Goal: Task Accomplishment & Management: Manage account settings

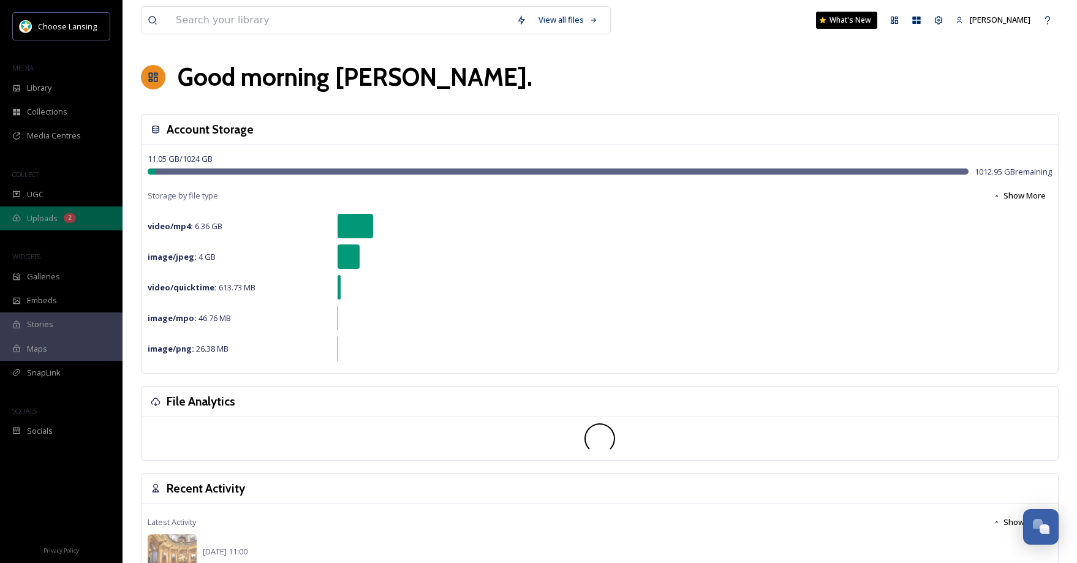
click at [51, 218] on span "Uploads" at bounding box center [42, 219] width 31 height 12
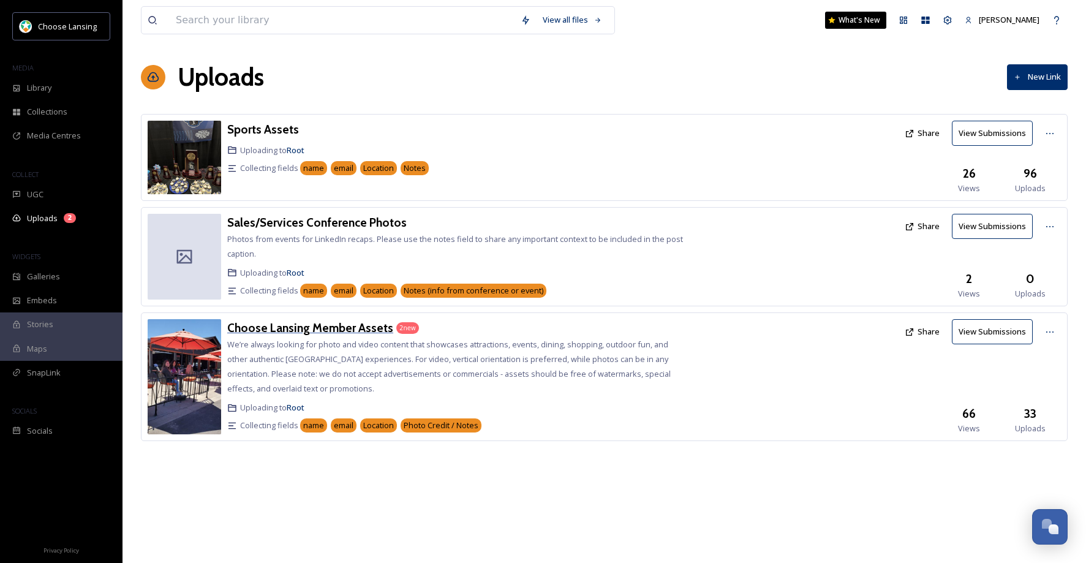
click at [313, 324] on h3 "Choose Lansing Member Assets" at bounding box center [310, 327] width 166 height 15
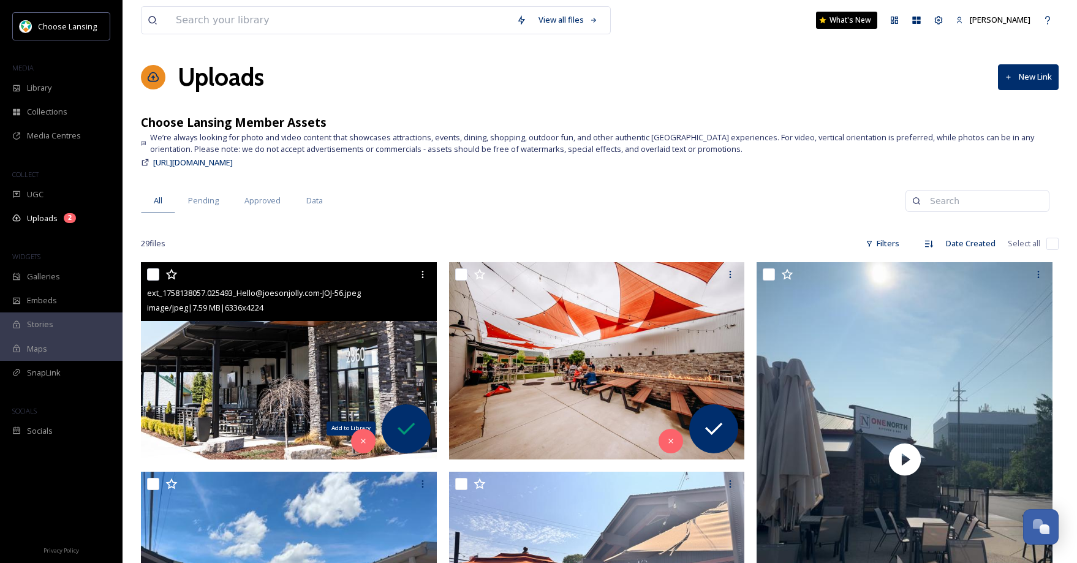
click at [404, 425] on icon at bounding box center [406, 429] width 25 height 25
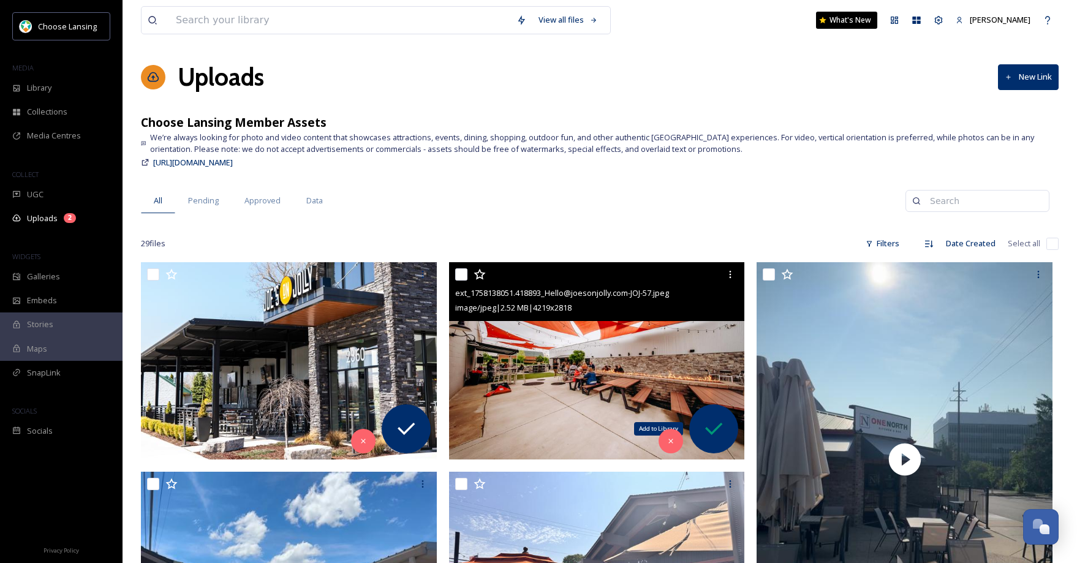
click at [715, 425] on icon at bounding box center [714, 429] width 25 height 25
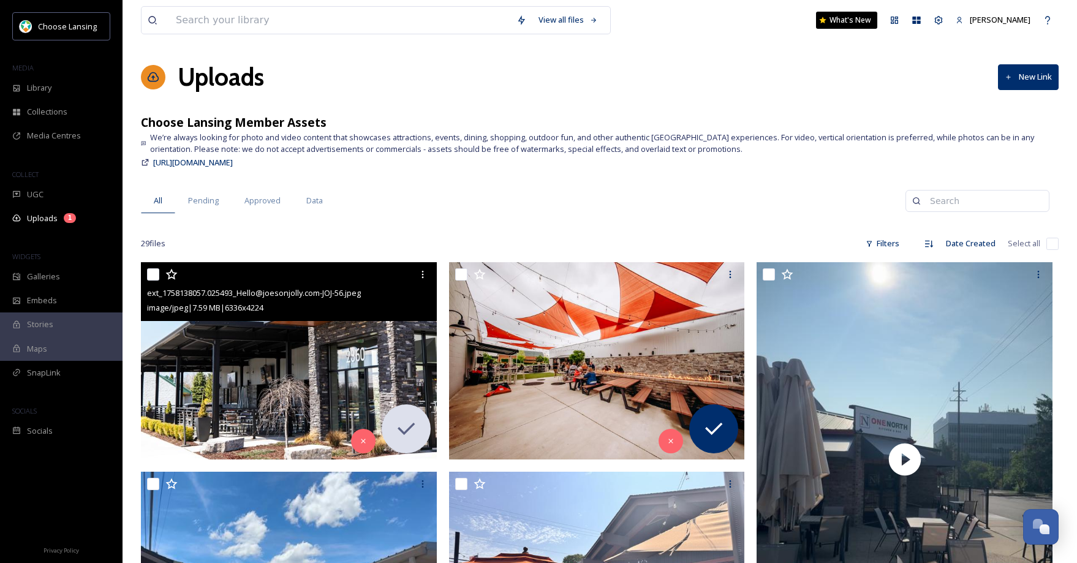
click at [154, 274] on input "checkbox" at bounding box center [153, 274] width 12 height 12
checkbox input "true"
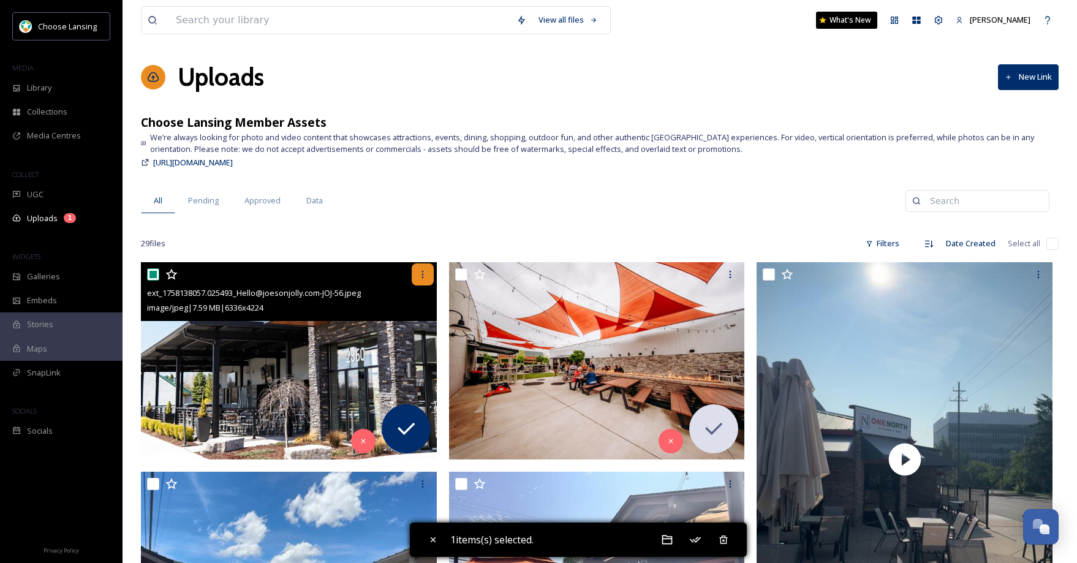
click at [422, 274] on icon at bounding box center [423, 275] width 10 height 10
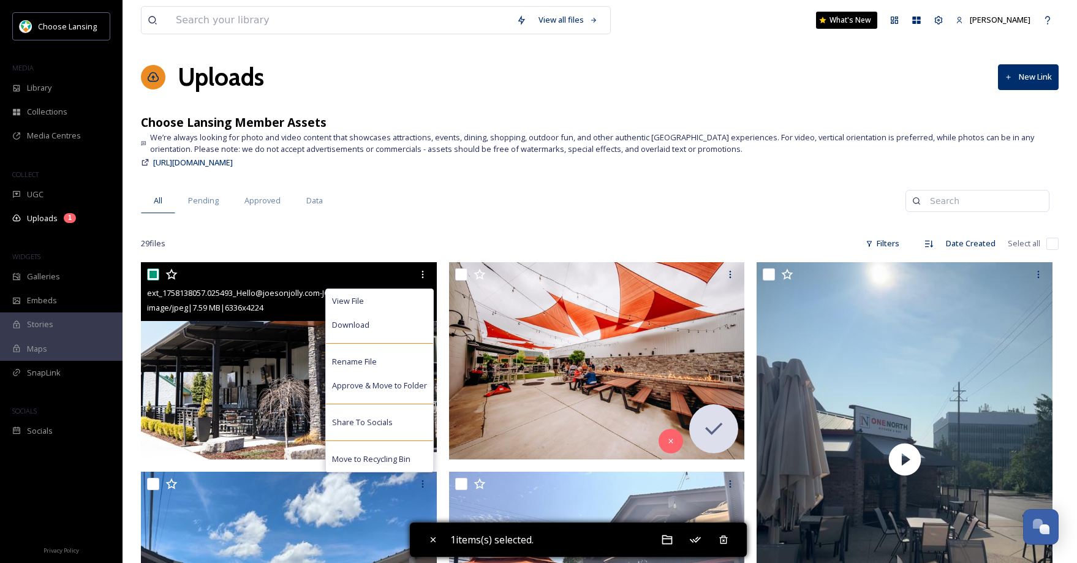
click at [381, 328] on div "Download" at bounding box center [379, 325] width 107 height 24
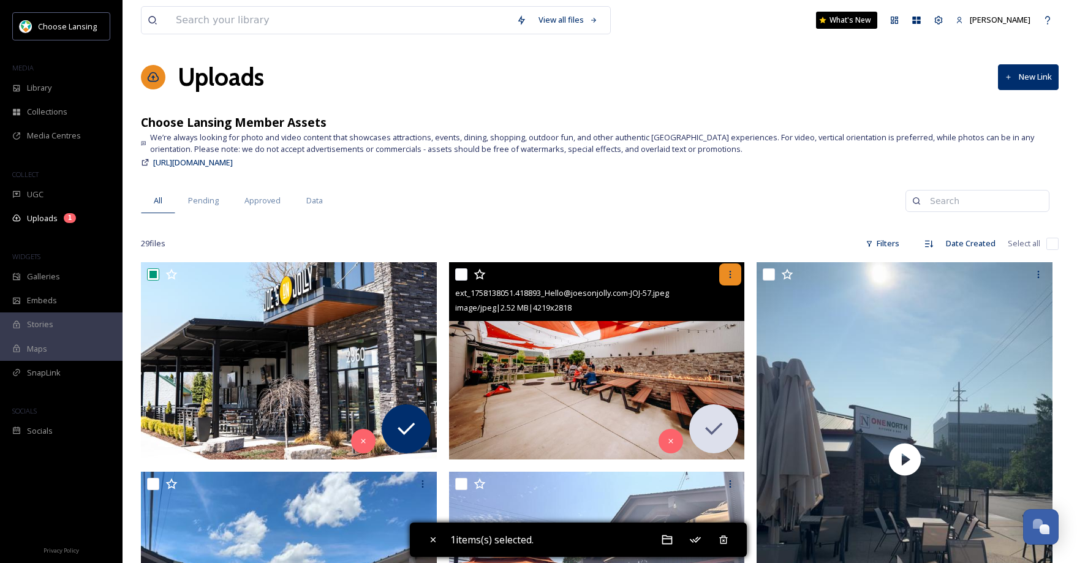
click at [730, 276] on icon at bounding box center [731, 274] width 2 height 7
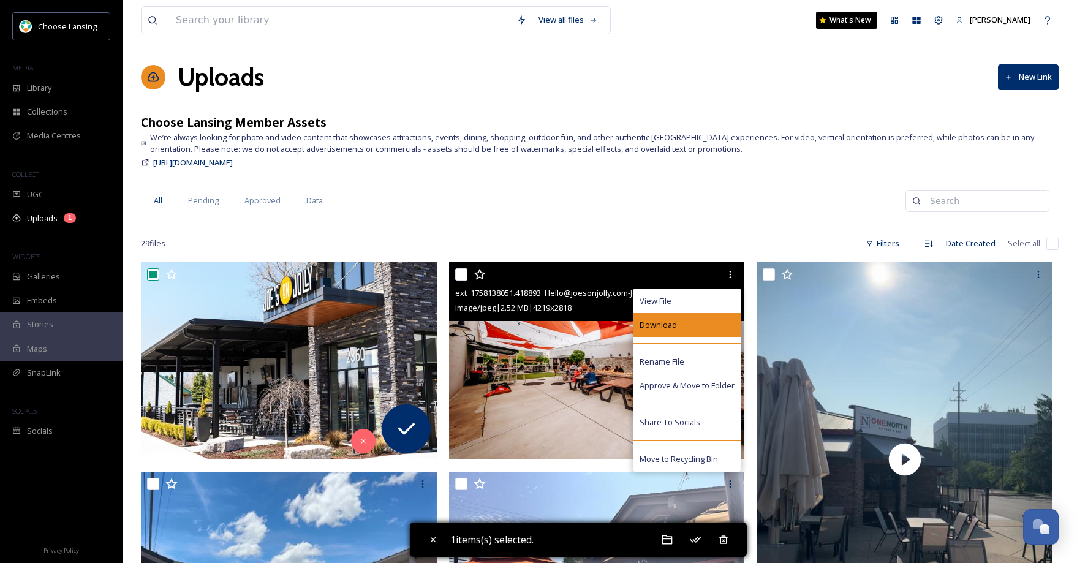
click at [703, 322] on div "Download" at bounding box center [687, 325] width 107 height 24
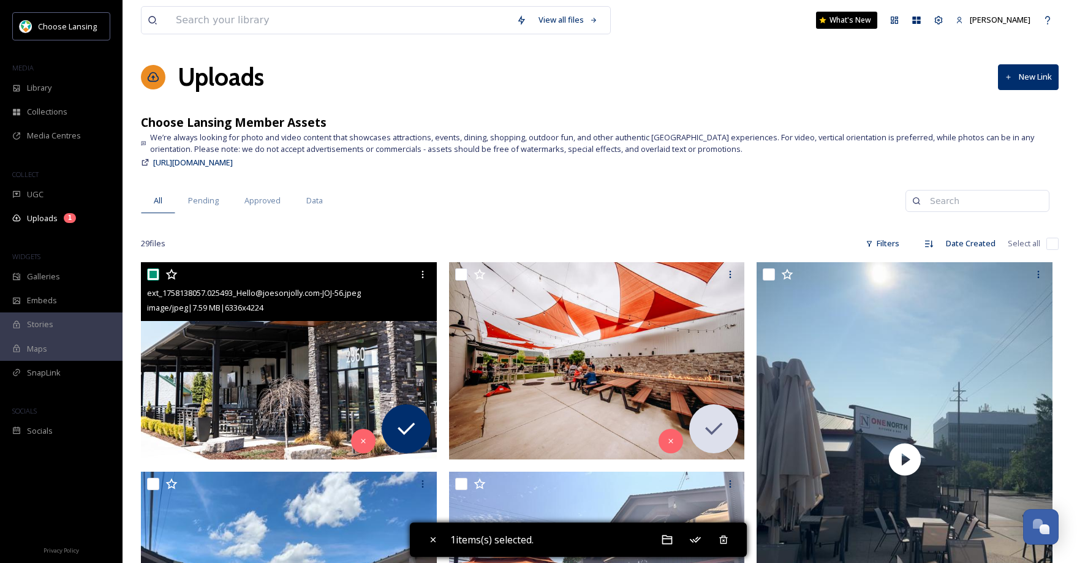
click at [154, 281] on div at bounding box center [290, 274] width 287 height 22
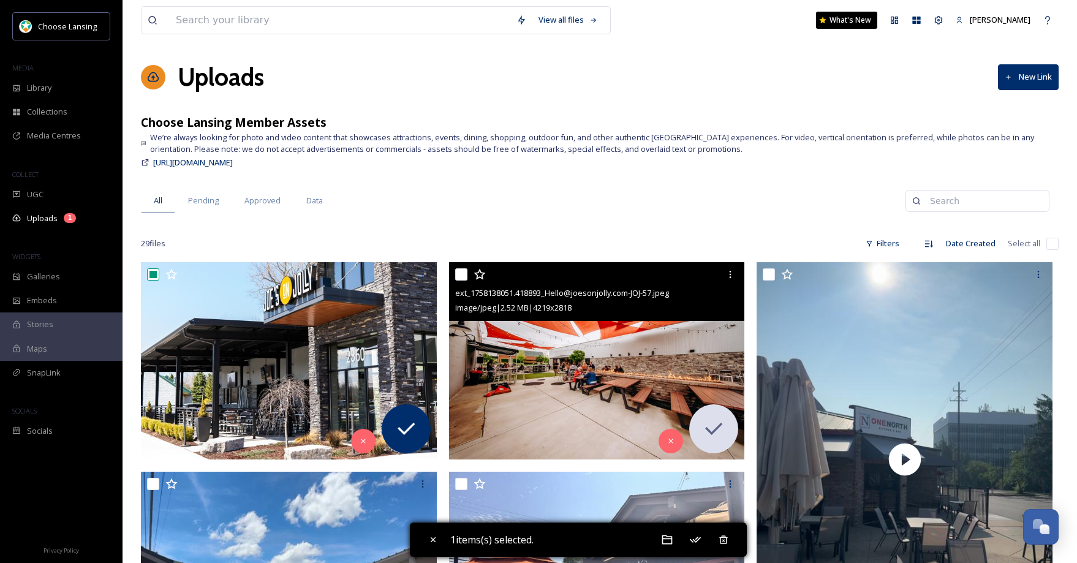
click at [466, 275] on input "checkbox" at bounding box center [461, 274] width 12 height 12
checkbox input "true"
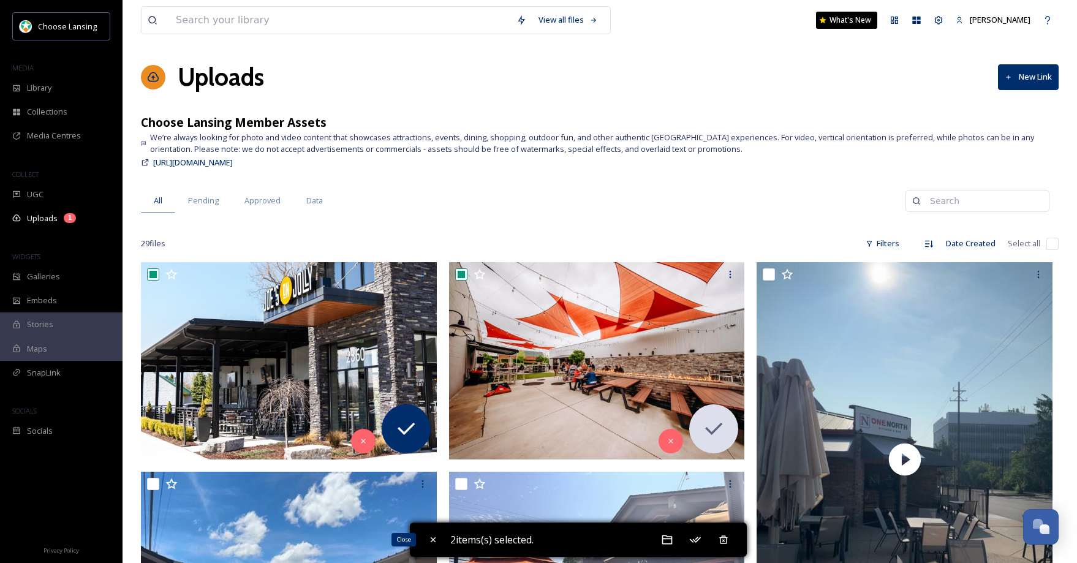
drag, startPoint x: 431, startPoint y: 540, endPoint x: 429, endPoint y: 526, distance: 14.2
click at [429, 539] on icon at bounding box center [433, 540] width 10 height 10
checkbox input "false"
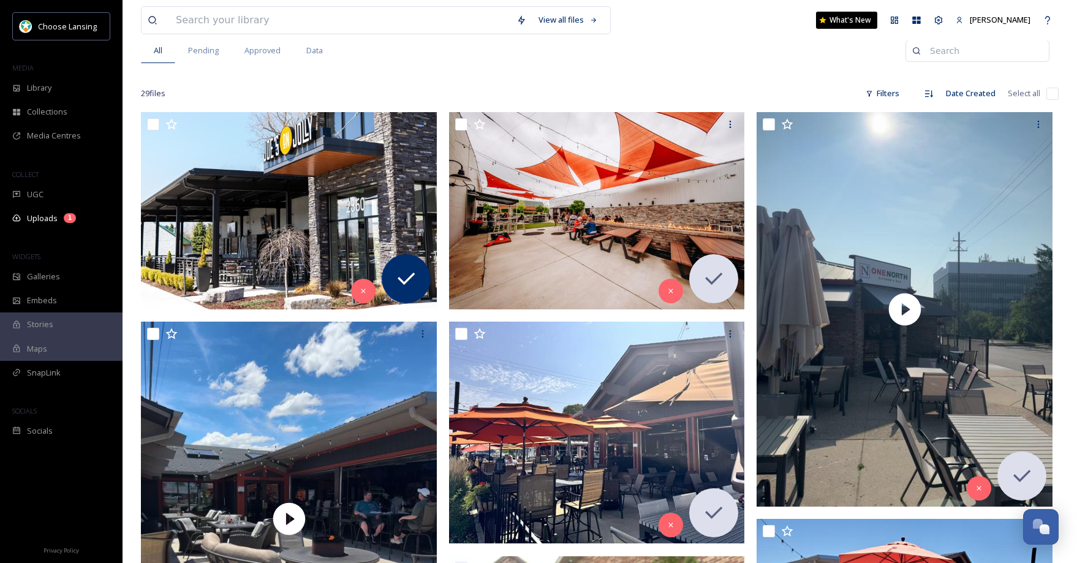
scroll to position [137, 0]
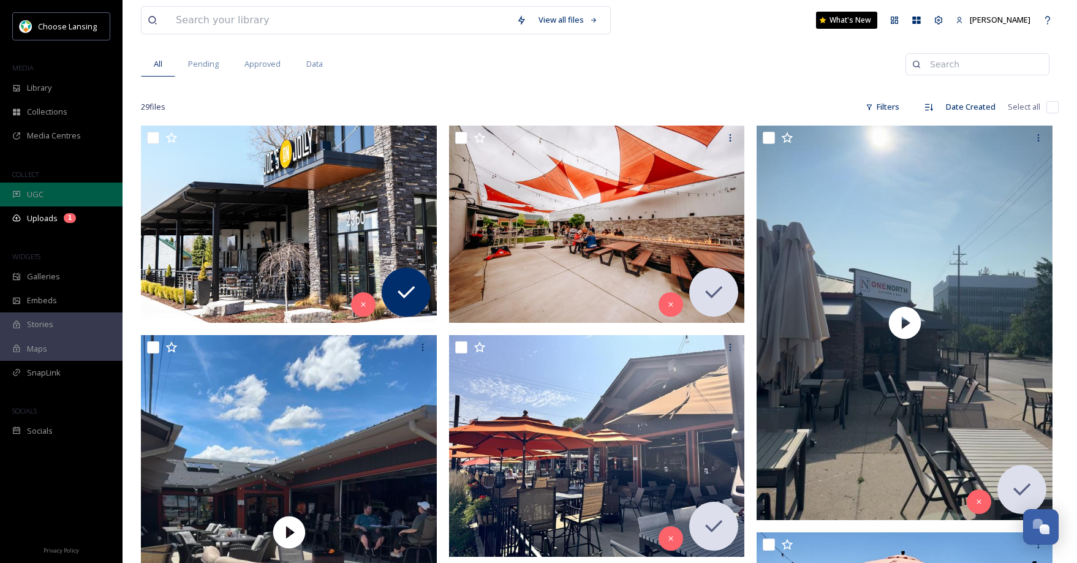
click at [40, 194] on span "UGC" at bounding box center [35, 195] width 17 height 12
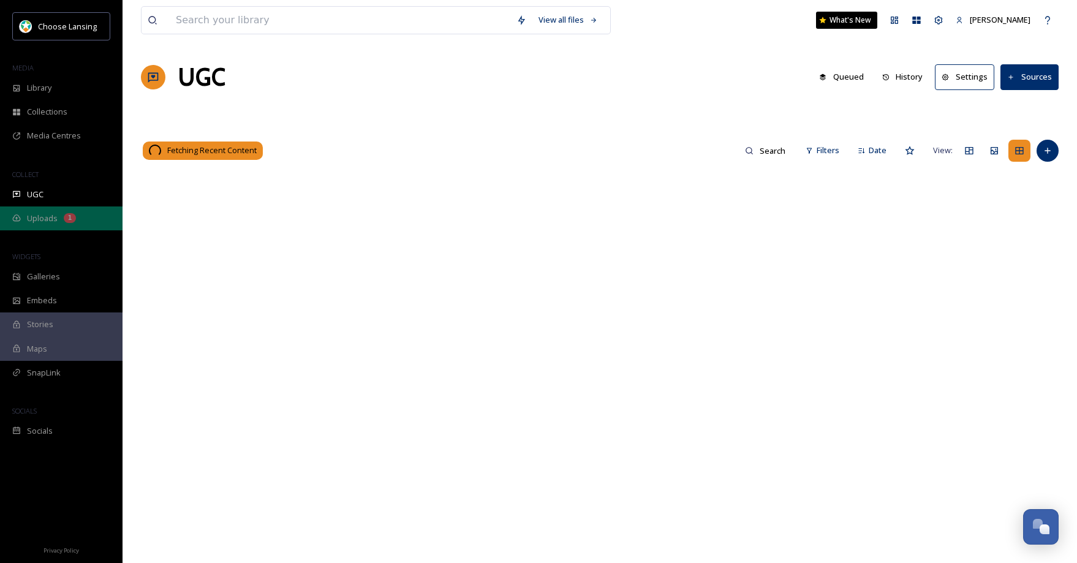
click at [50, 218] on span "Uploads" at bounding box center [42, 219] width 31 height 12
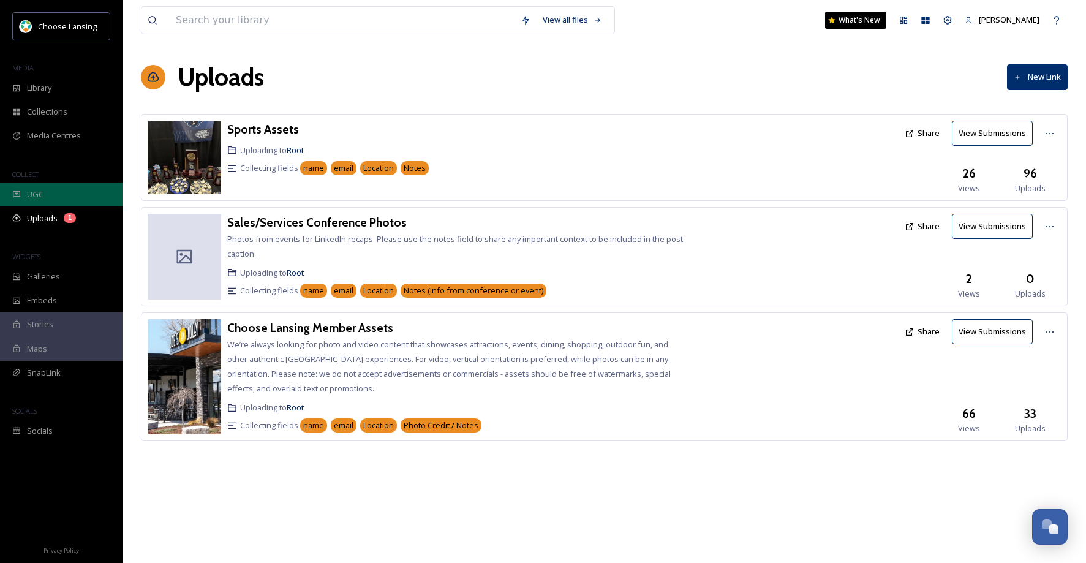
click at [56, 191] on div "UGC" at bounding box center [61, 195] width 123 height 24
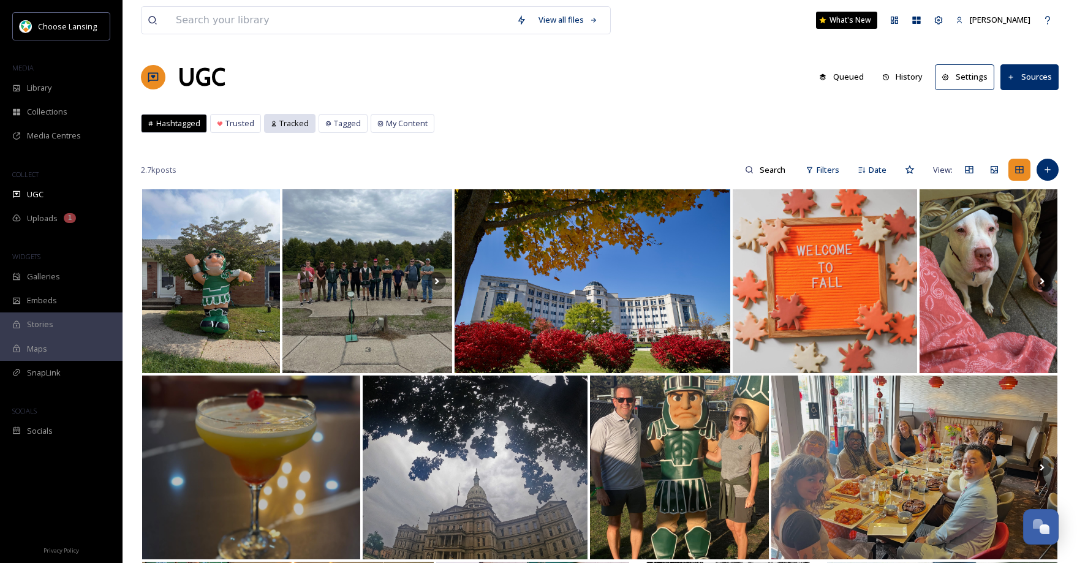
click at [290, 129] on span "Tracked" at bounding box center [293, 124] width 29 height 12
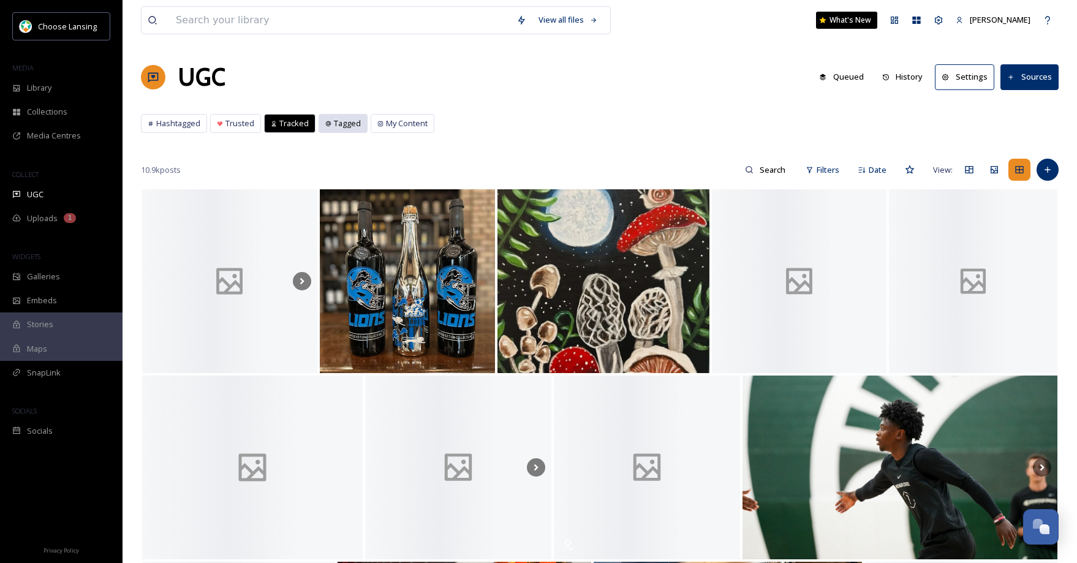
click at [347, 127] on span "Tagged" at bounding box center [347, 124] width 27 height 12
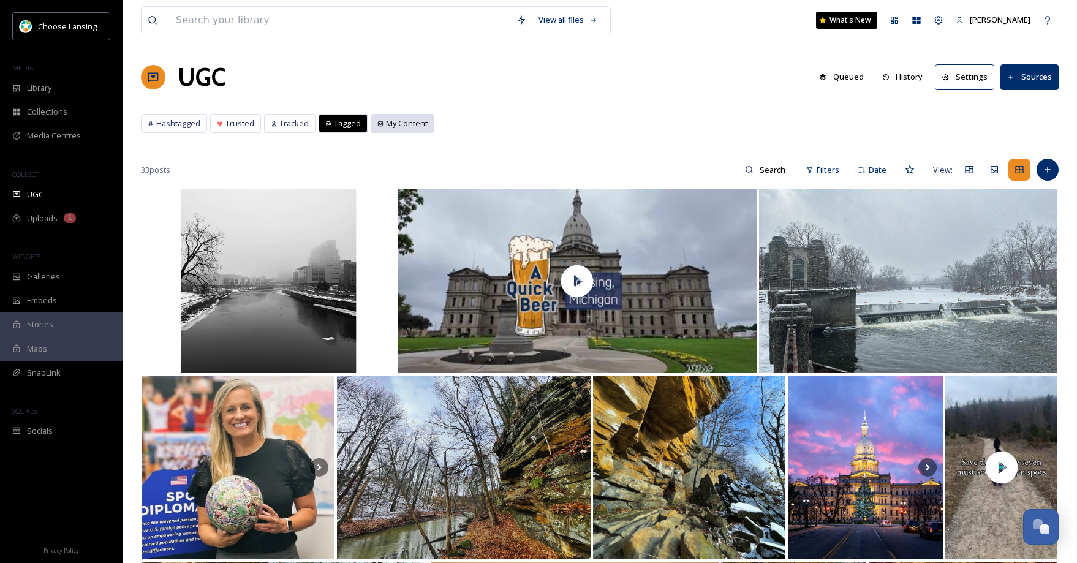
click at [404, 124] on span "My Content" at bounding box center [407, 124] width 42 height 12
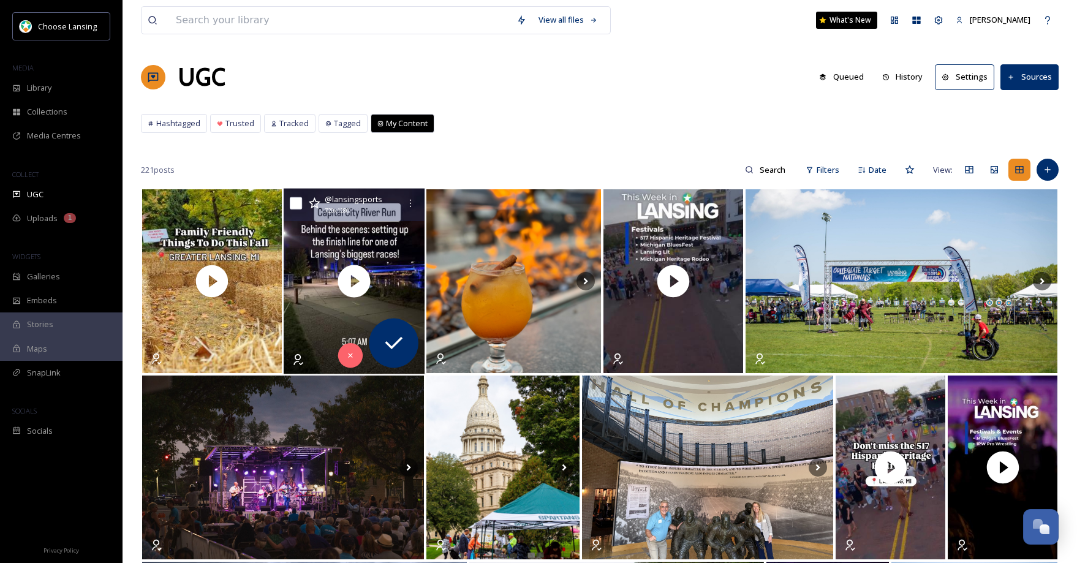
click at [294, 205] on input "checkbox" at bounding box center [296, 203] width 12 height 12
checkbox input "true"
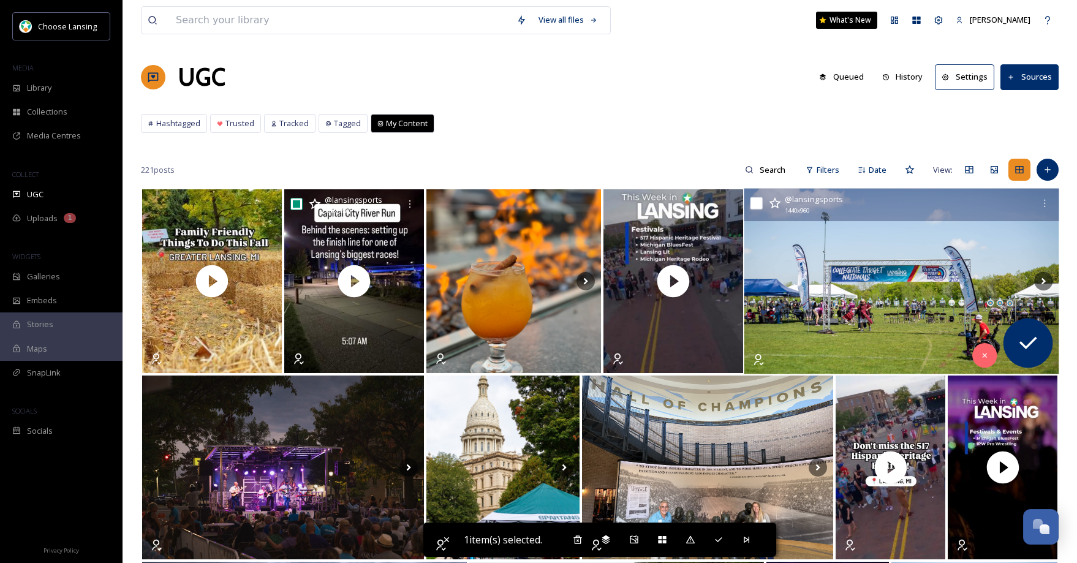
click at [759, 202] on input "checkbox" at bounding box center [756, 203] width 12 height 12
checkbox input "true"
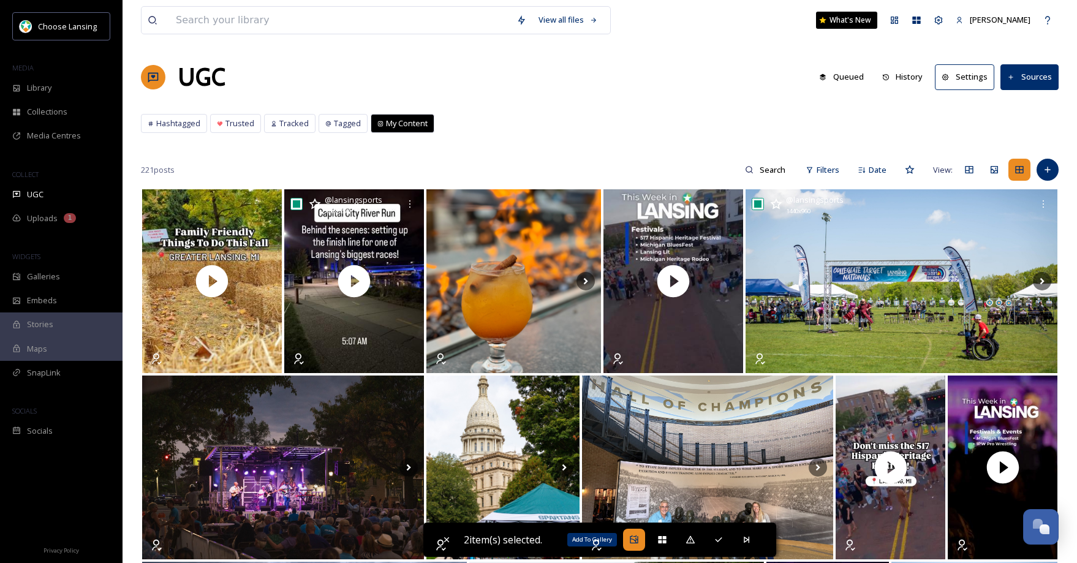
click at [633, 539] on icon at bounding box center [634, 540] width 10 height 10
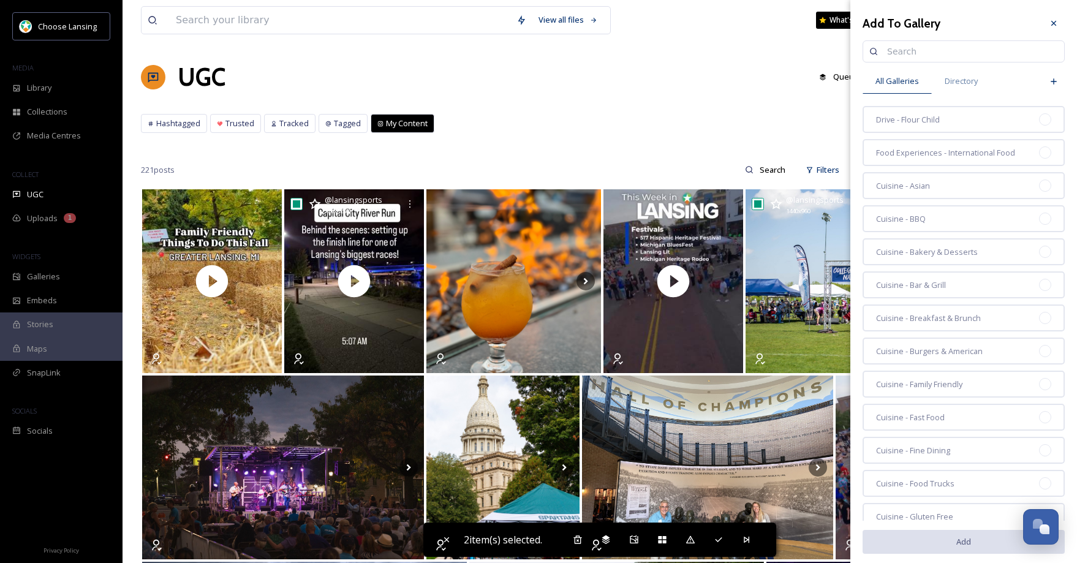
click at [896, 54] on input at bounding box center [969, 51] width 177 height 25
type input "home"
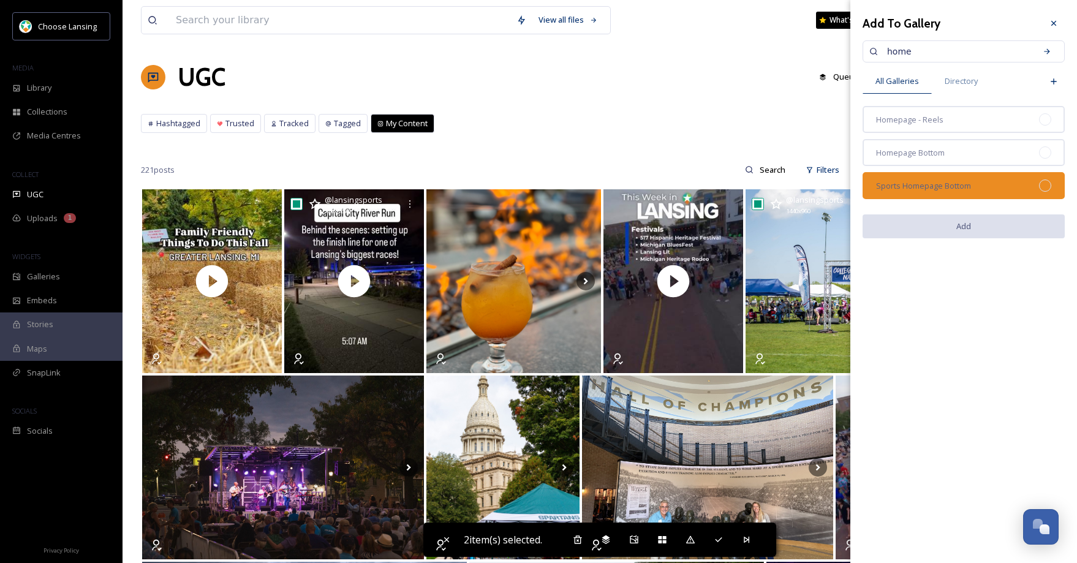
click at [1040, 180] on div "Sports Homepage Bottom" at bounding box center [964, 185] width 202 height 27
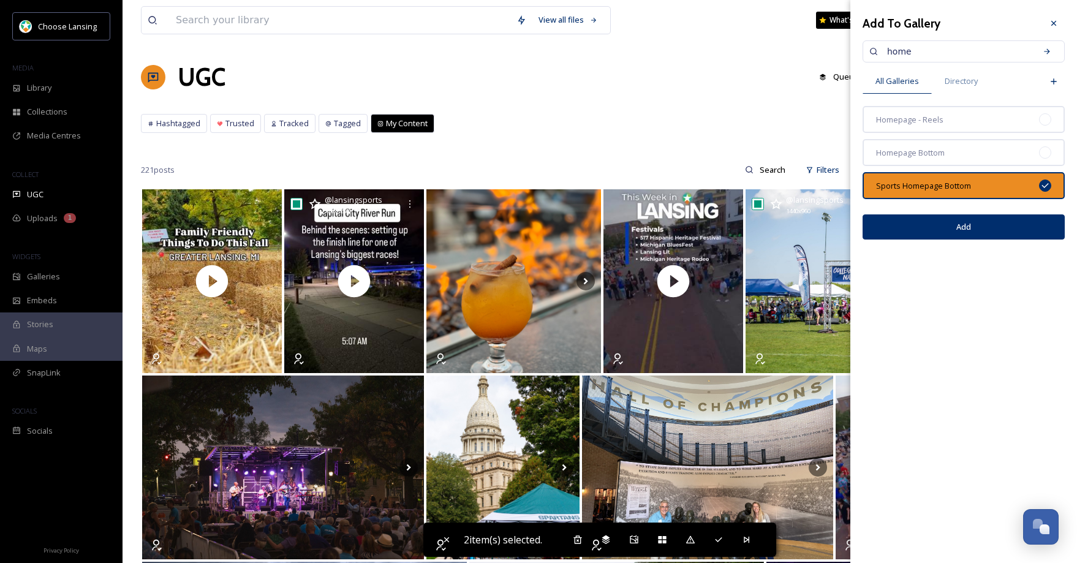
click at [1000, 221] on button "Add" at bounding box center [964, 226] width 202 height 25
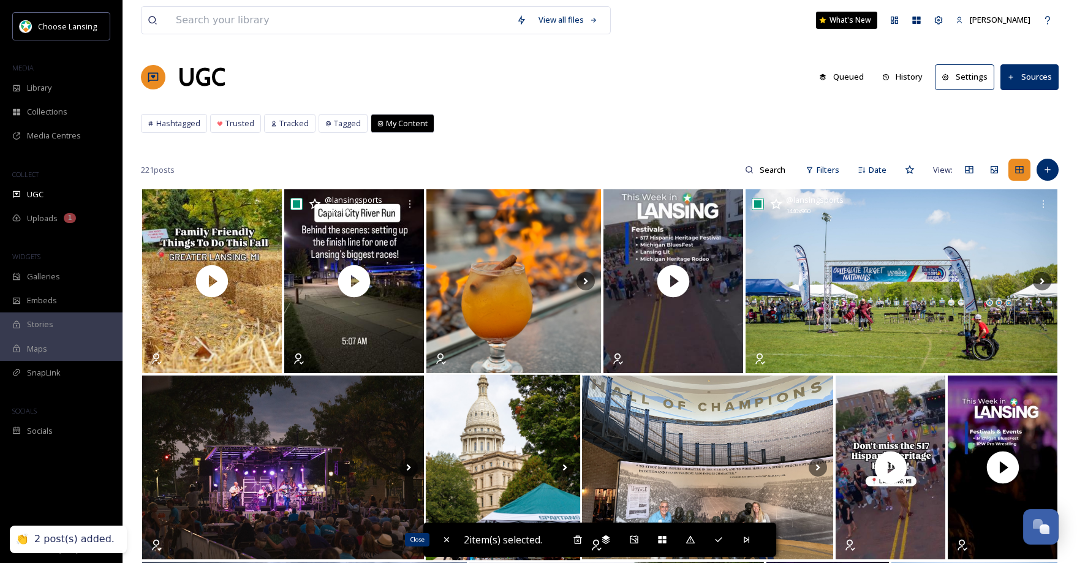
click at [444, 537] on icon at bounding box center [447, 540] width 10 height 10
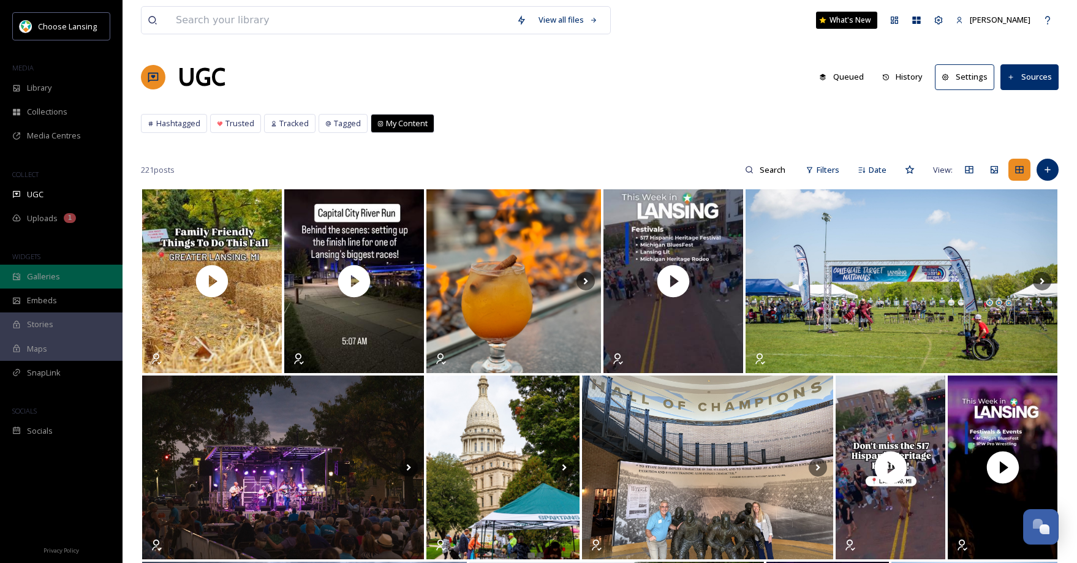
click at [52, 271] on span "Galleries" at bounding box center [43, 277] width 33 height 12
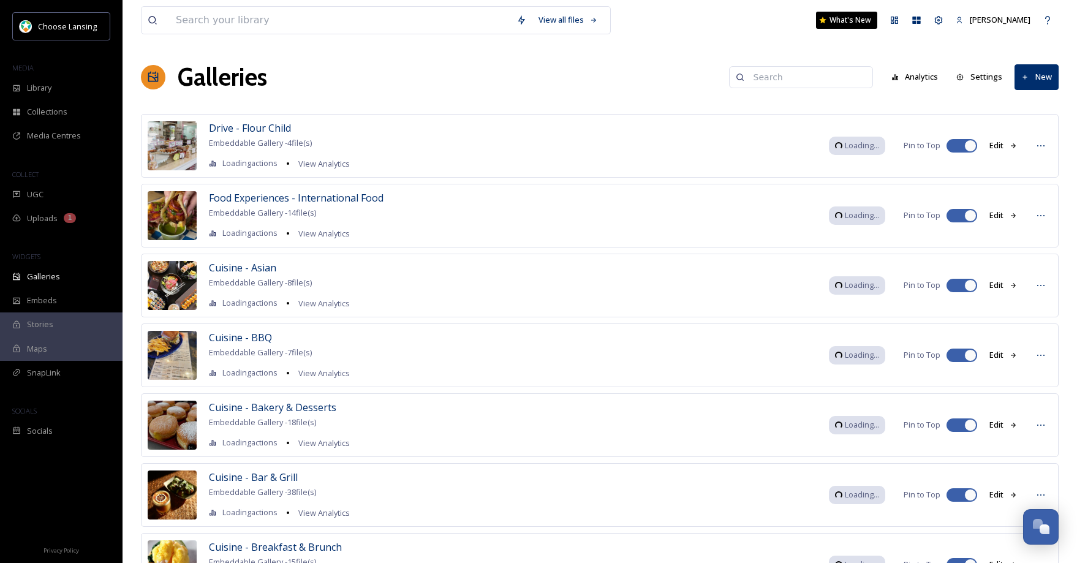
click at [796, 76] on input at bounding box center [807, 77] width 119 height 25
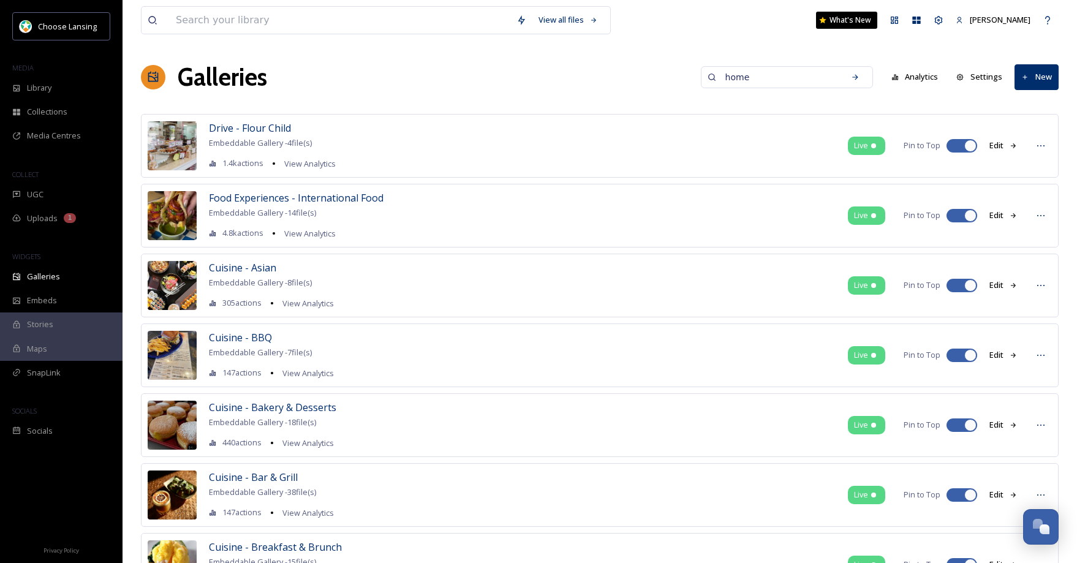
type input "home"
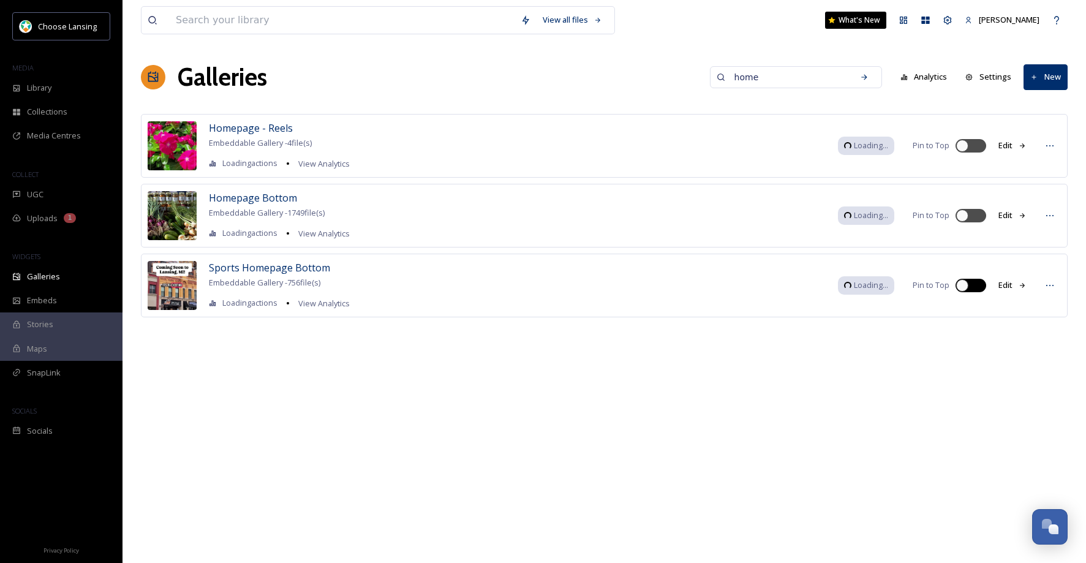
click at [962, 286] on div at bounding box center [963, 285] width 12 height 12
checkbox input "true"
click at [963, 213] on div at bounding box center [963, 216] width 12 height 12
checkbox input "true"
drag, startPoint x: 789, startPoint y: 77, endPoint x: 694, endPoint y: 76, distance: 95.0
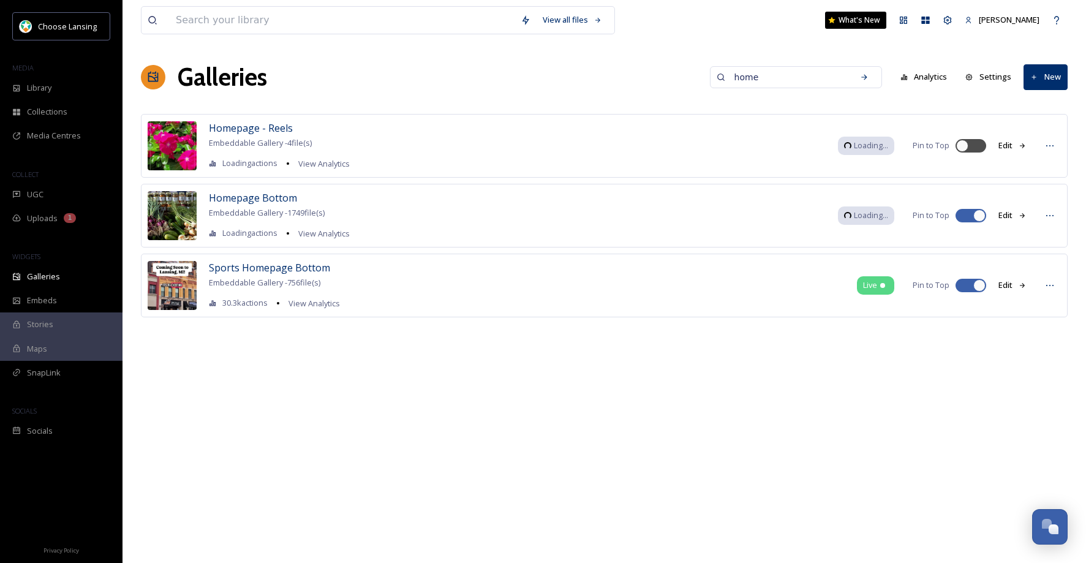
click at [695, 77] on div "Galleries home Analytics Settings New" at bounding box center [604, 77] width 927 height 37
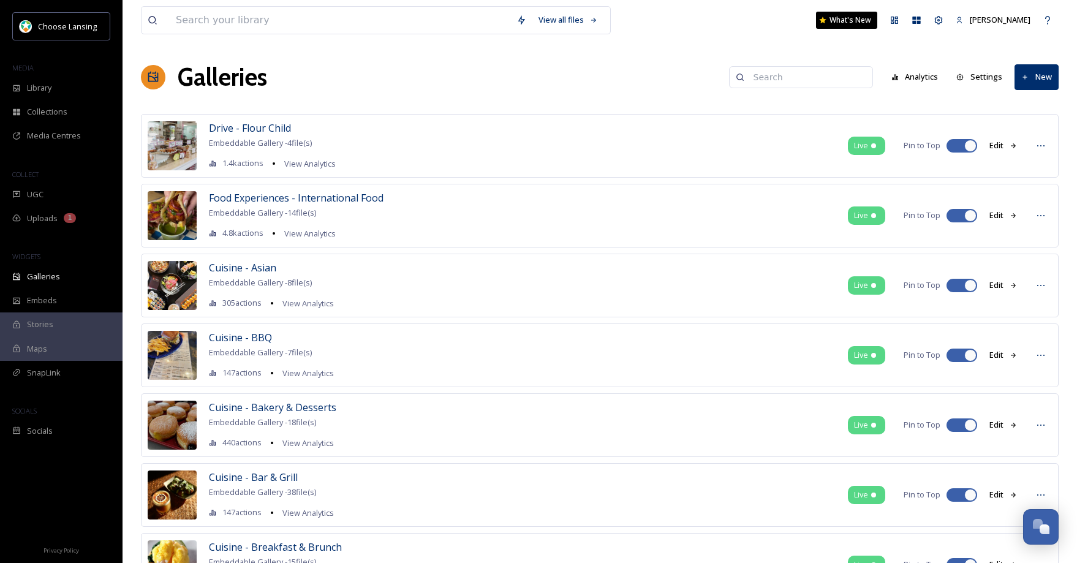
click at [972, 146] on div at bounding box center [970, 146] width 12 height 12
checkbox input "false"
click at [969, 214] on div at bounding box center [970, 216] width 12 height 12
checkbox input "false"
drag, startPoint x: 967, startPoint y: 282, endPoint x: 982, endPoint y: 305, distance: 27.0
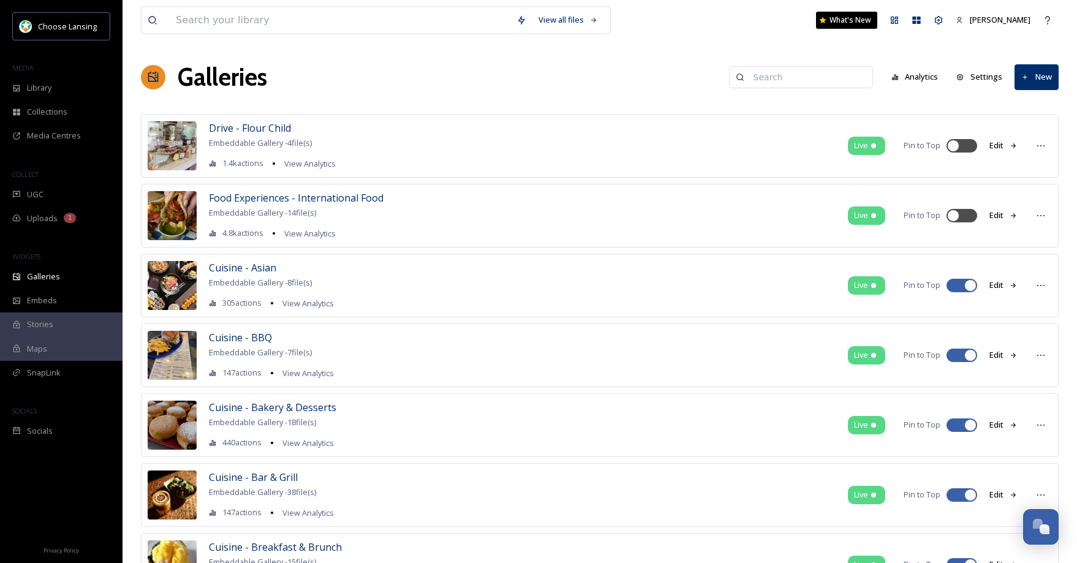
click at [967, 282] on div at bounding box center [970, 285] width 12 height 12
checkbox input "false"
drag, startPoint x: 968, startPoint y: 355, endPoint x: 967, endPoint y: 368, distance: 12.9
click at [968, 355] on div at bounding box center [970, 355] width 12 height 12
checkbox input "false"
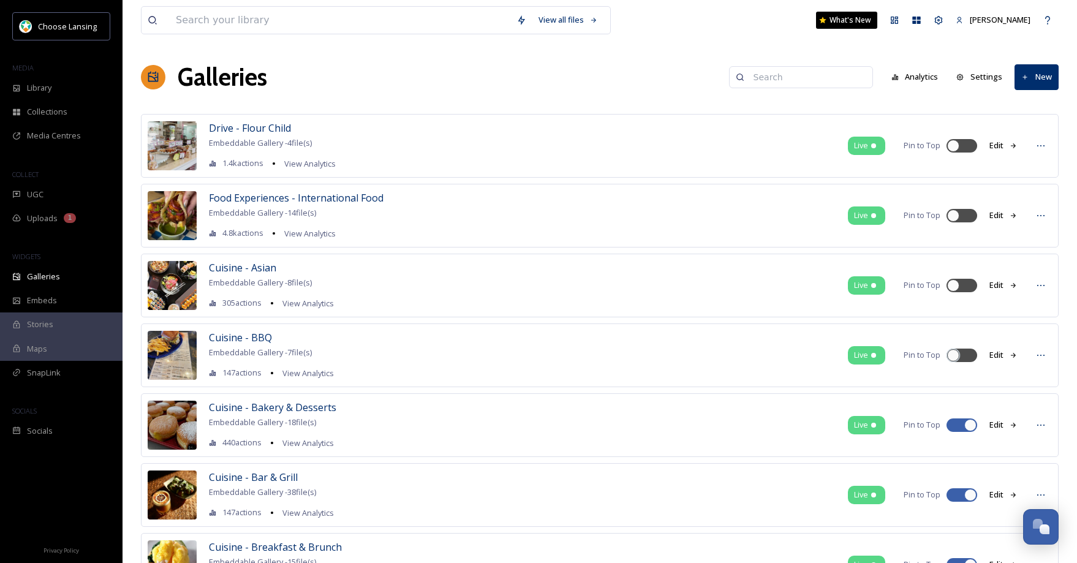
click at [965, 420] on div at bounding box center [962, 425] width 31 height 13
checkbox input "false"
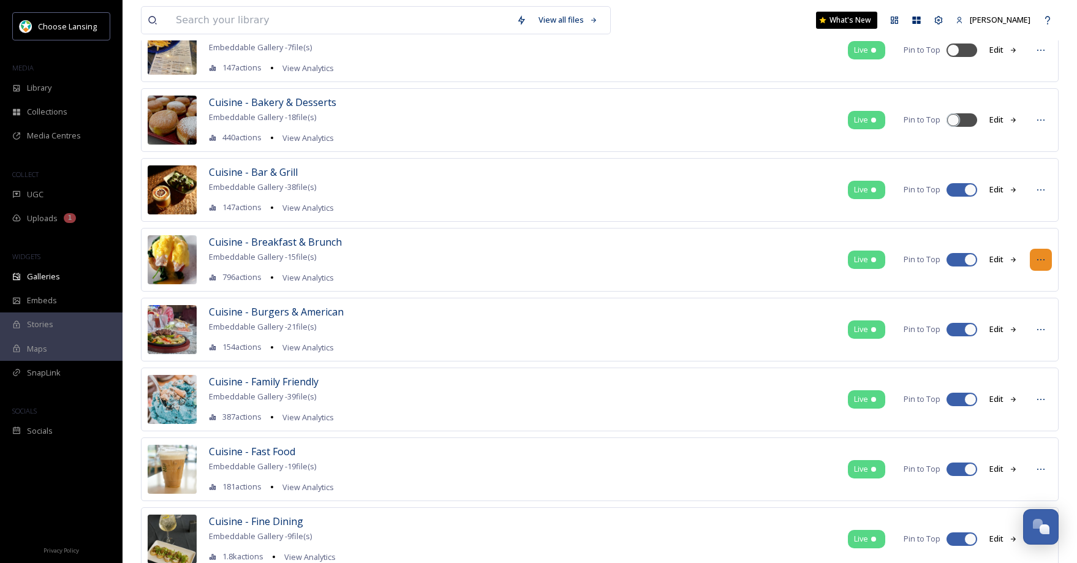
scroll to position [301, 0]
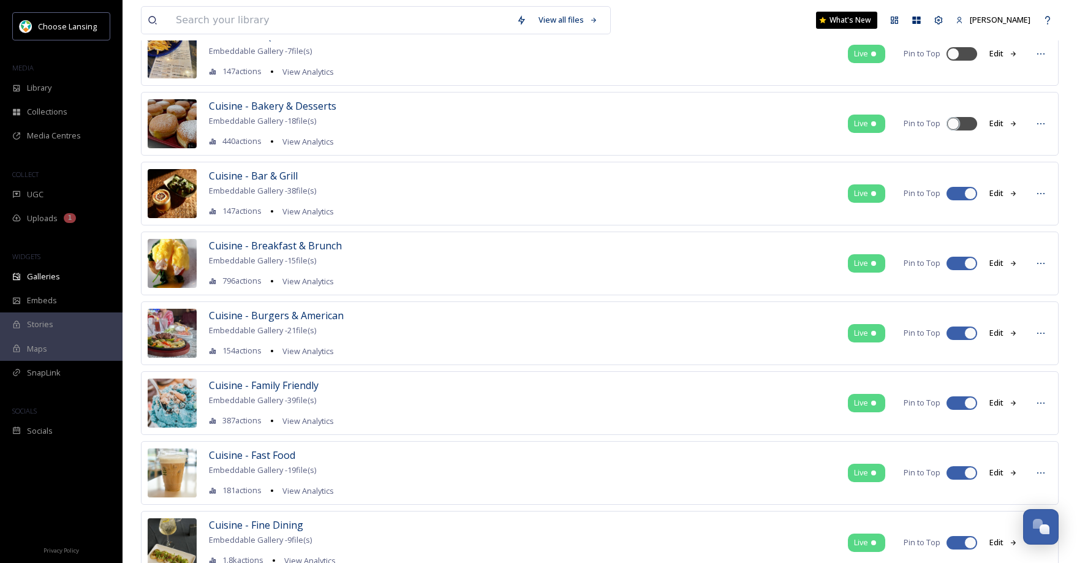
click at [970, 195] on div at bounding box center [970, 194] width 12 height 12
checkbox input "false"
click at [970, 263] on div at bounding box center [970, 263] width 12 height 12
checkbox input "false"
click at [971, 333] on div at bounding box center [970, 333] width 12 height 12
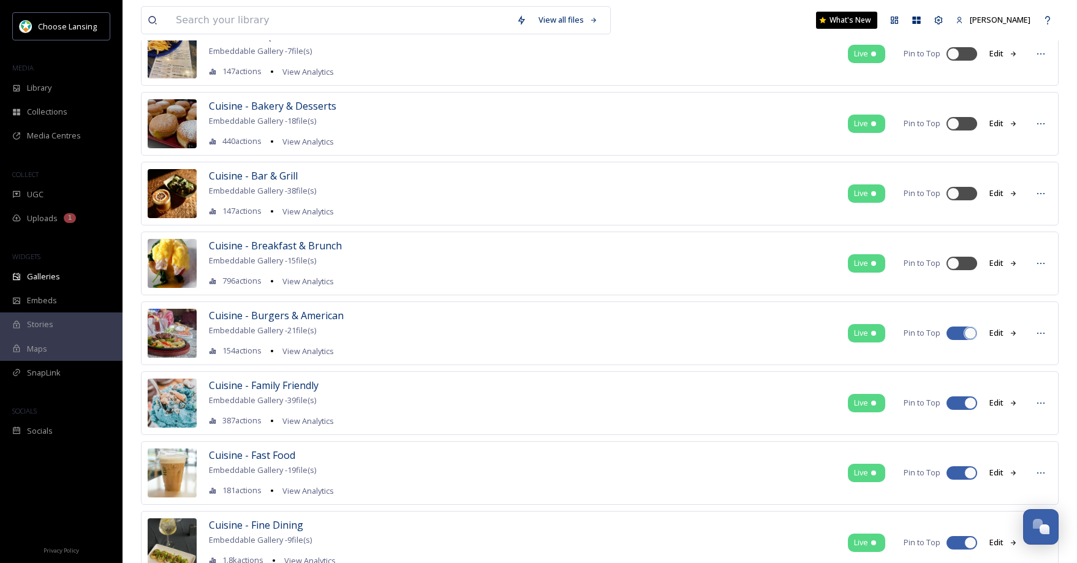
checkbox input "false"
click at [969, 401] on div at bounding box center [970, 403] width 12 height 12
checkbox input "false"
drag, startPoint x: 971, startPoint y: 472, endPoint x: 979, endPoint y: 463, distance: 12.1
click at [971, 472] on div at bounding box center [970, 473] width 12 height 12
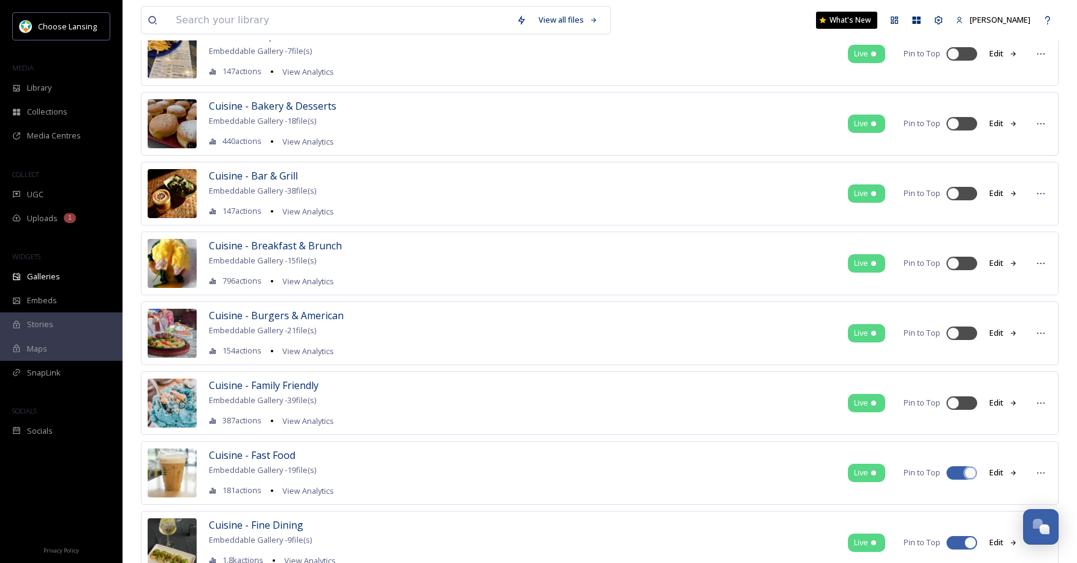
checkbox input "false"
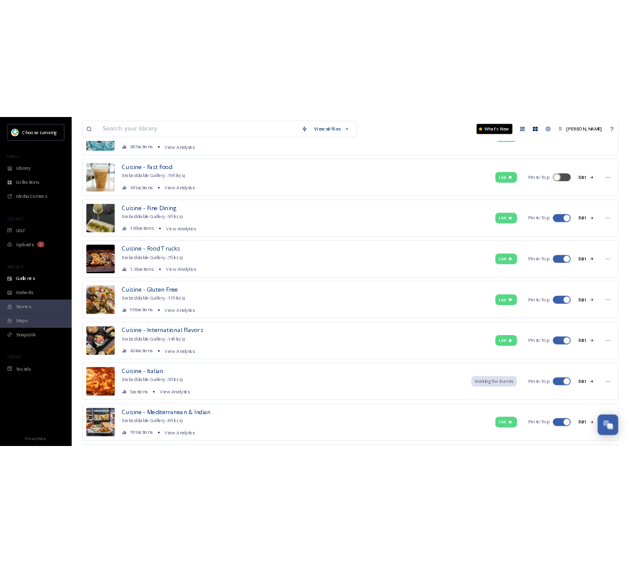
scroll to position [682, 0]
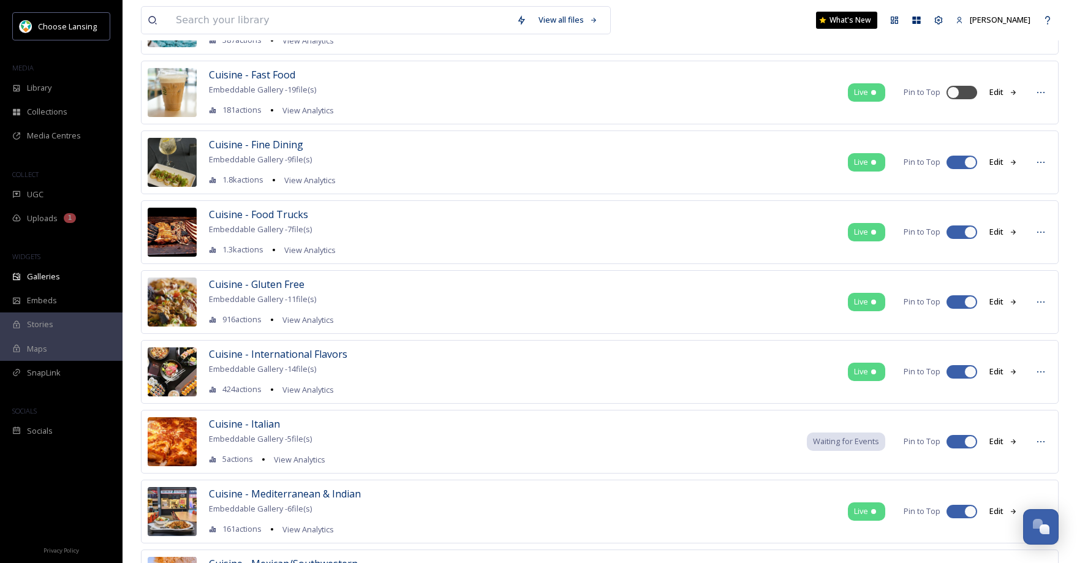
drag, startPoint x: 969, startPoint y: 160, endPoint x: 973, endPoint y: 168, distance: 9.0
click at [969, 160] on div at bounding box center [970, 162] width 12 height 12
checkbox input "false"
click at [970, 230] on div at bounding box center [970, 232] width 12 height 12
checkbox input "false"
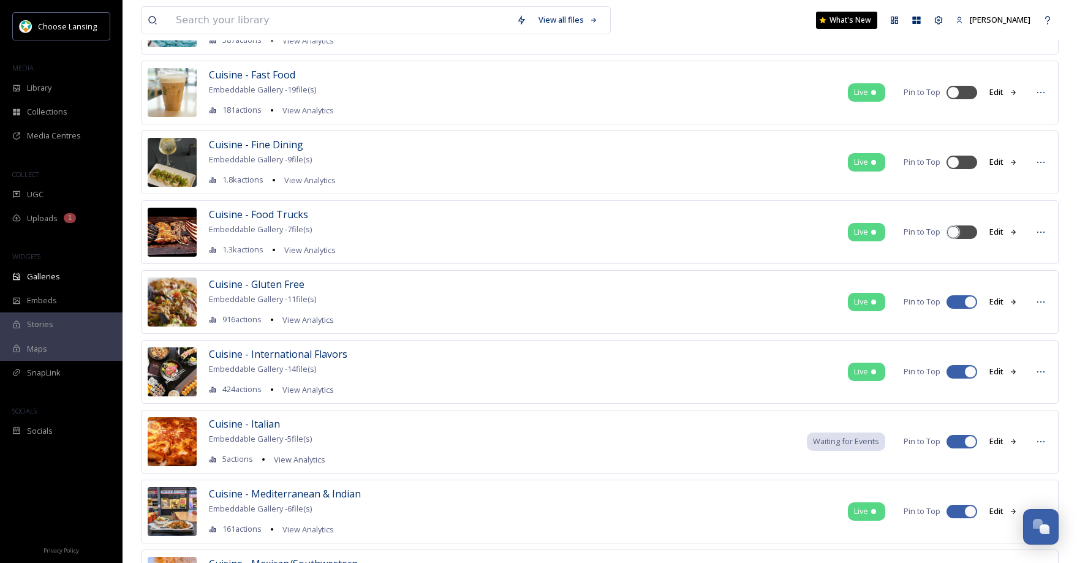
click at [971, 303] on div at bounding box center [970, 302] width 12 height 12
checkbox input "false"
click at [970, 368] on div at bounding box center [970, 372] width 12 height 12
checkbox input "false"
click at [966, 442] on div at bounding box center [970, 442] width 12 height 12
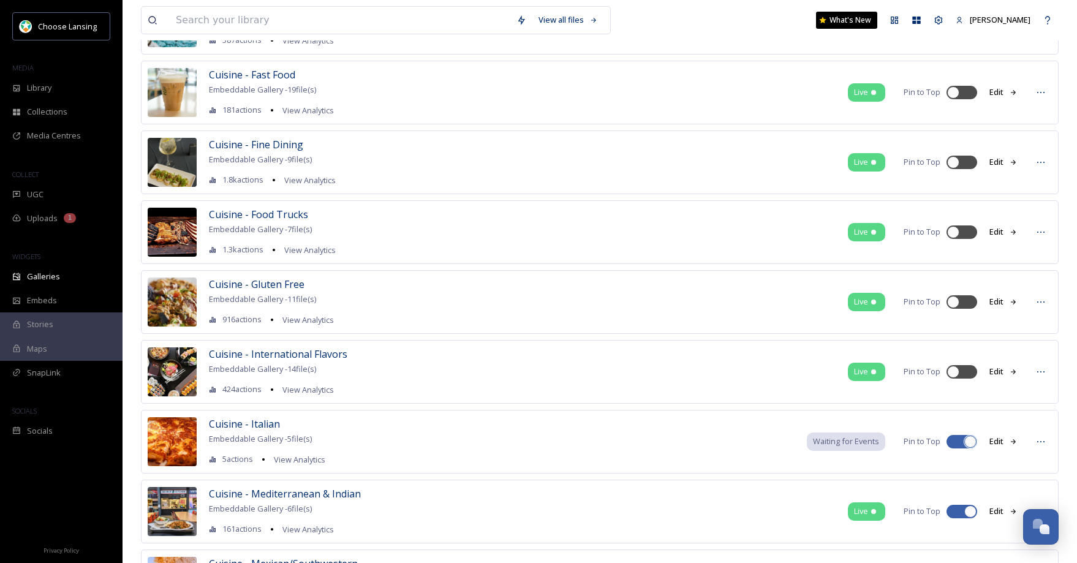
checkbox input "false"
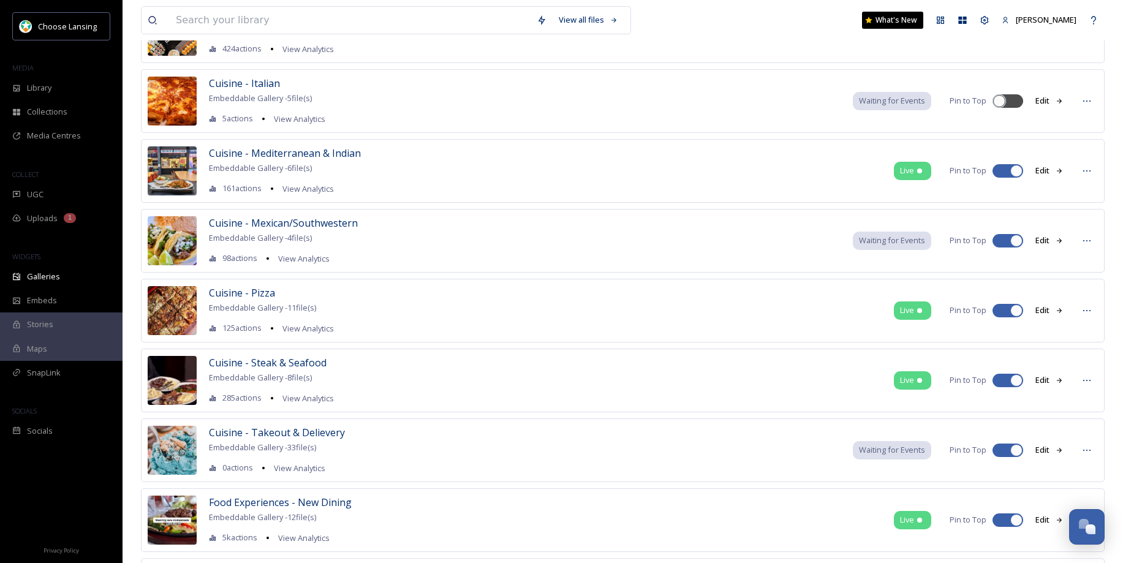
scroll to position [1026, 0]
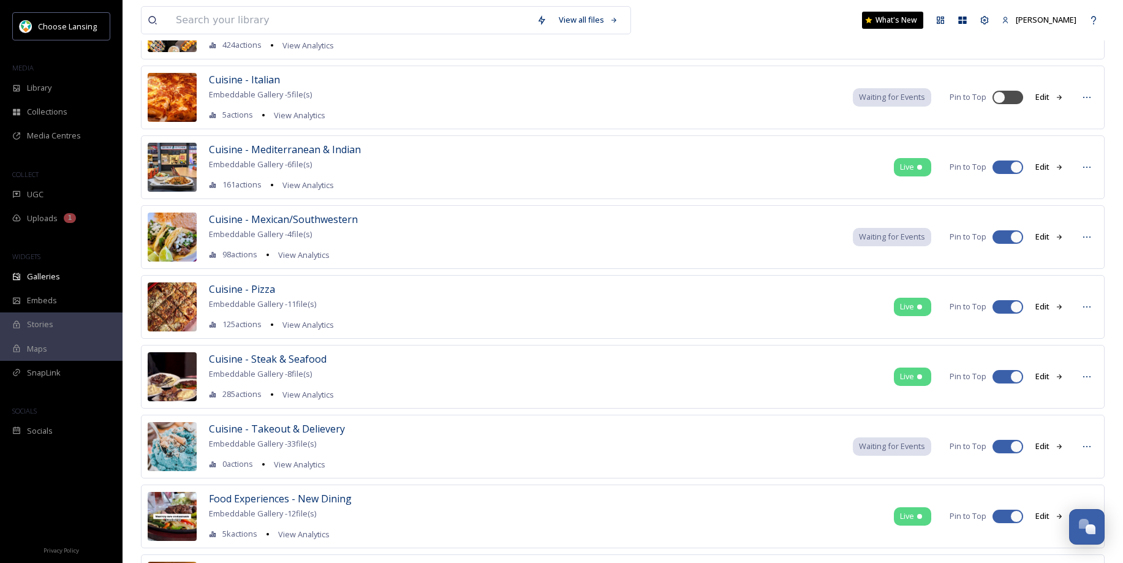
click at [1014, 169] on div at bounding box center [1016, 167] width 12 height 12
checkbox input "false"
click at [1014, 235] on div at bounding box center [1016, 237] width 12 height 12
checkbox input "false"
drag, startPoint x: 1018, startPoint y: 305, endPoint x: 1015, endPoint y: 314, distance: 9.1
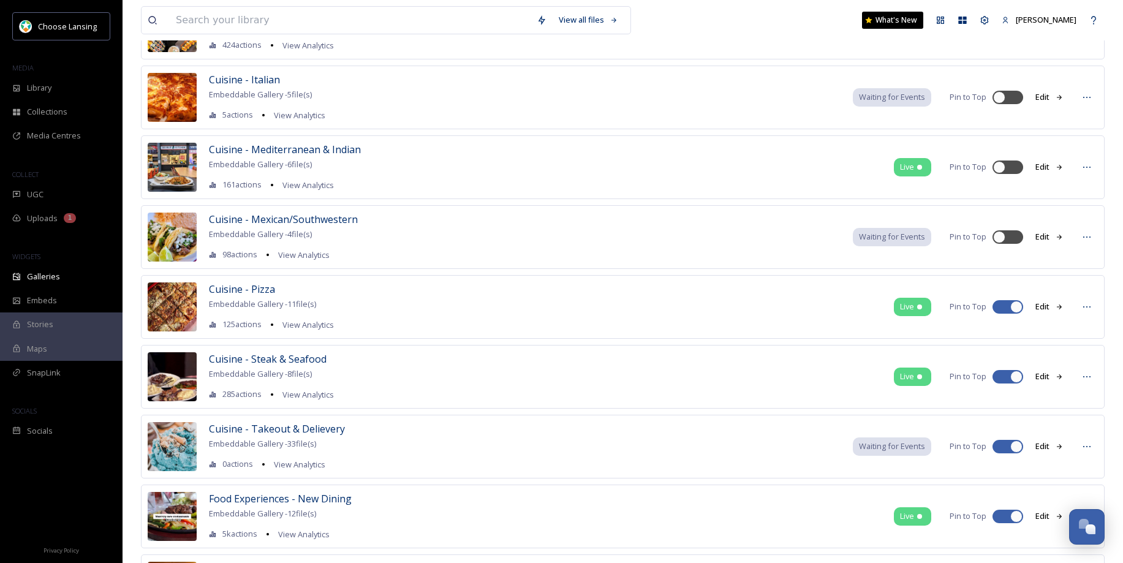
click at [1018, 305] on div at bounding box center [1016, 307] width 12 height 12
checkbox input "false"
click at [1015, 377] on div at bounding box center [1016, 377] width 12 height 12
checkbox input "false"
click at [1018, 442] on div at bounding box center [1016, 447] width 12 height 12
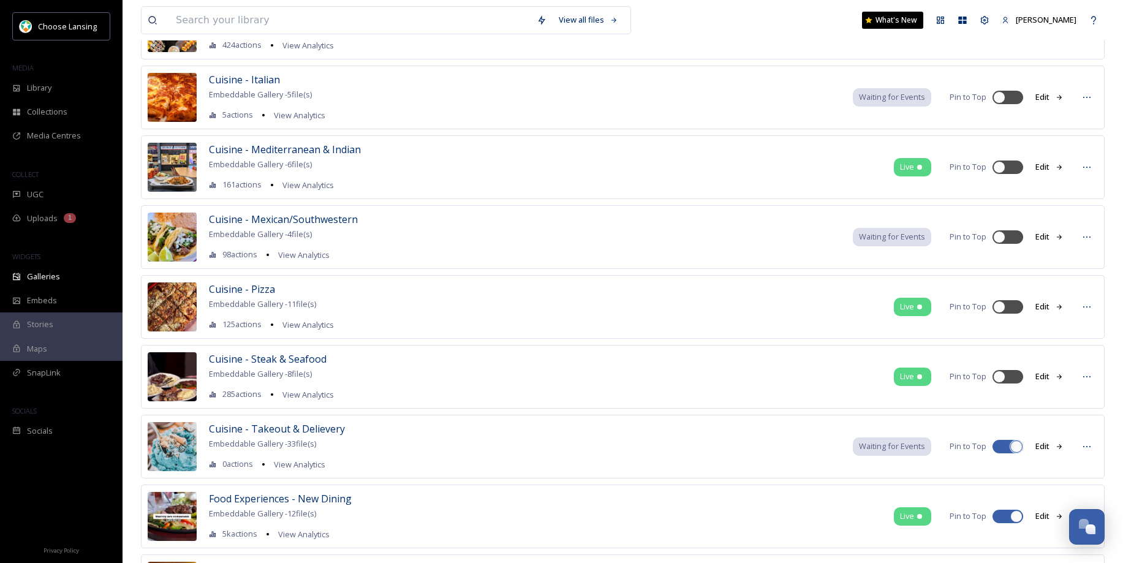
checkbox input "false"
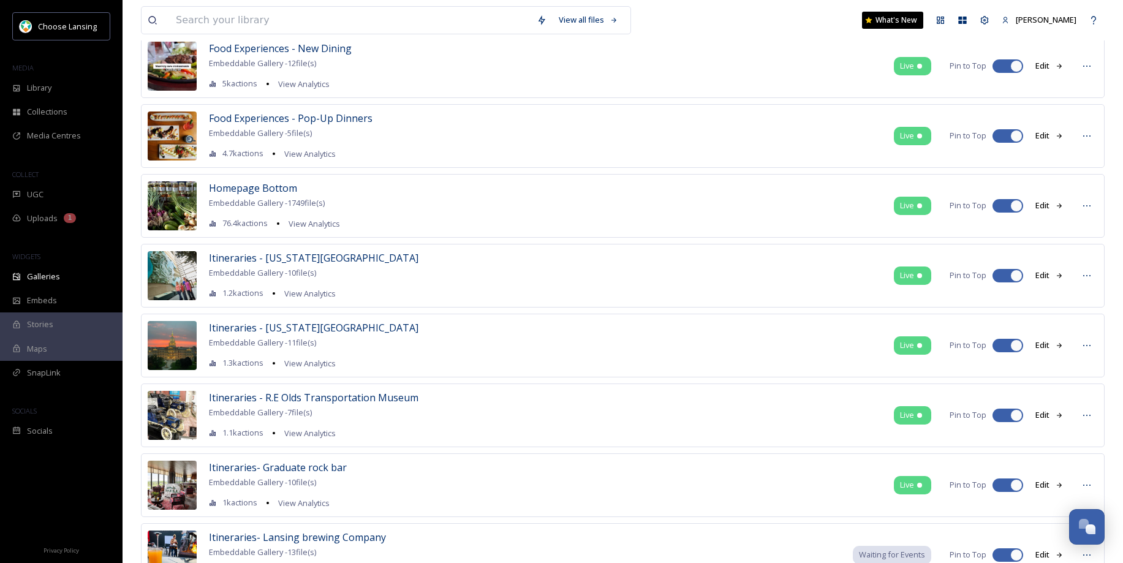
scroll to position [1473, 0]
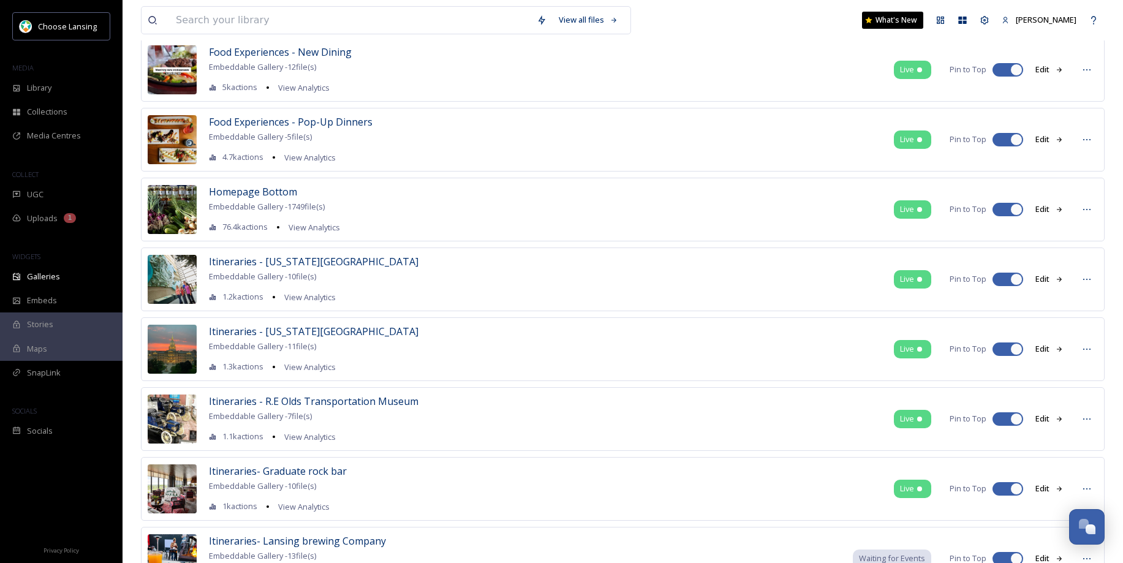
click at [1015, 70] on div at bounding box center [1016, 70] width 12 height 12
checkbox input "false"
click at [1005, 137] on div at bounding box center [1002, 140] width 9 height 6
checkbox input "false"
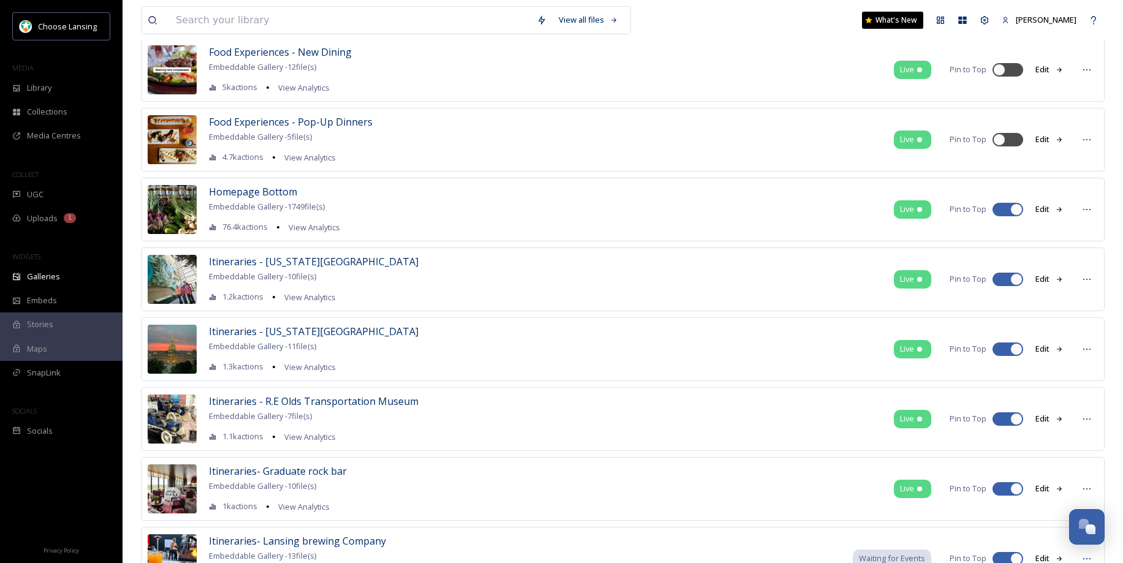
click at [1015, 280] on div at bounding box center [1016, 279] width 12 height 12
checkbox input "false"
click at [1015, 349] on div at bounding box center [1016, 349] width 12 height 12
checkbox input "false"
click at [1017, 417] on div at bounding box center [1016, 419] width 12 height 12
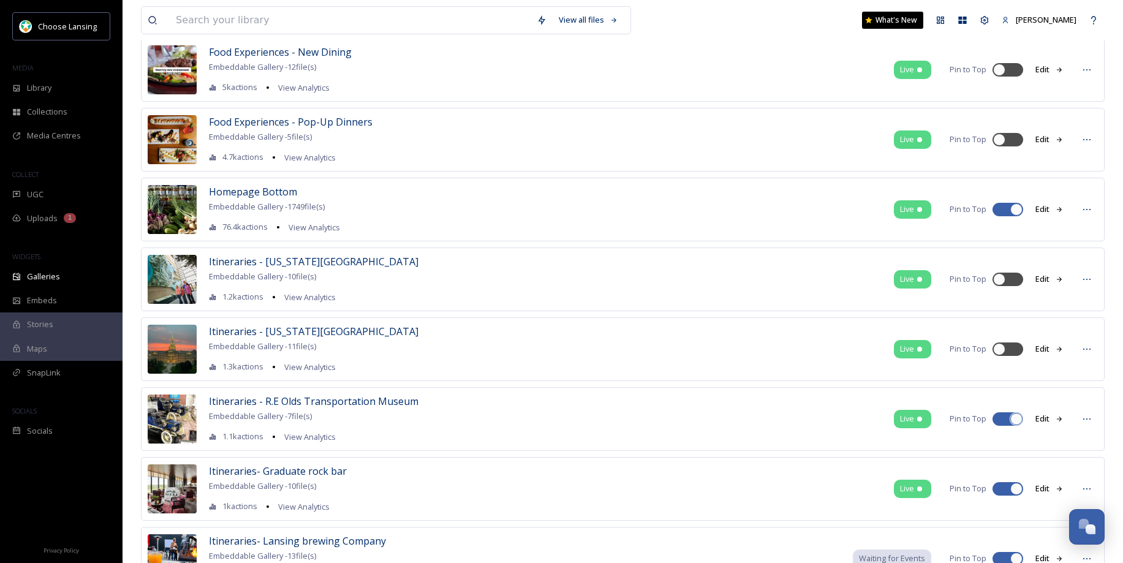
checkbox input "false"
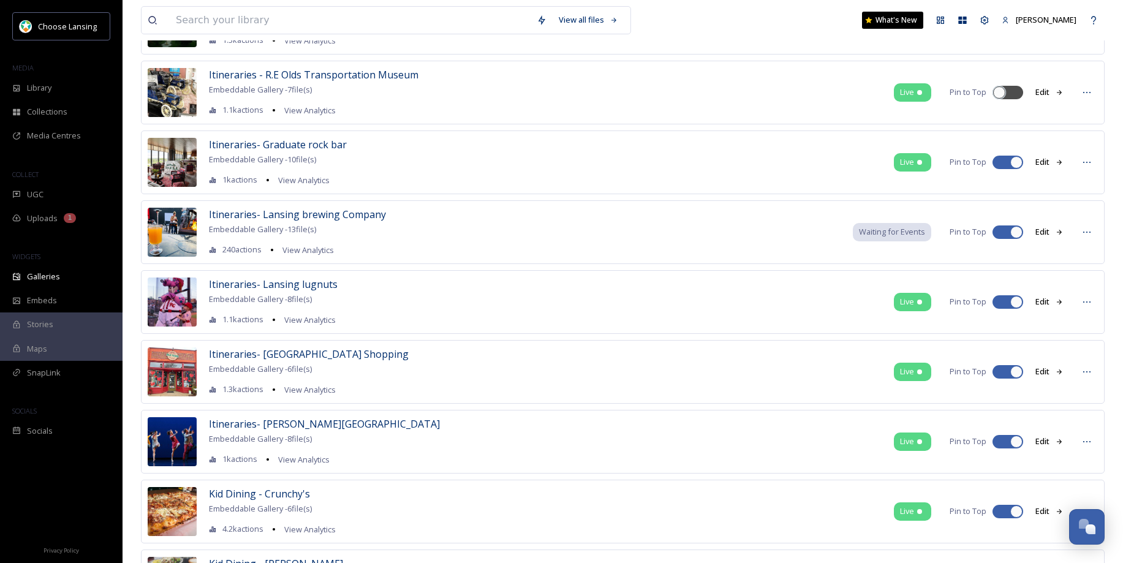
scroll to position [1814, 0]
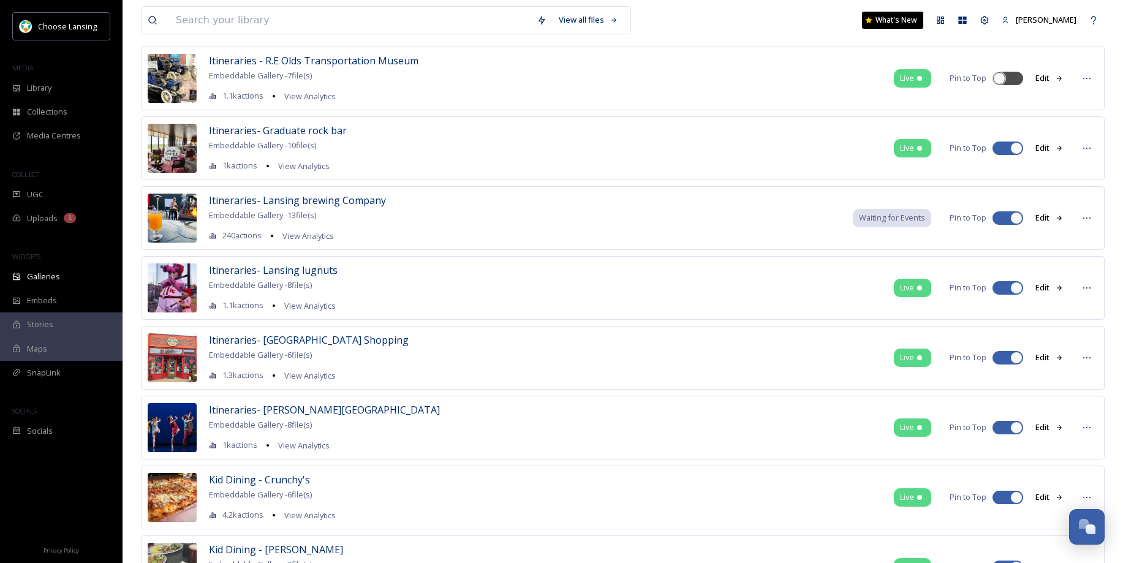
click at [1009, 145] on div at bounding box center [1008, 148] width 31 height 13
checkbox input "false"
click at [1017, 216] on div at bounding box center [1016, 218] width 12 height 12
checkbox input "false"
click at [1015, 286] on div at bounding box center [1016, 288] width 12 height 12
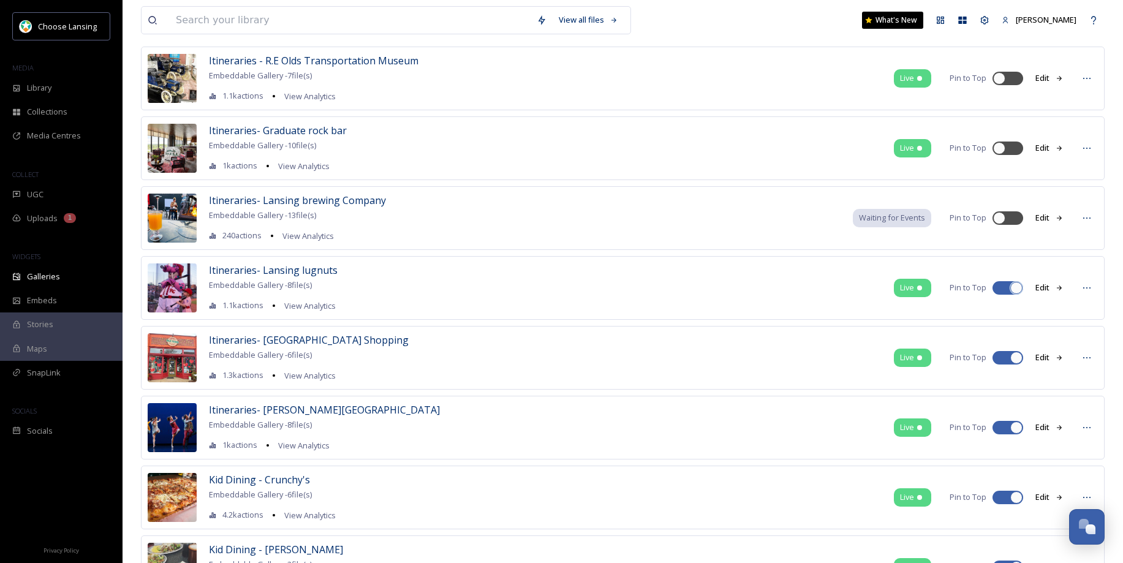
checkbox input "false"
click at [1014, 357] on div at bounding box center [1016, 358] width 12 height 12
checkbox input "false"
click at [1020, 428] on div at bounding box center [1016, 428] width 12 height 12
checkbox input "false"
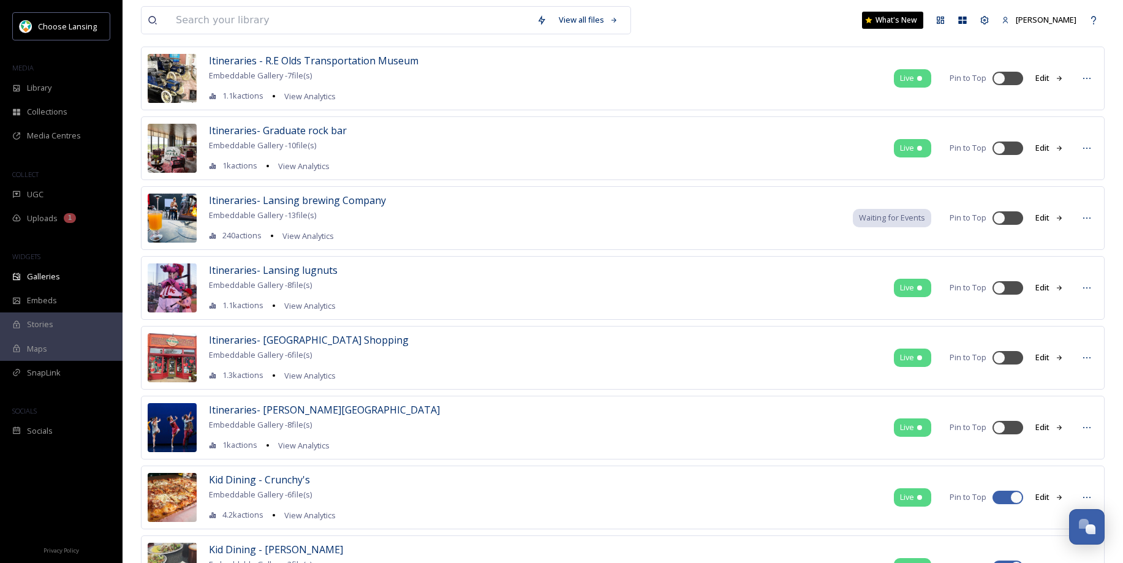
drag, startPoint x: 1017, startPoint y: 497, endPoint x: 1059, endPoint y: 464, distance: 53.7
click at [1017, 496] on div at bounding box center [1016, 497] width 12 height 12
checkbox input "false"
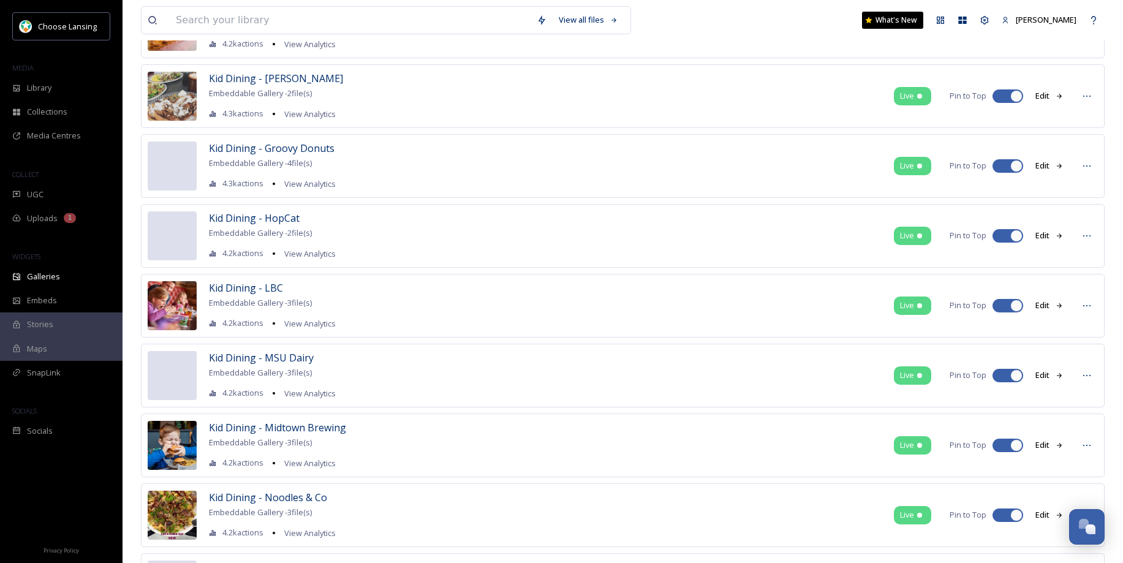
scroll to position [2280, 0]
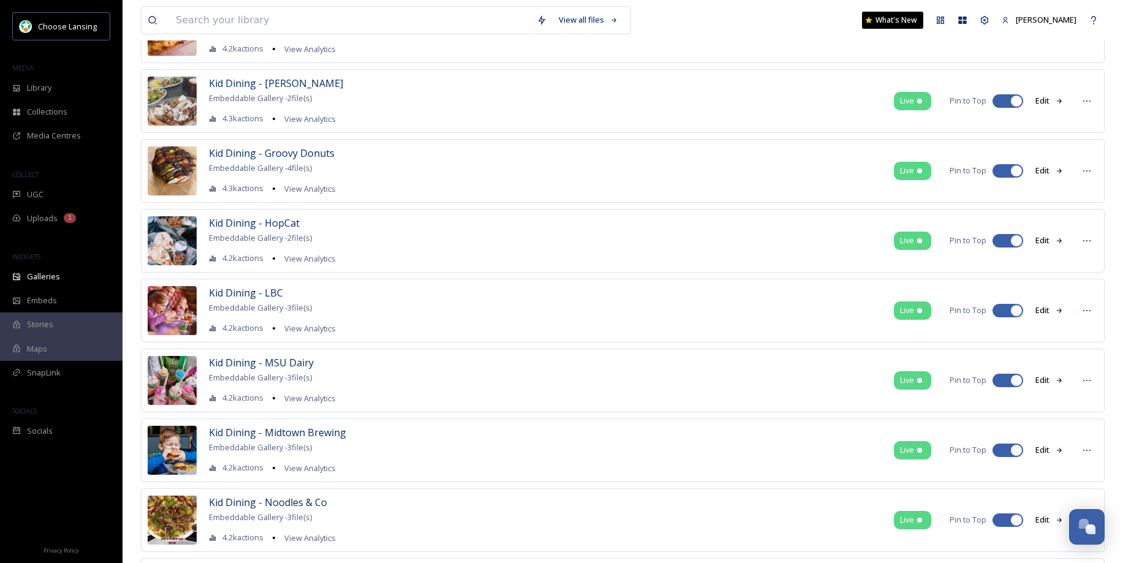
click at [1017, 100] on div at bounding box center [1016, 101] width 12 height 12
checkbox input "false"
click at [1016, 172] on div at bounding box center [1016, 171] width 12 height 12
checkbox input "false"
click at [1016, 240] on div at bounding box center [1016, 241] width 12 height 12
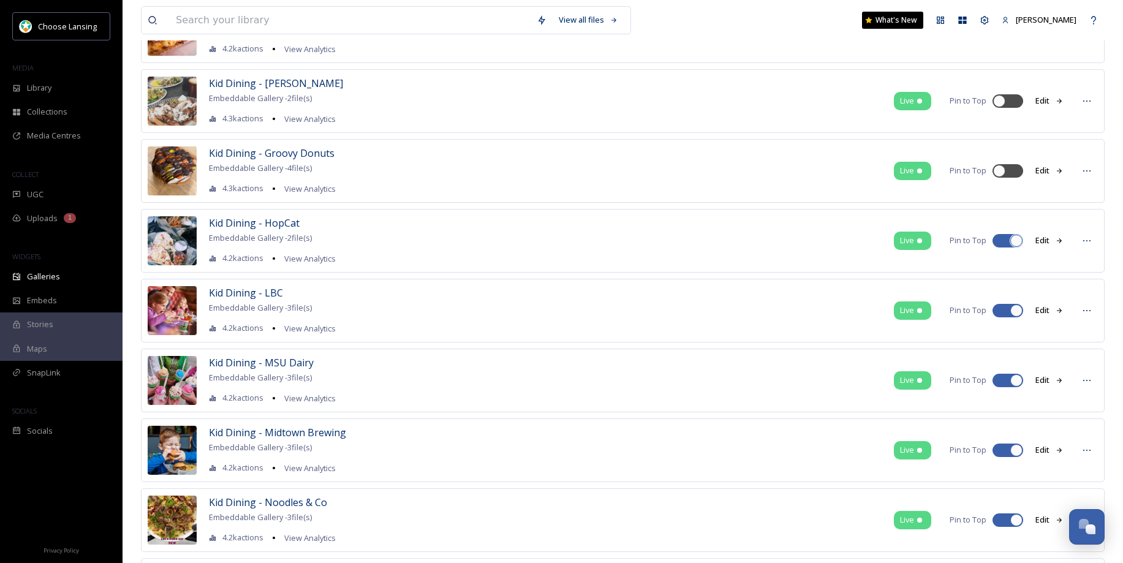
checkbox input "false"
click at [1017, 311] on div at bounding box center [1016, 311] width 12 height 12
checkbox input "false"
click at [1017, 384] on div at bounding box center [1016, 380] width 12 height 12
checkbox input "false"
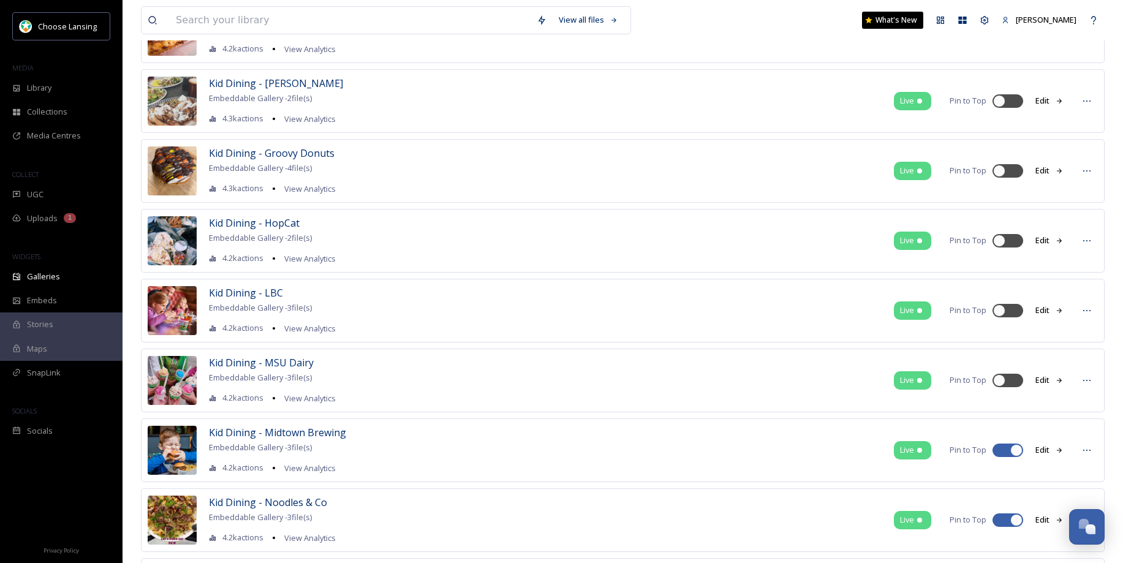
click at [1018, 453] on div at bounding box center [1016, 450] width 12 height 12
checkbox input "false"
drag, startPoint x: 1015, startPoint y: 521, endPoint x: 1019, endPoint y: 514, distance: 8.5
click at [1015, 520] on div at bounding box center [1016, 520] width 12 height 12
checkbox input "false"
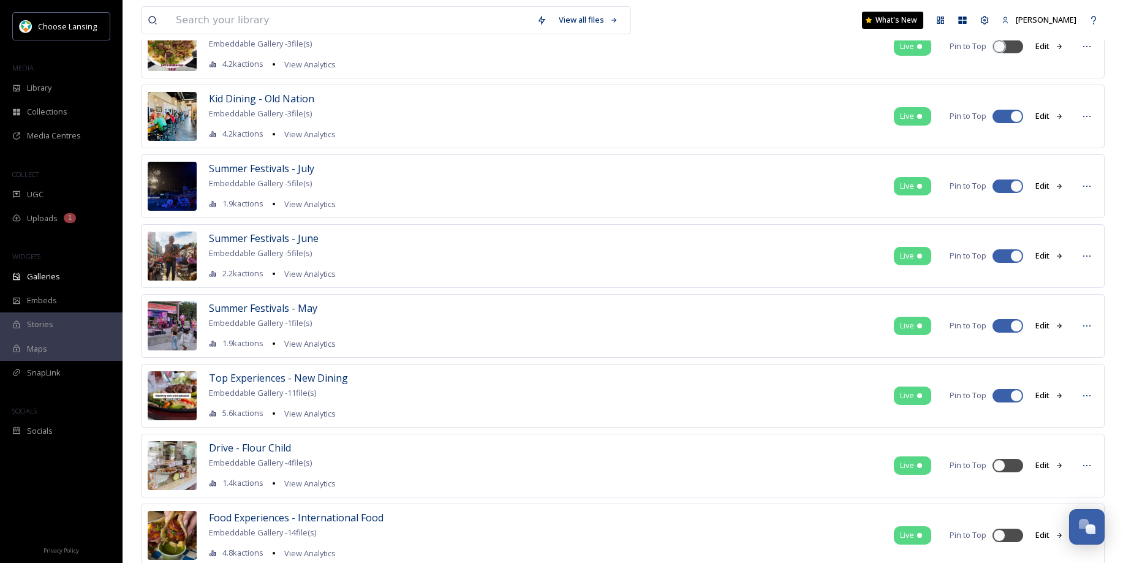
scroll to position [2768, 0]
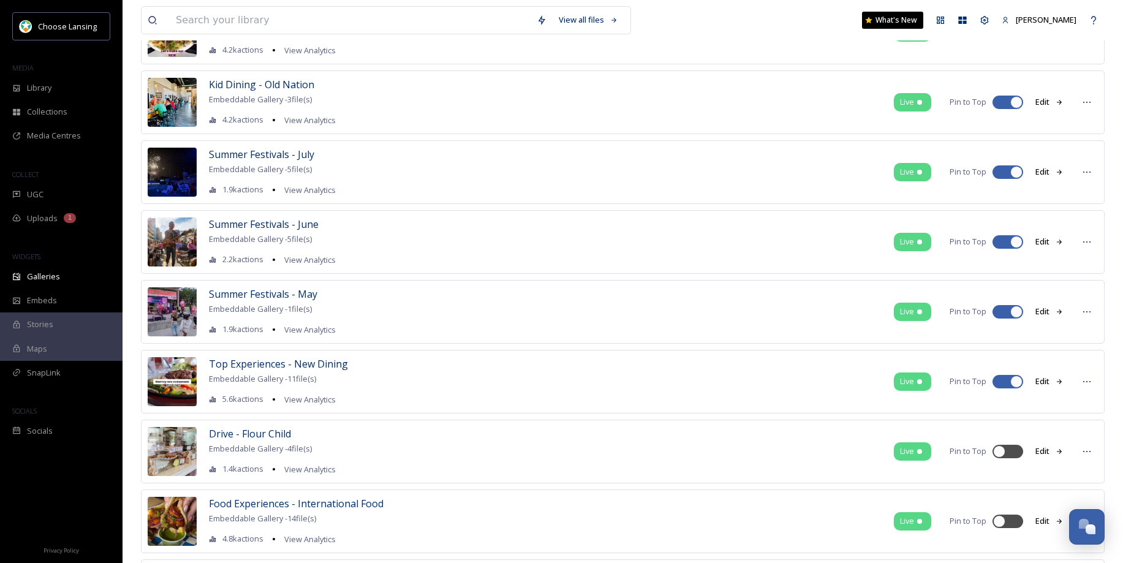
click at [1018, 102] on div at bounding box center [1016, 102] width 12 height 12
checkbox input "false"
click at [1015, 170] on div at bounding box center [1016, 172] width 12 height 12
checkbox input "false"
drag, startPoint x: 1015, startPoint y: 243, endPoint x: 1023, endPoint y: 252, distance: 12.2
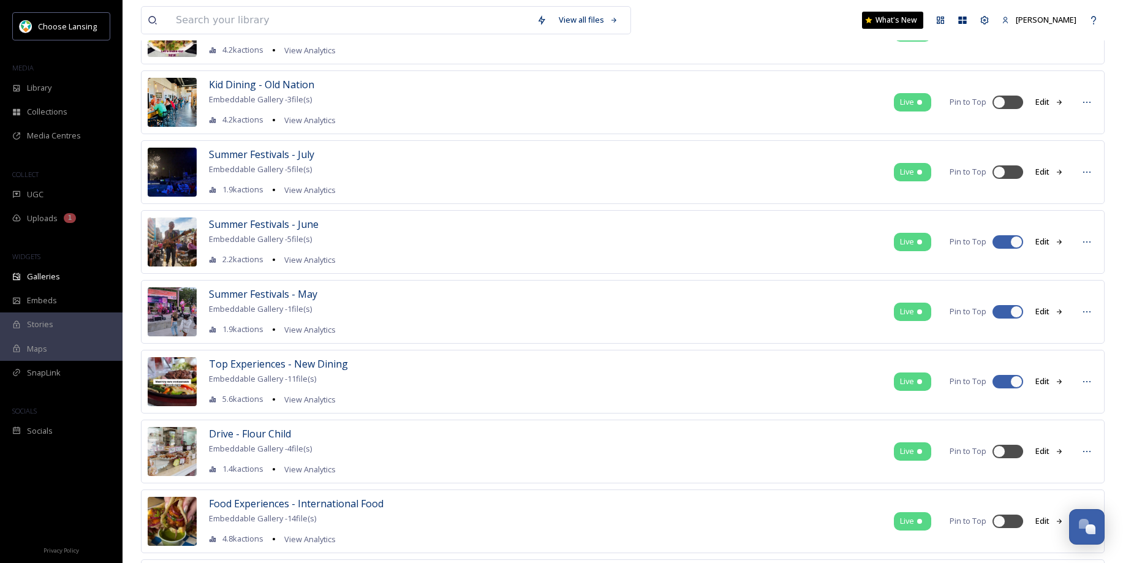
click at [1015, 243] on div at bounding box center [1016, 242] width 12 height 12
checkbox input "false"
drag, startPoint x: 1014, startPoint y: 313, endPoint x: 1017, endPoint y: 320, distance: 8.5
click at [1014, 313] on div at bounding box center [1016, 312] width 12 height 12
checkbox input "false"
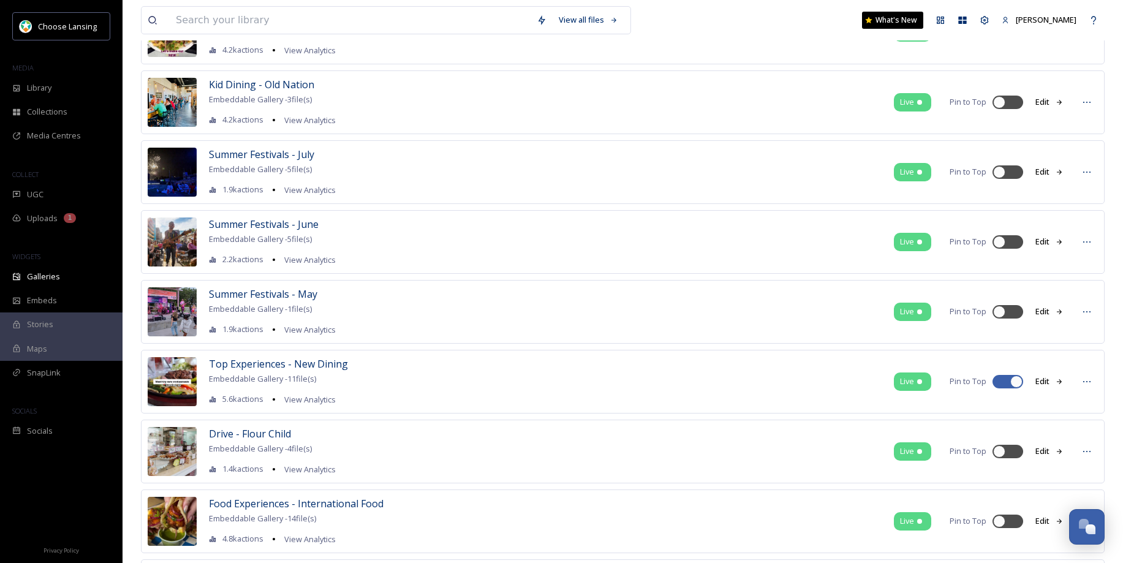
drag, startPoint x: 1015, startPoint y: 381, endPoint x: 1040, endPoint y: 387, distance: 26.3
click at [1015, 381] on div at bounding box center [1016, 382] width 12 height 12
checkbox input "false"
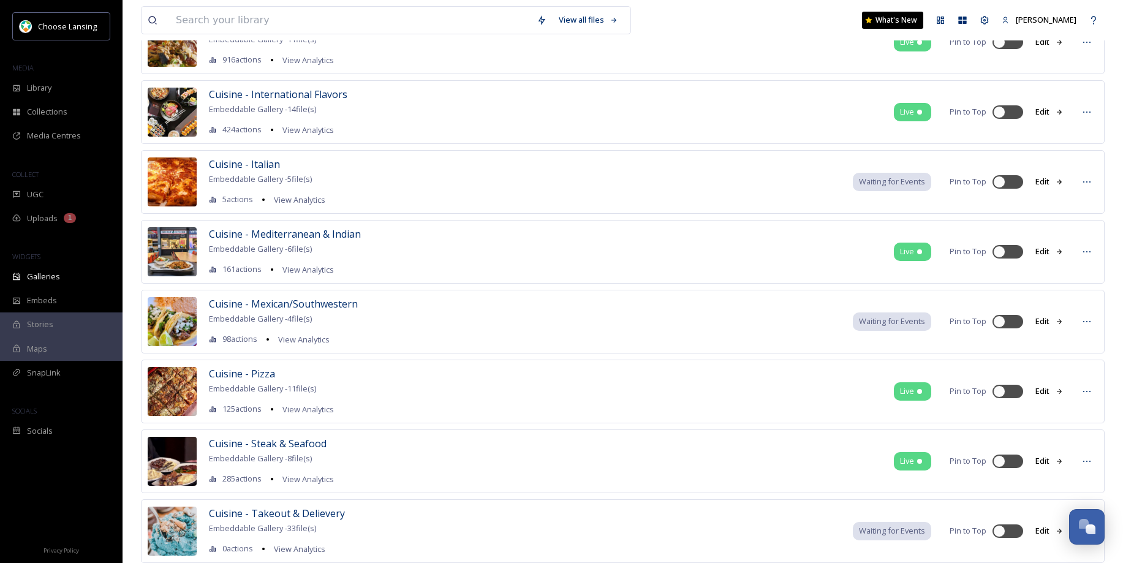
scroll to position [0, 0]
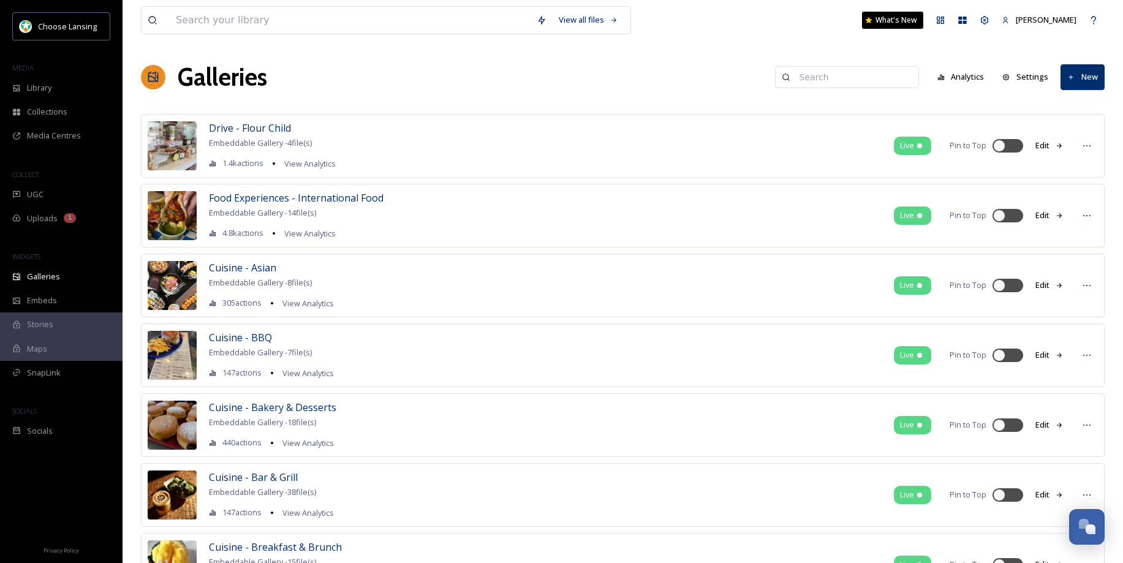
click at [836, 72] on input at bounding box center [853, 77] width 119 height 25
type input "home"
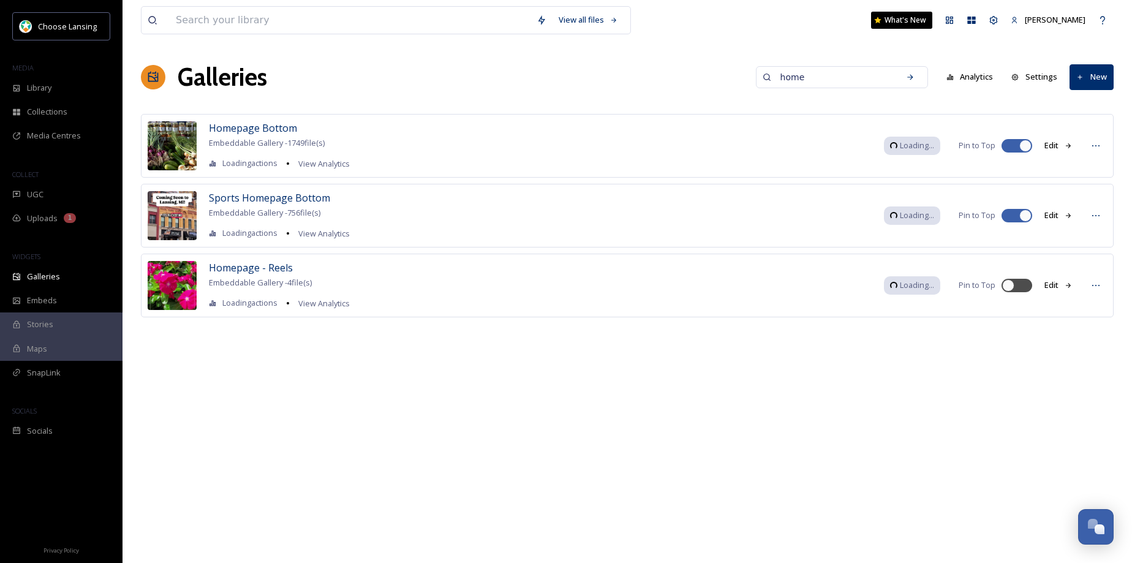
drag, startPoint x: 843, startPoint y: 78, endPoint x: 715, endPoint y: 72, distance: 128.2
click at [715, 76] on div "Galleries home Analytics Settings New" at bounding box center [627, 77] width 973 height 37
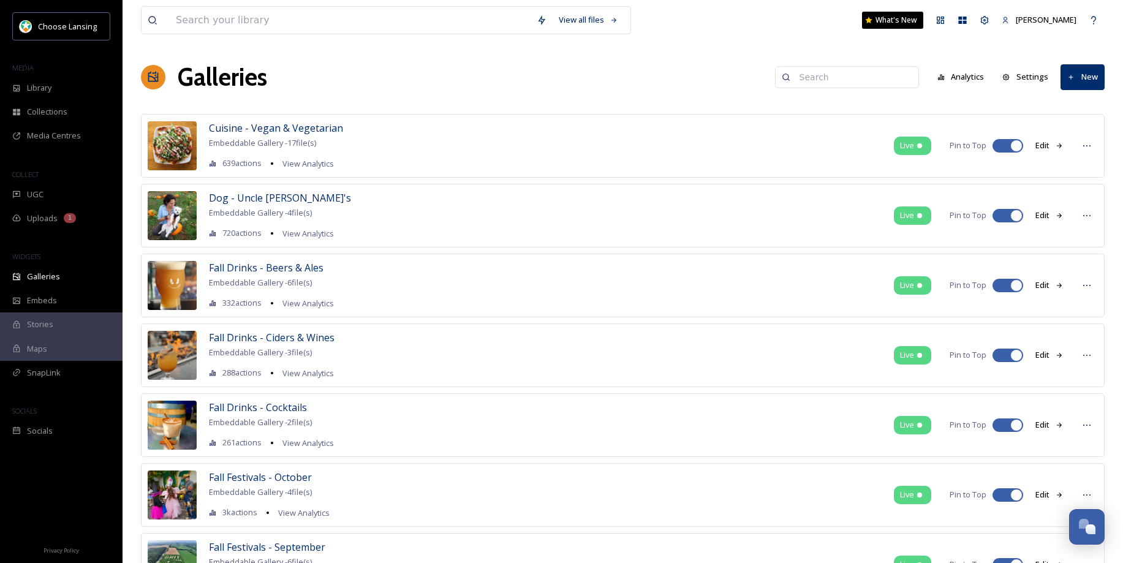
drag, startPoint x: 1018, startPoint y: 145, endPoint x: 1023, endPoint y: 173, distance: 28.6
click at [1018, 145] on div at bounding box center [1016, 146] width 12 height 12
checkbox input "false"
click at [1016, 214] on div at bounding box center [1016, 216] width 12 height 12
checkbox input "false"
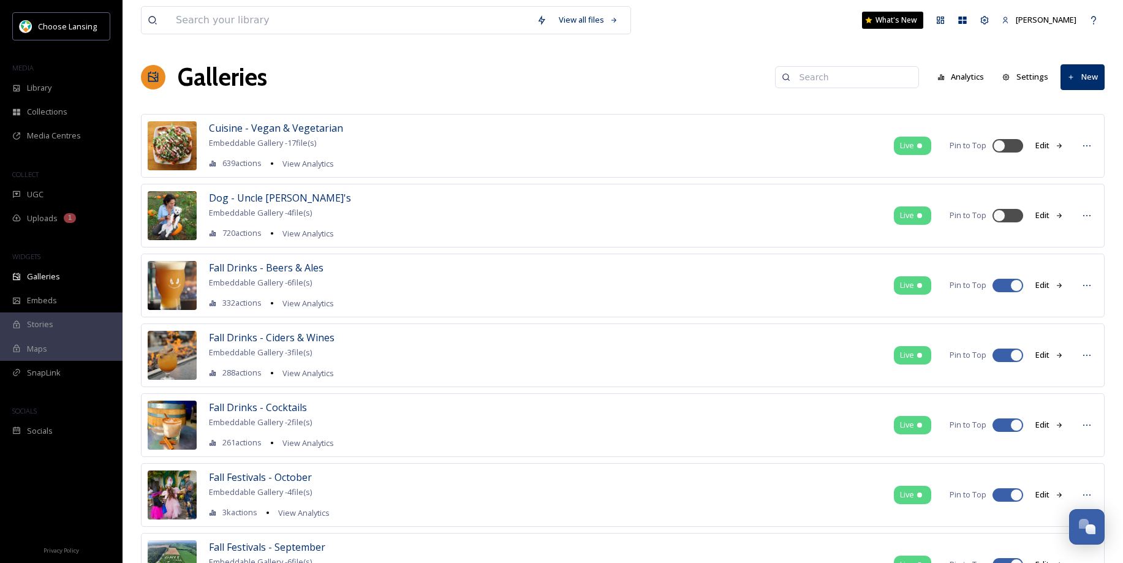
click at [1013, 285] on div at bounding box center [1016, 285] width 12 height 12
checkbox input "false"
click at [1015, 352] on div at bounding box center [1016, 355] width 12 height 12
checkbox input "false"
click at [1014, 425] on div at bounding box center [1016, 425] width 12 height 12
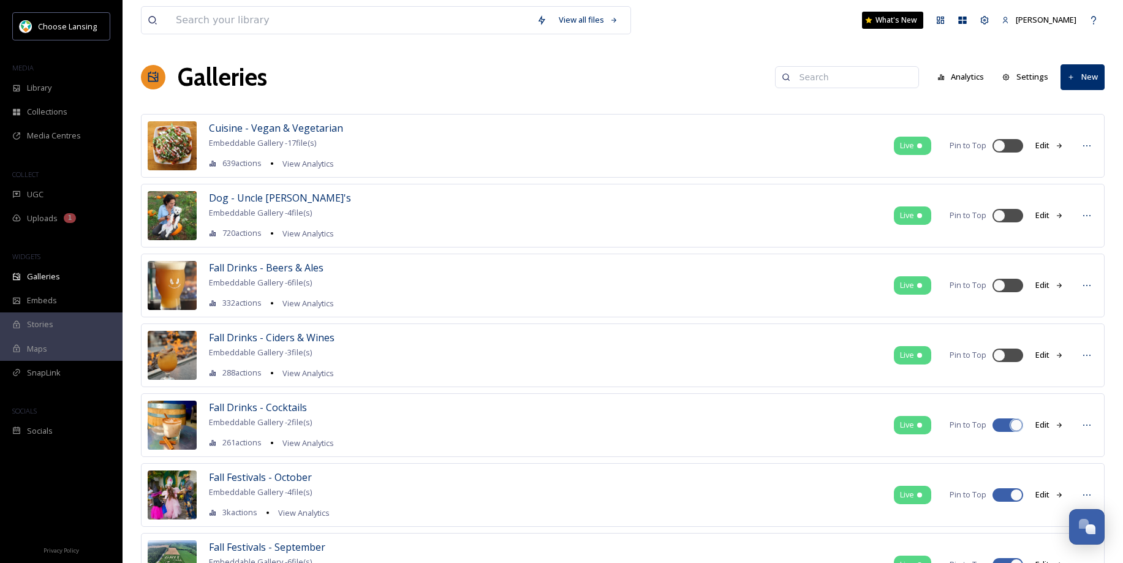
checkbox input "false"
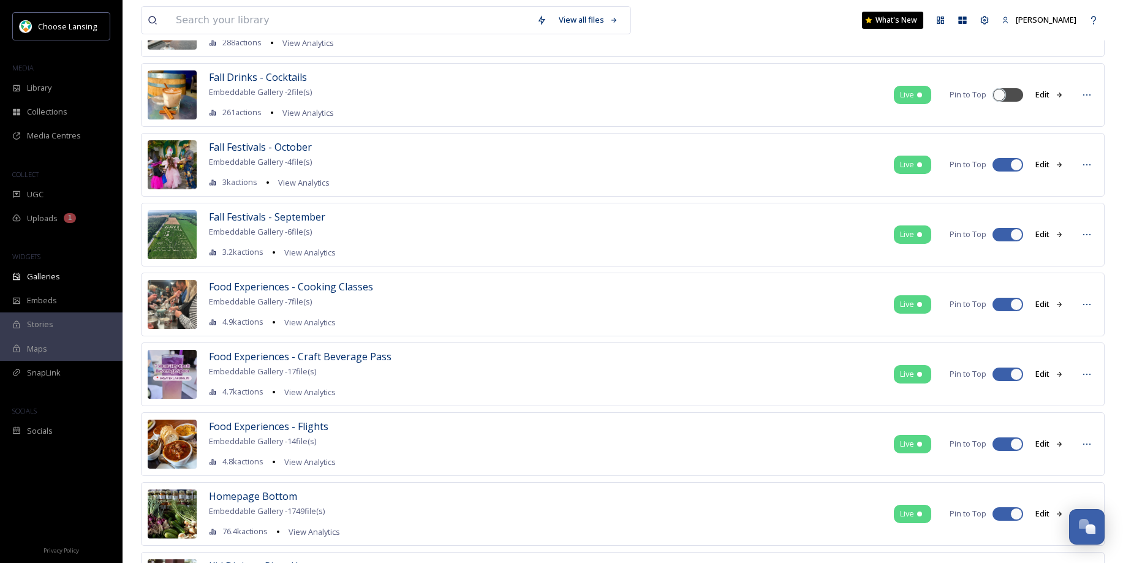
scroll to position [341, 0]
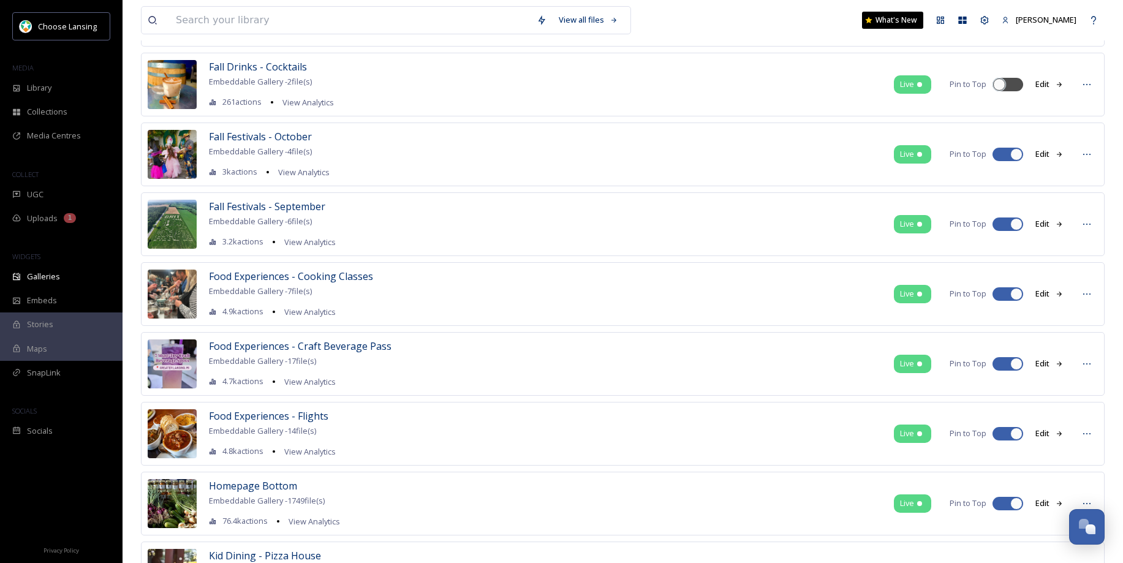
click at [1017, 156] on div at bounding box center [1016, 154] width 12 height 12
checkbox input "false"
drag, startPoint x: 1016, startPoint y: 222, endPoint x: 1015, endPoint y: 230, distance: 8.0
click at [1017, 222] on div at bounding box center [1016, 224] width 12 height 12
checkbox input "false"
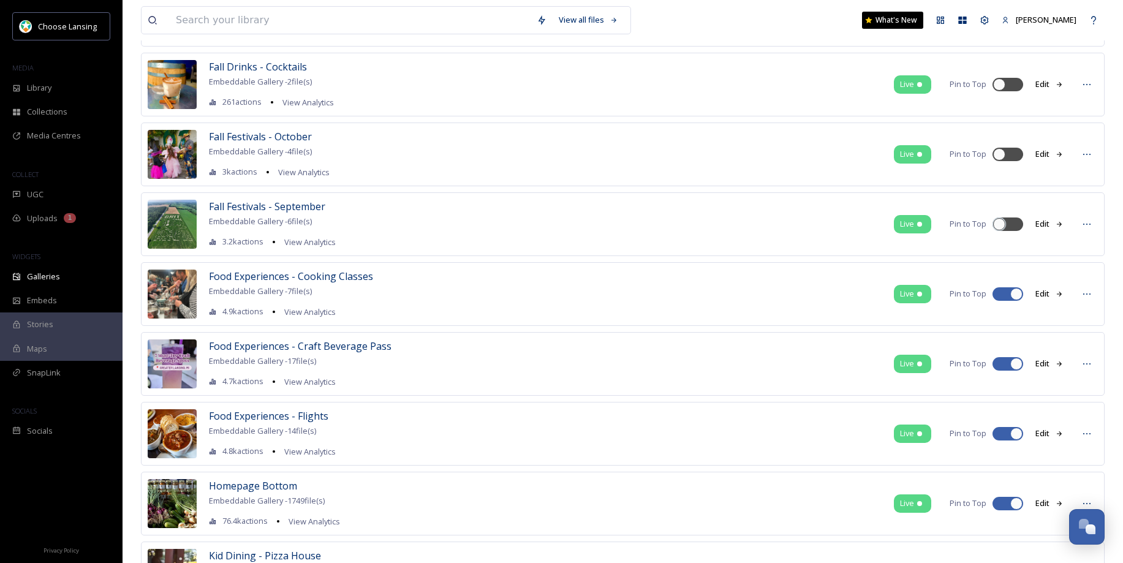
drag, startPoint x: 1014, startPoint y: 290, endPoint x: 1017, endPoint y: 305, distance: 15.8
click at [1014, 290] on div at bounding box center [1016, 294] width 12 height 12
checkbox input "false"
click at [1012, 367] on div at bounding box center [1016, 364] width 12 height 12
checkbox input "false"
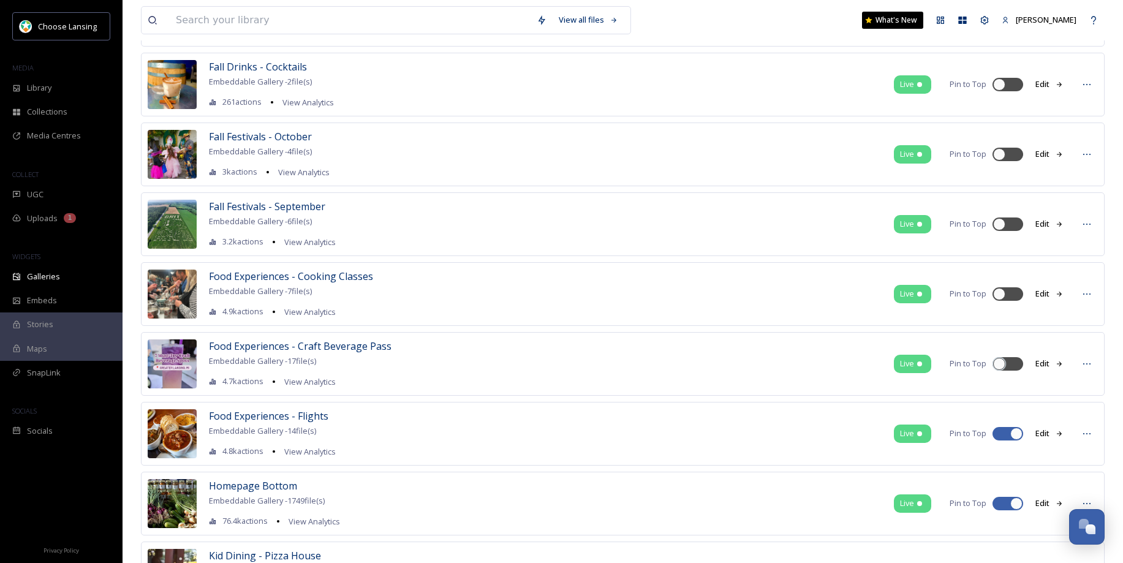
click at [1016, 433] on div at bounding box center [1016, 434] width 12 height 12
checkbox input "false"
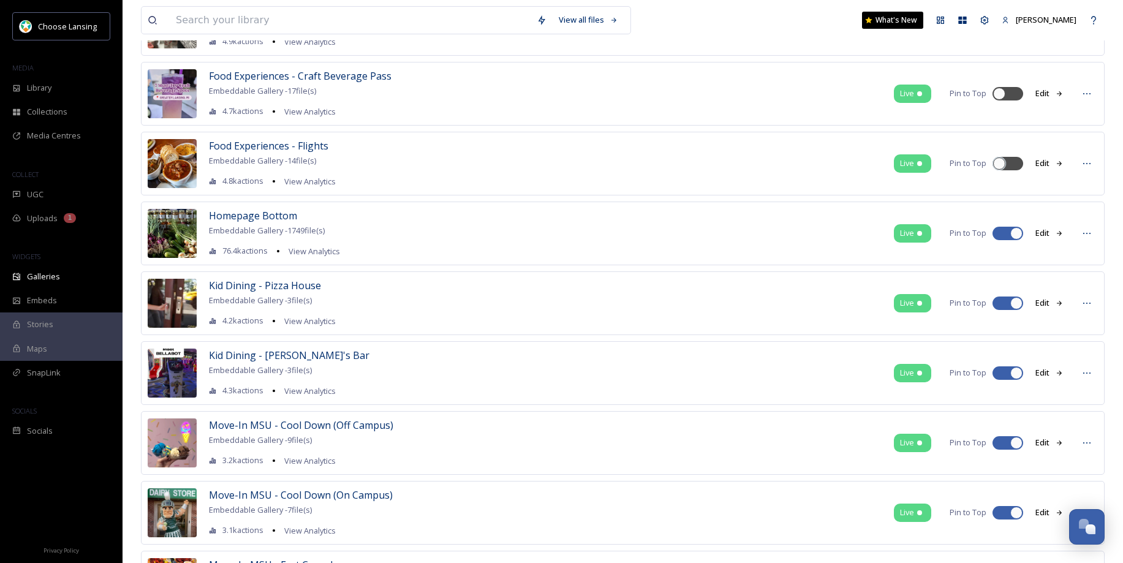
scroll to position [619, 0]
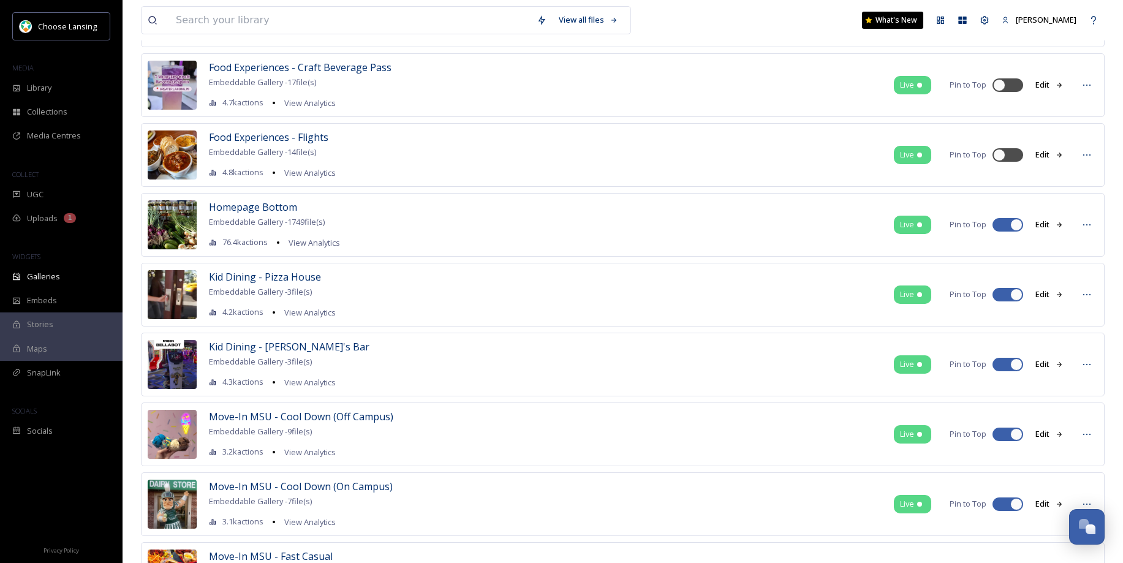
click at [1014, 296] on div at bounding box center [1016, 295] width 12 height 12
checkbox input "false"
click at [1014, 366] on div at bounding box center [1016, 364] width 12 height 12
checkbox input "false"
drag, startPoint x: 1017, startPoint y: 434, endPoint x: 1039, endPoint y: 430, distance: 22.5
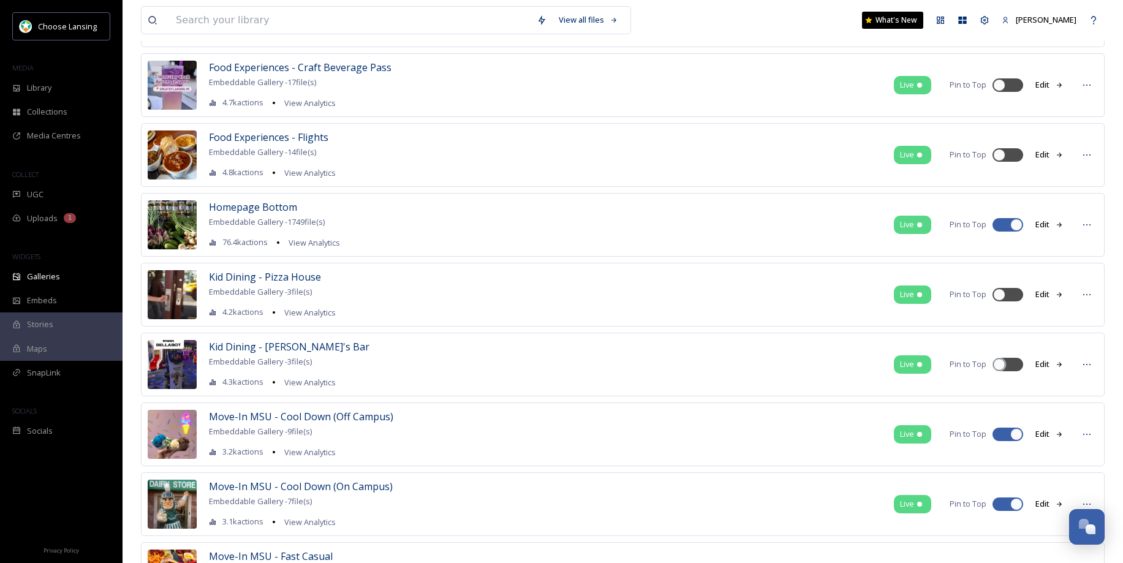
click at [1017, 434] on div at bounding box center [1016, 434] width 12 height 12
checkbox input "false"
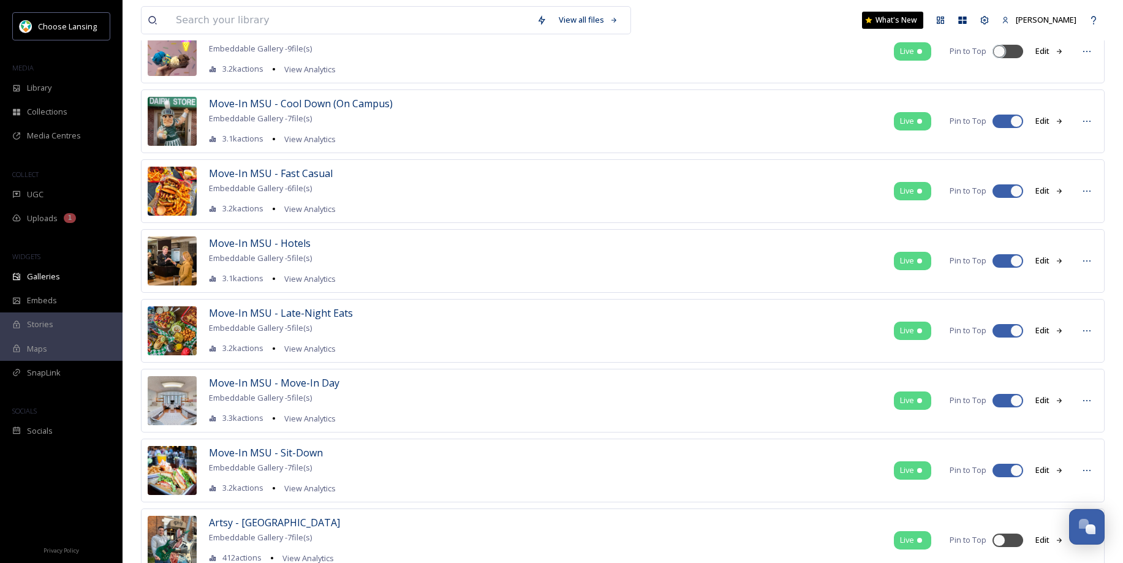
scroll to position [1012, 0]
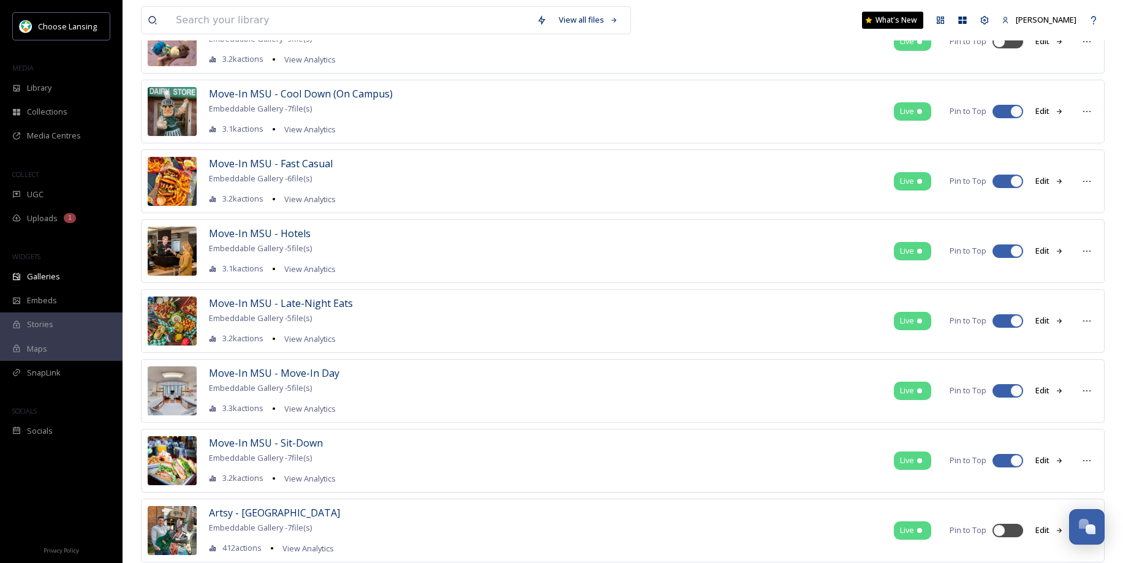
drag, startPoint x: 1018, startPoint y: 112, endPoint x: 1018, endPoint y: 121, distance: 9.2
click at [1018, 112] on div at bounding box center [1016, 111] width 12 height 12
checkbox input "false"
drag, startPoint x: 1014, startPoint y: 183, endPoint x: 1016, endPoint y: 200, distance: 17.9
click at [1014, 183] on div at bounding box center [1016, 181] width 12 height 12
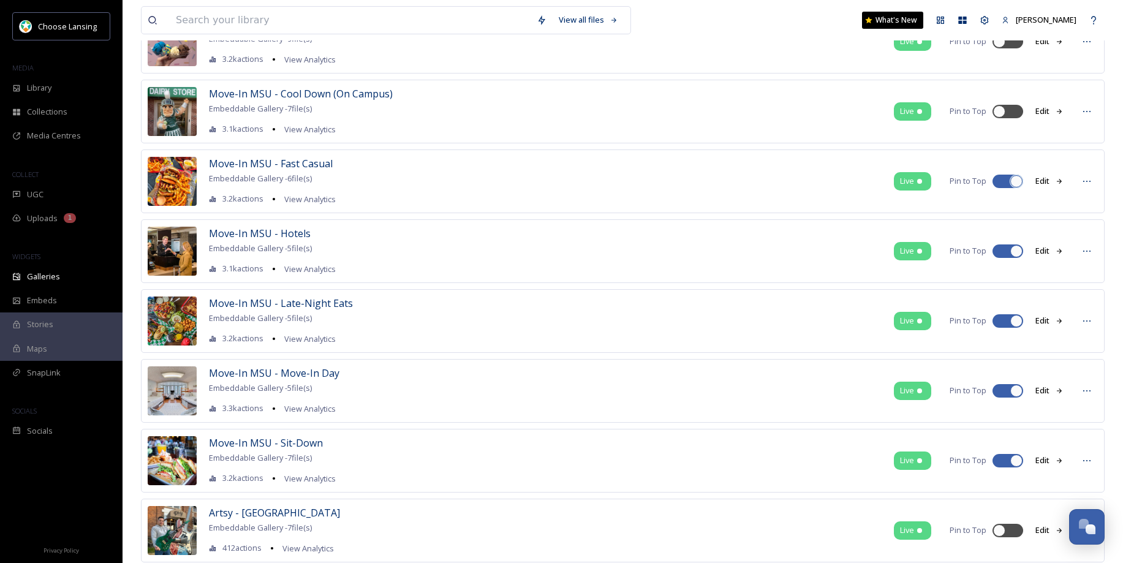
checkbox input "false"
click at [1014, 249] on div at bounding box center [1016, 251] width 12 height 12
checkbox input "false"
drag, startPoint x: 1014, startPoint y: 320, endPoint x: 1014, endPoint y: 334, distance: 13.5
click at [1014, 320] on div at bounding box center [1016, 321] width 12 height 12
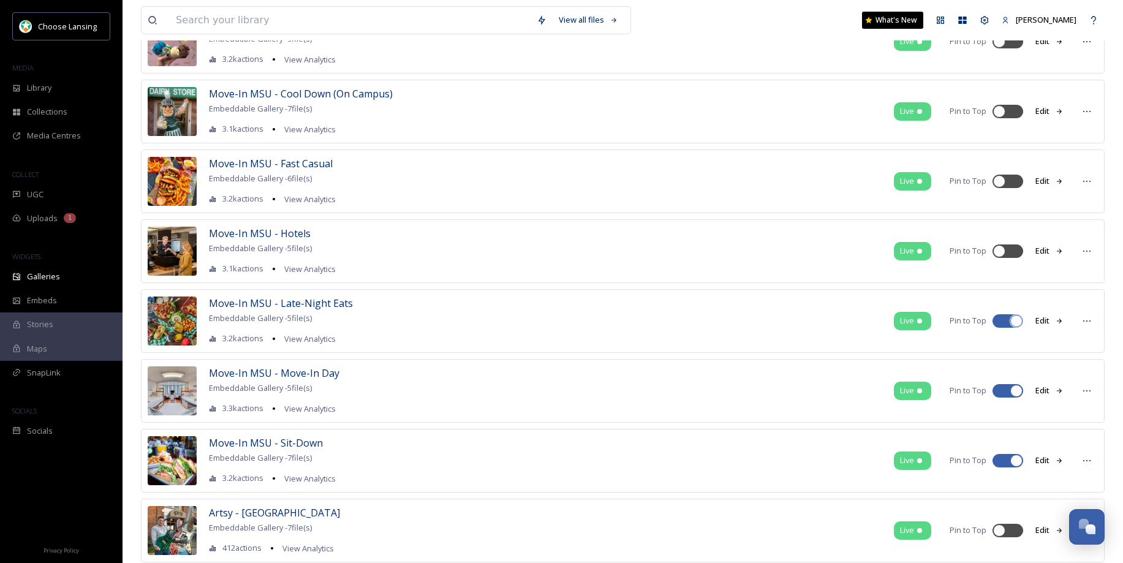
checkbox input "false"
click at [1015, 392] on div at bounding box center [1016, 391] width 12 height 12
checkbox input "false"
click at [1015, 459] on div at bounding box center [1016, 461] width 12 height 12
checkbox input "false"
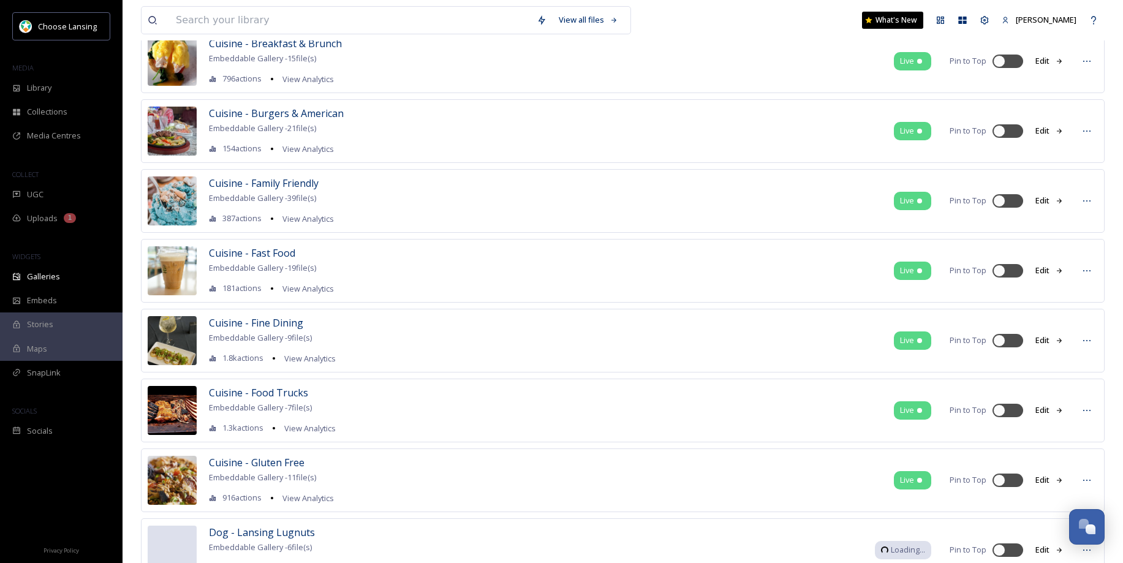
scroll to position [2493, 0]
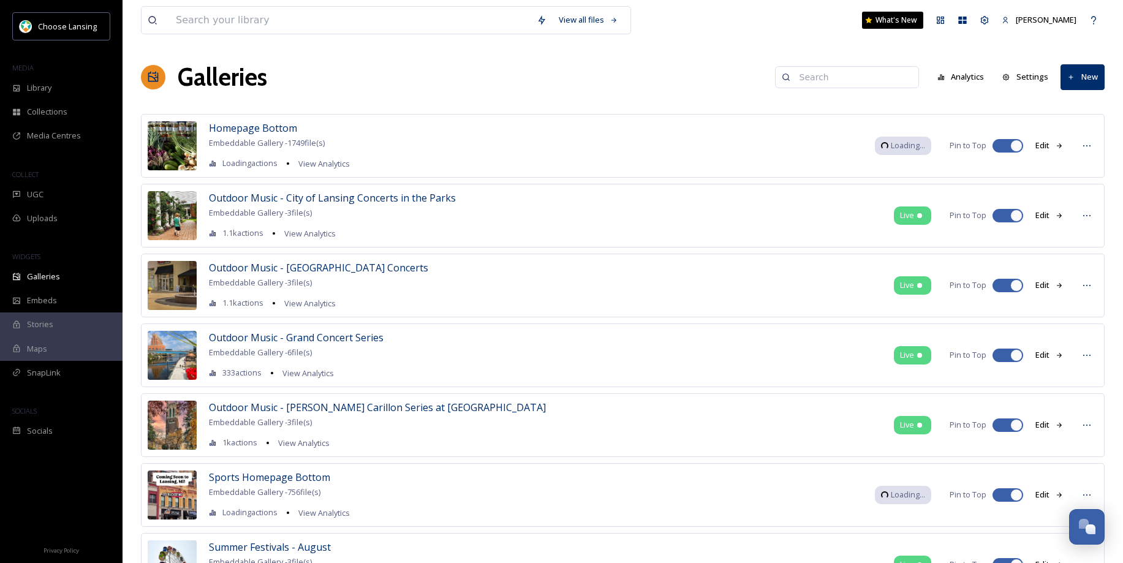
click at [1015, 216] on div at bounding box center [1016, 216] width 12 height 12
checkbox input "false"
click at [1016, 286] on div at bounding box center [1016, 285] width 12 height 12
checkbox input "false"
click at [1013, 355] on div at bounding box center [1016, 355] width 12 height 12
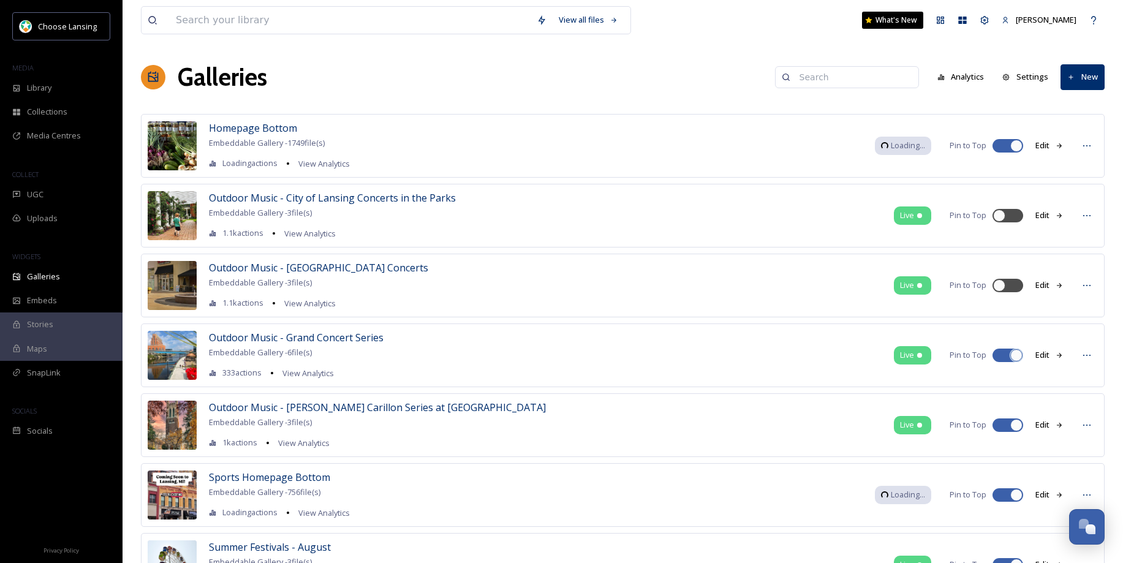
checkbox input "false"
click at [1017, 428] on div at bounding box center [1016, 425] width 12 height 12
checkbox input "false"
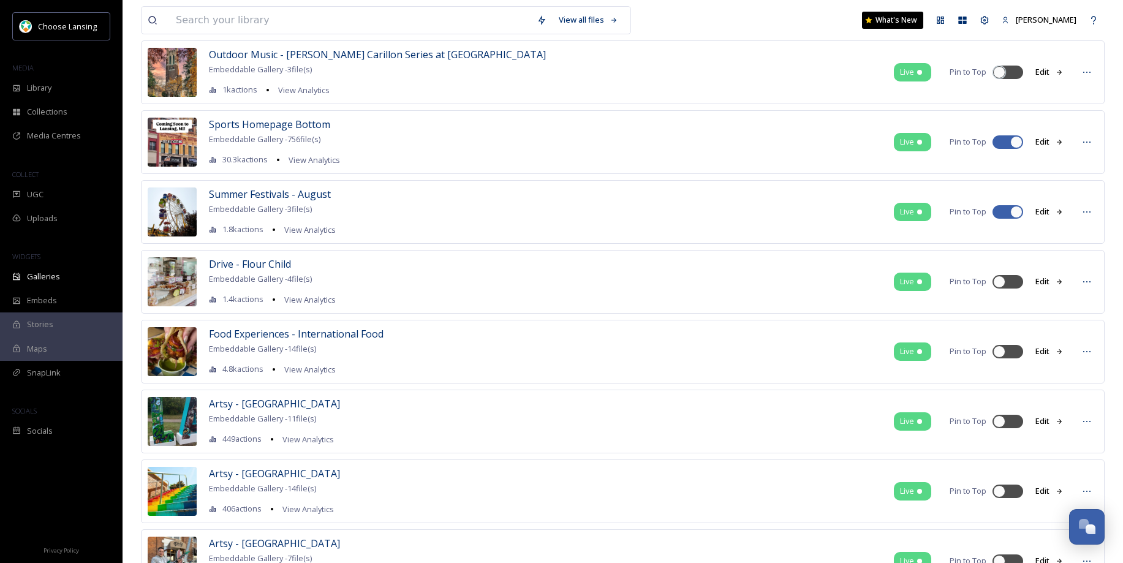
scroll to position [353, 0]
click at [1017, 212] on div at bounding box center [1016, 212] width 12 height 12
checkbox input "false"
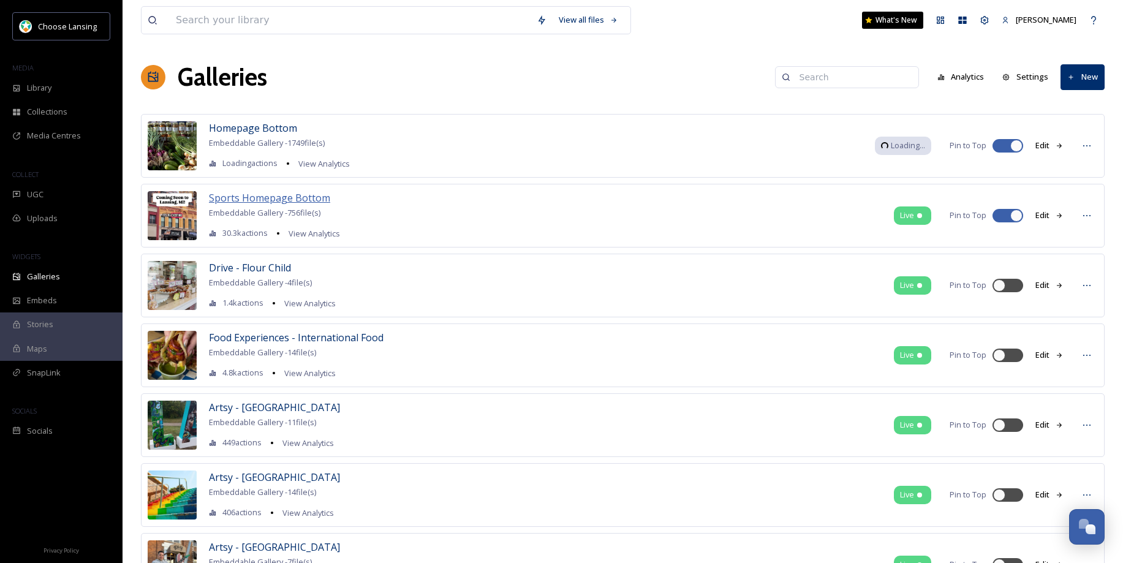
click at [282, 198] on span "Sports Homepage Bottom" at bounding box center [269, 197] width 121 height 13
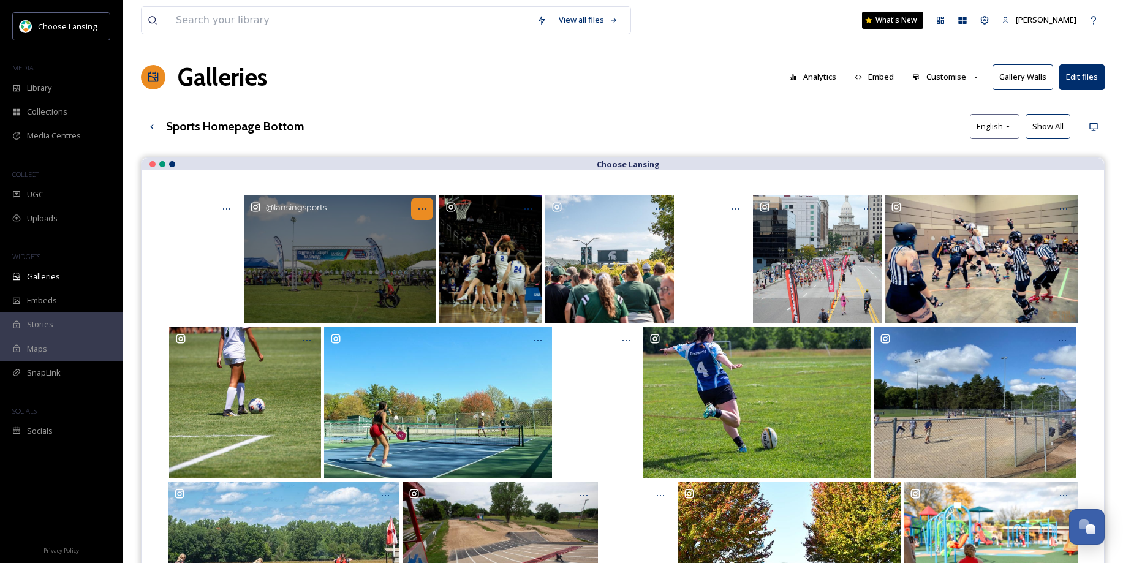
click at [425, 203] on div "Opens media popup. Media description: lansingsports-5970507.jpg." at bounding box center [422, 209] width 22 height 22
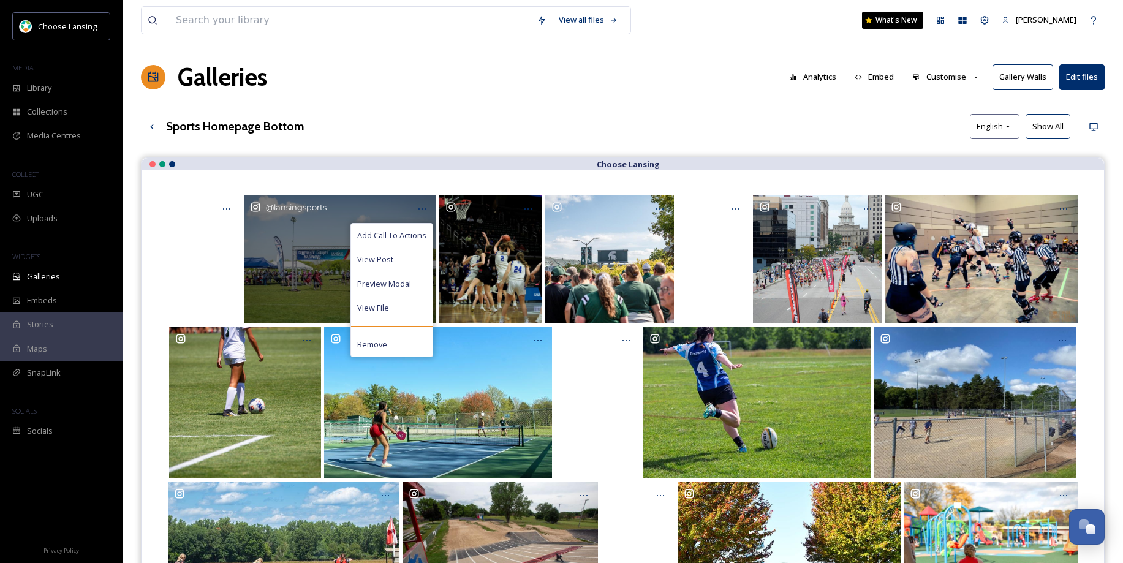
click at [408, 230] on span "Add Call To Actions" at bounding box center [391, 236] width 69 height 12
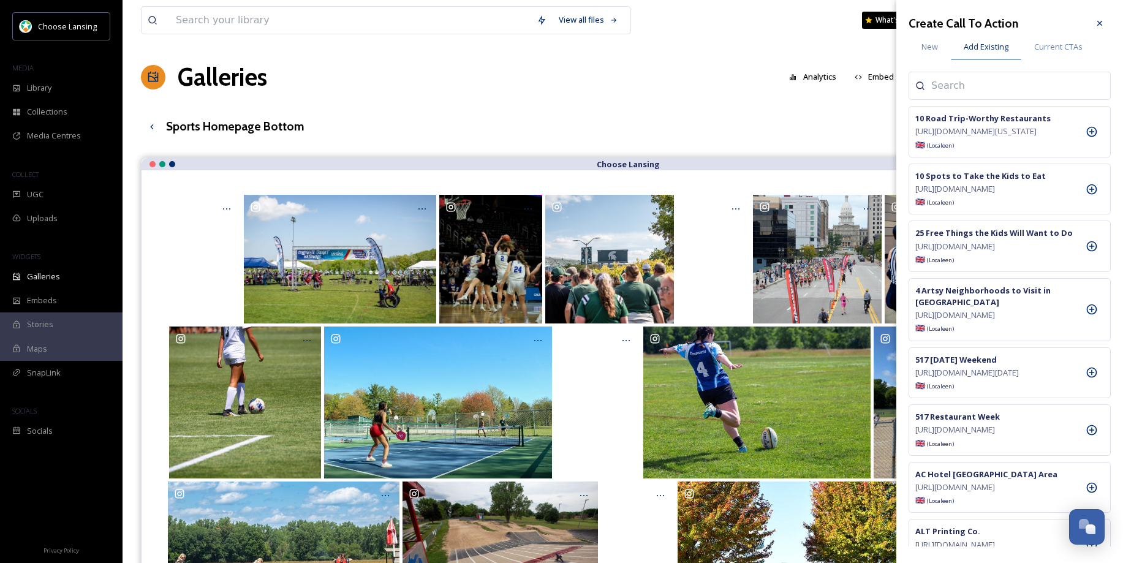
click at [944, 89] on input at bounding box center [992, 85] width 123 height 15
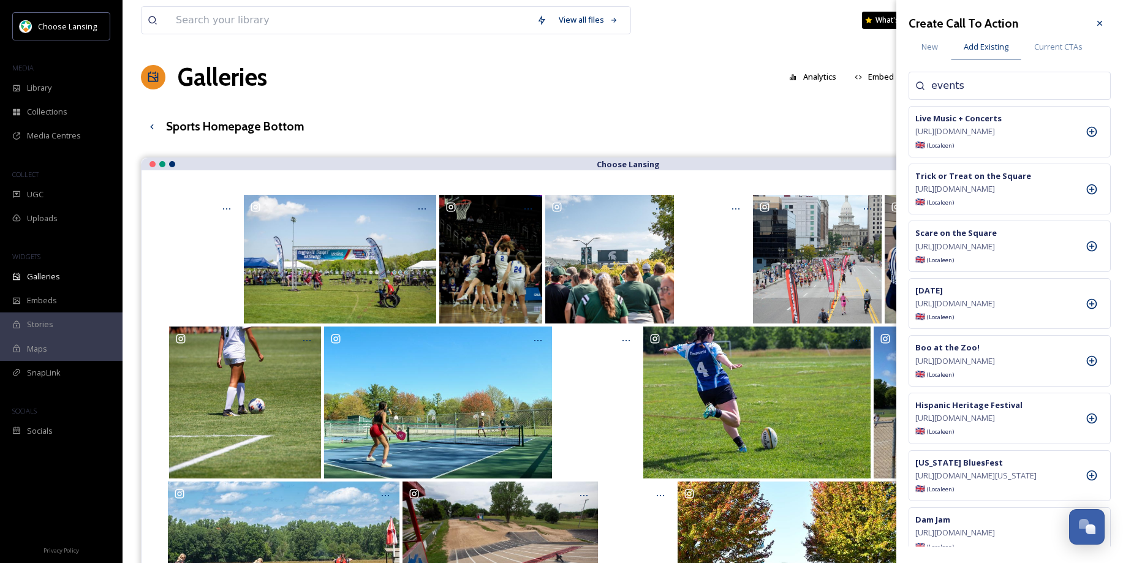
type input "events"
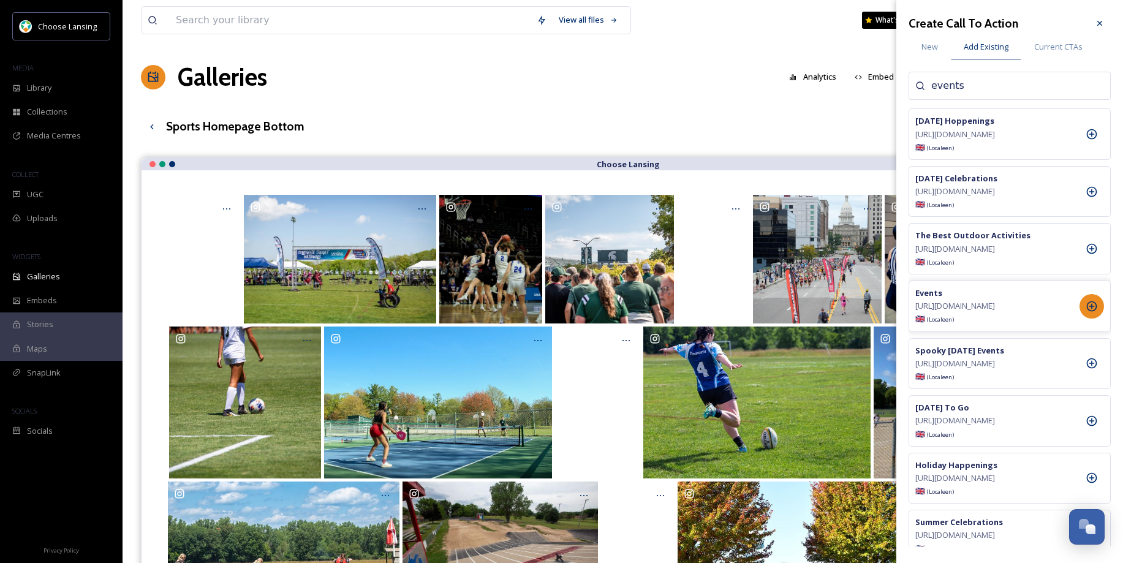
scroll to position [413, 0]
click at [1087, 309] on icon at bounding box center [1092, 303] width 10 height 10
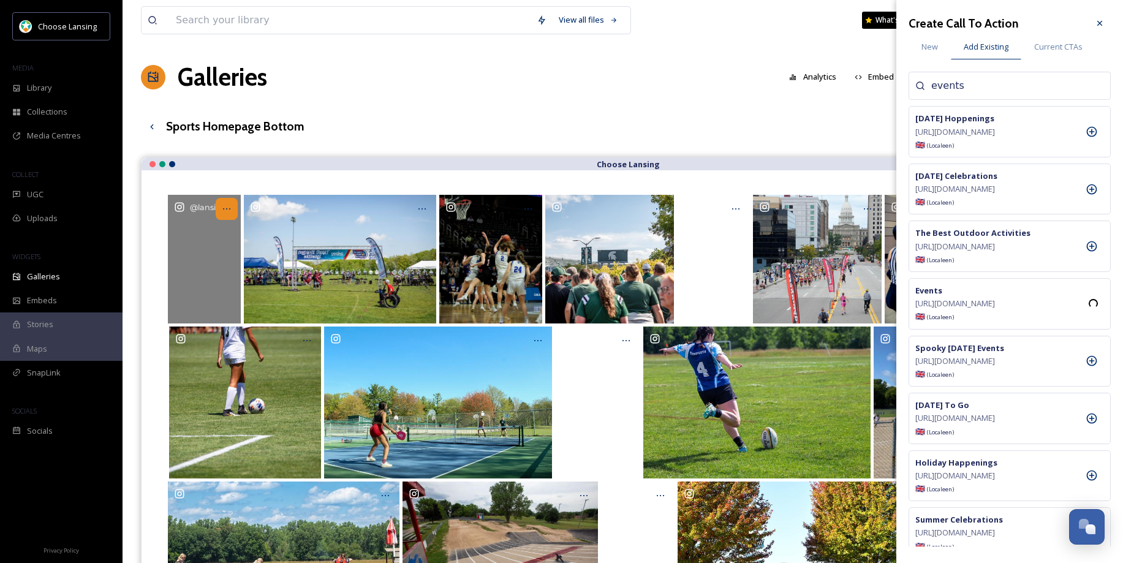
click at [229, 205] on icon "Opens media popup. Media description: lansingsports-6044221.mp4." at bounding box center [227, 209] width 10 height 10
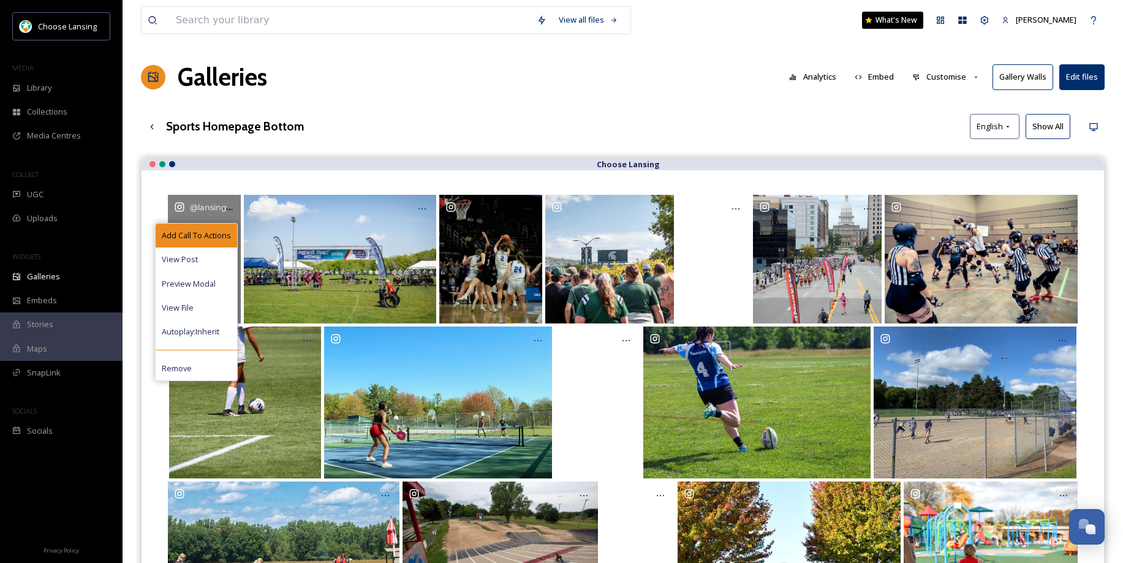
click at [219, 231] on span "Add Call To Actions" at bounding box center [196, 236] width 69 height 12
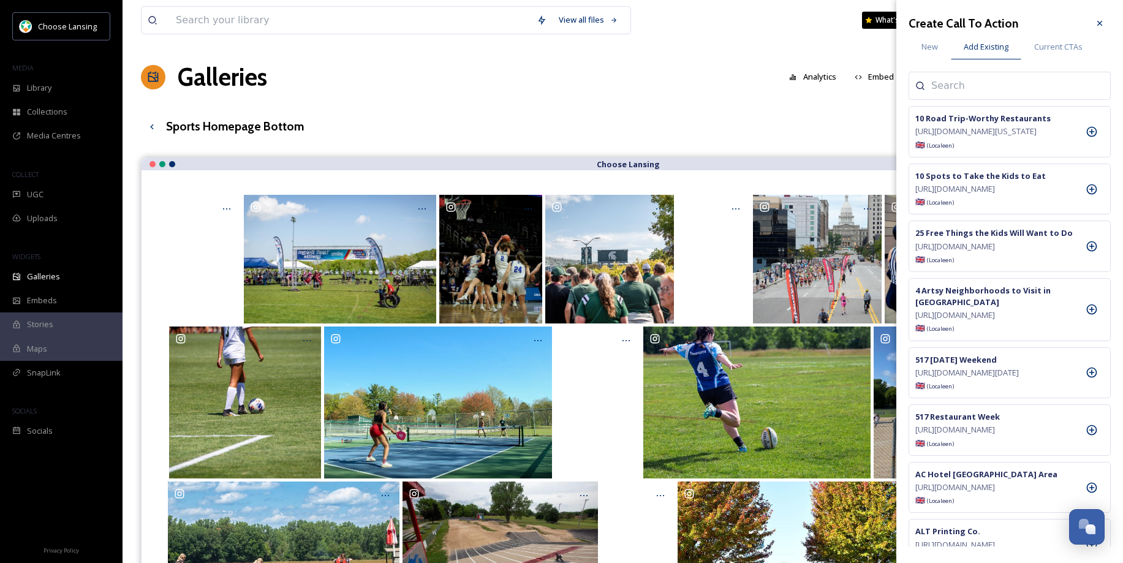
click at [954, 85] on input at bounding box center [992, 85] width 123 height 15
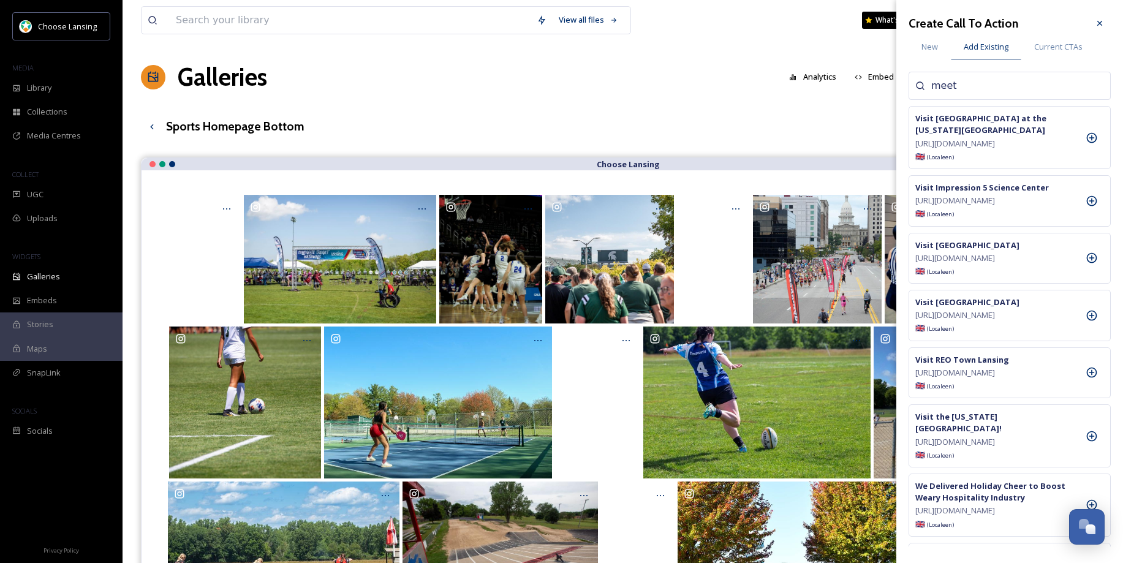
type input "meet"
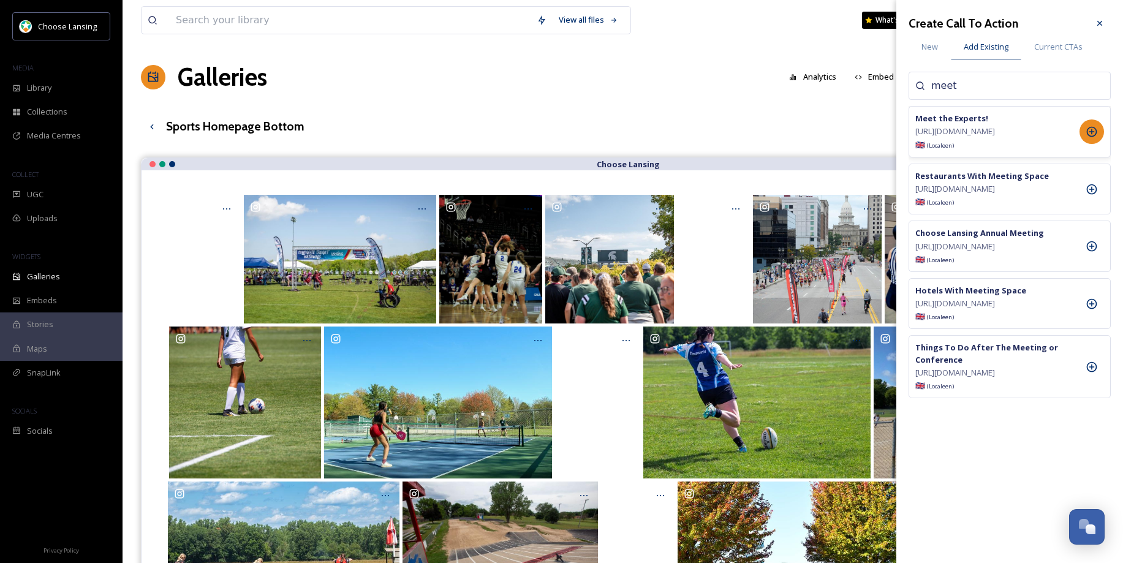
click at [1094, 137] on icon at bounding box center [1092, 132] width 12 height 12
click at [1099, 21] on icon at bounding box center [1100, 23] width 10 height 10
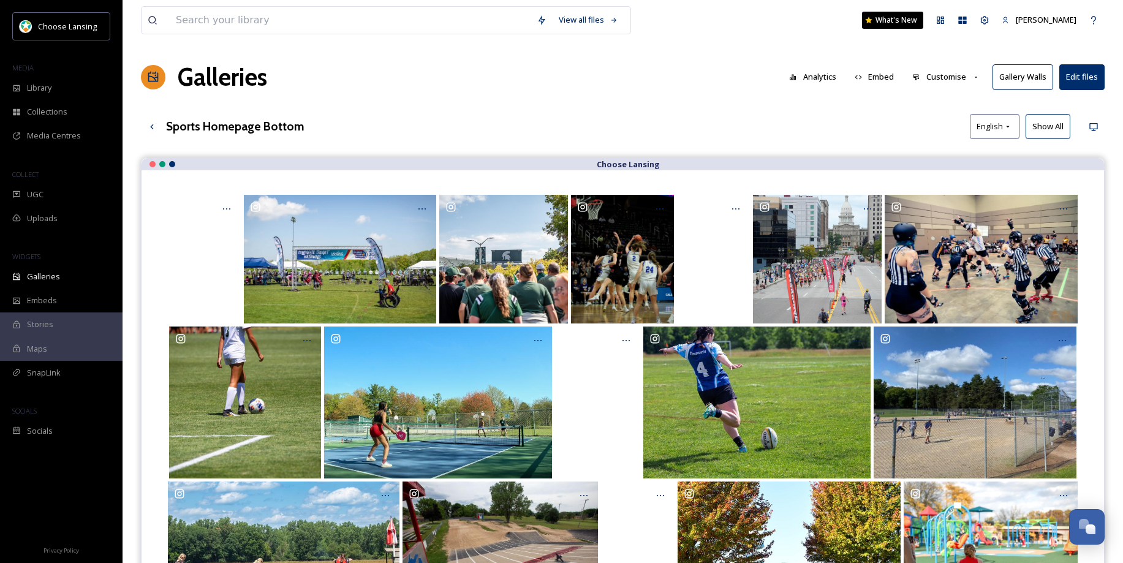
click at [415, 93] on div "Galleries Analytics Embed Customise Gallery Walls Edit files" at bounding box center [623, 77] width 964 height 37
click at [53, 195] on div "UGC" at bounding box center [61, 195] width 123 height 24
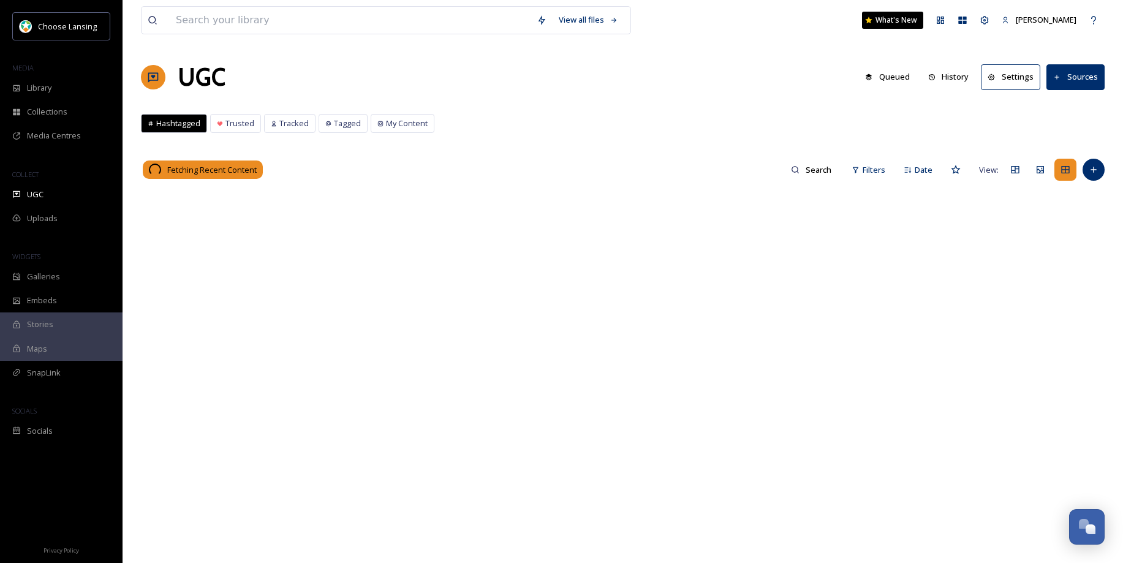
drag, startPoint x: 385, startPoint y: 126, endPoint x: 411, endPoint y: 133, distance: 26.2
click at [386, 126] on span "My Content" at bounding box center [407, 124] width 42 height 12
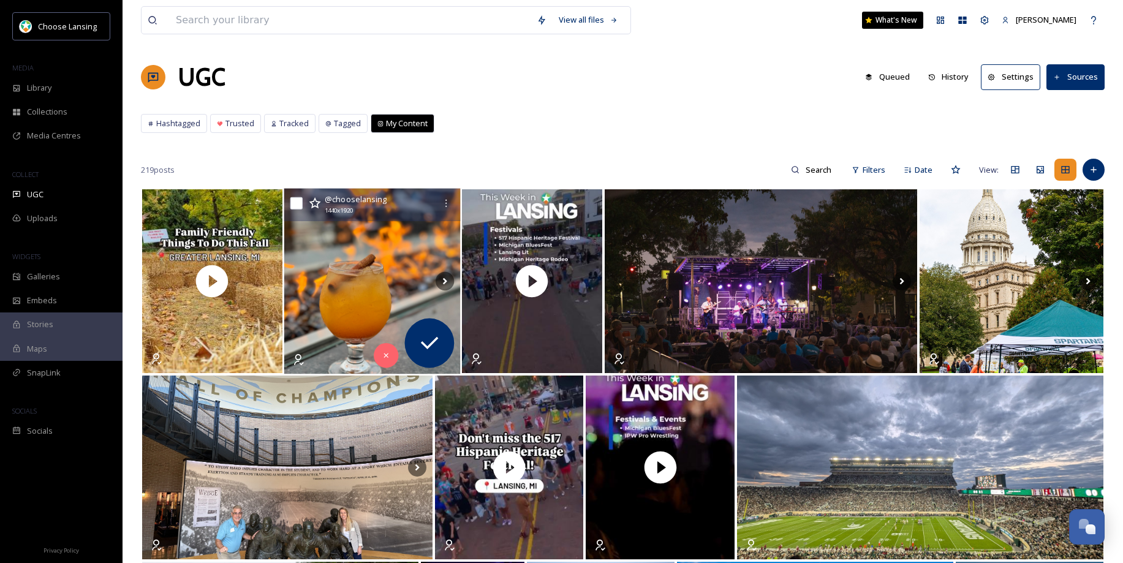
click at [297, 206] on input "checkbox" at bounding box center [296, 203] width 12 height 12
checkbox input "true"
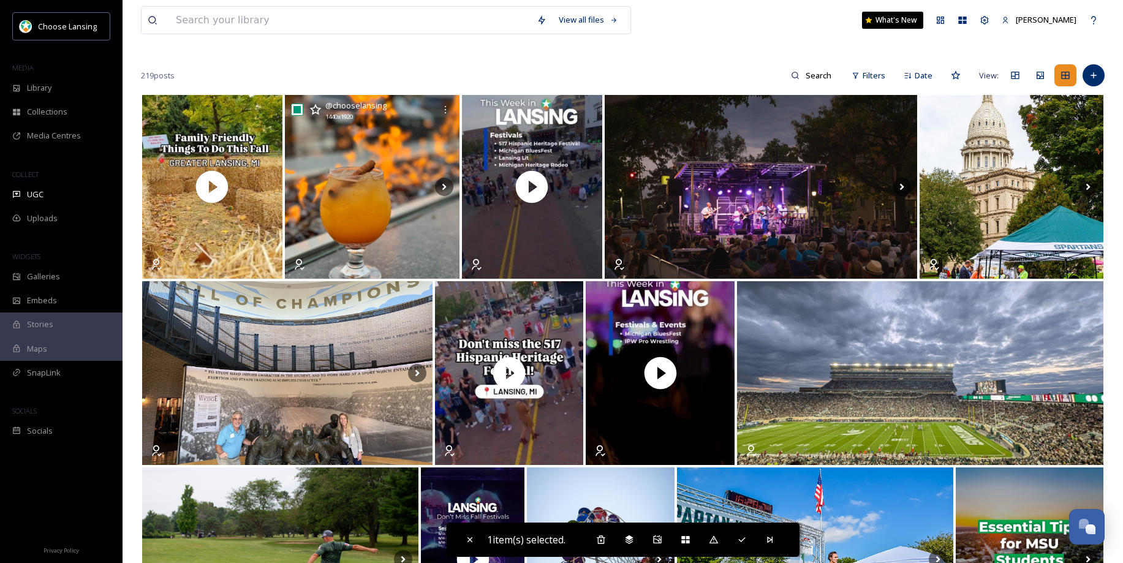
scroll to position [91, 0]
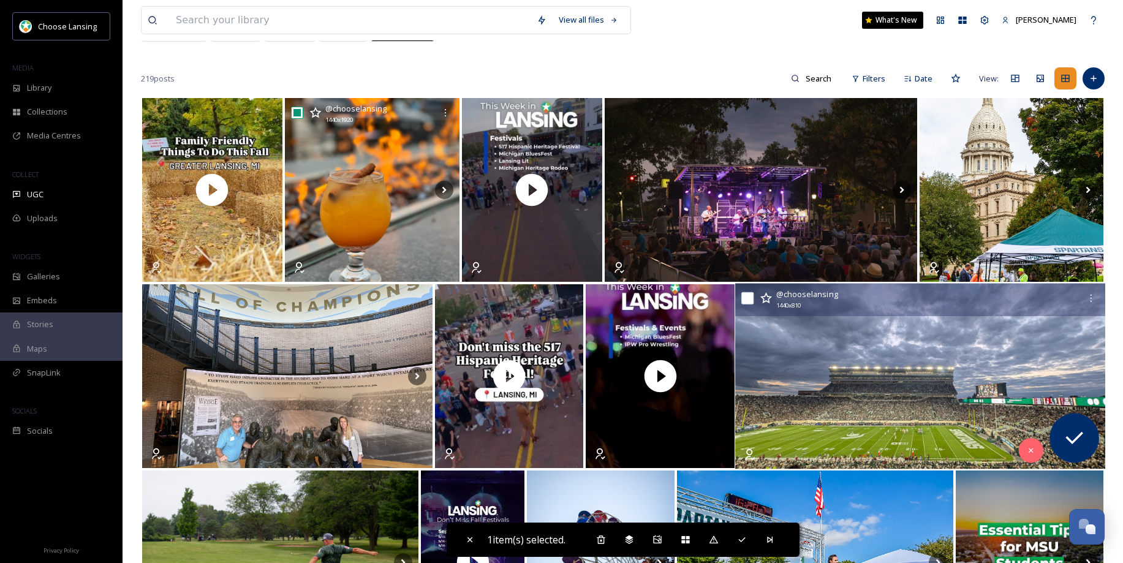
drag, startPoint x: 749, startPoint y: 298, endPoint x: 744, endPoint y: 305, distance: 8.3
click at [748, 298] on input "checkbox" at bounding box center [747, 298] width 12 height 12
checkbox input "true"
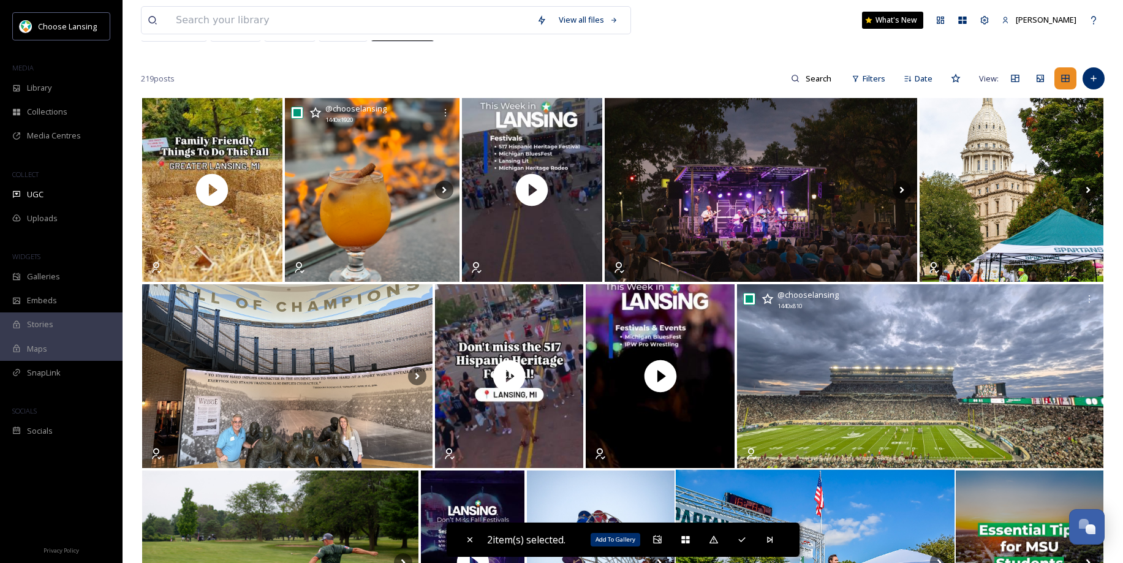
drag, startPoint x: 659, startPoint y: 537, endPoint x: 676, endPoint y: 481, distance: 58.5
click at [659, 536] on icon at bounding box center [658, 540] width 10 height 10
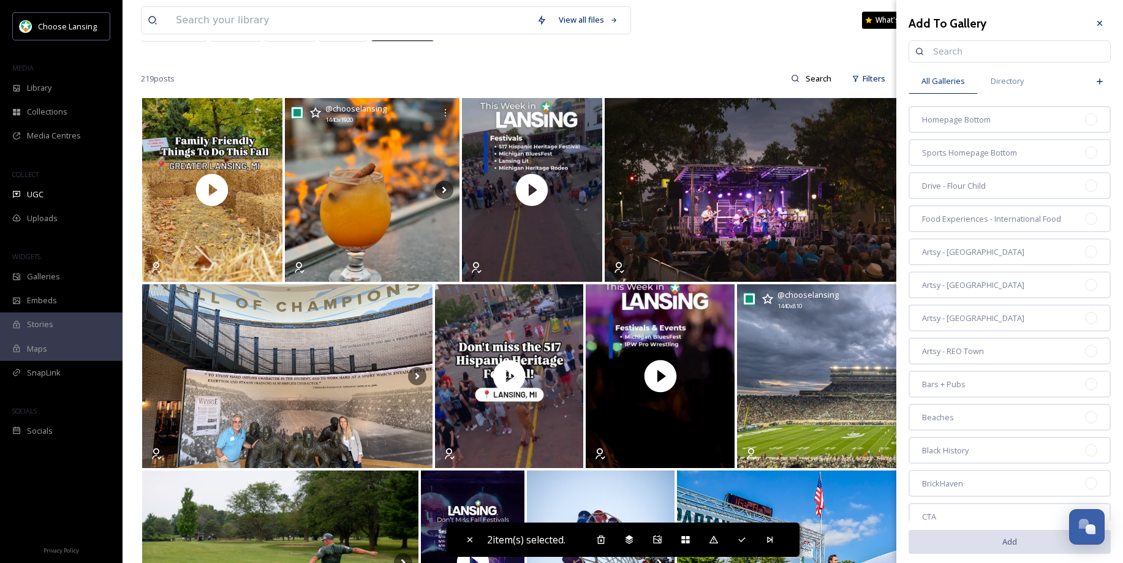
click at [953, 52] on input at bounding box center [1015, 51] width 177 height 25
type input "home"
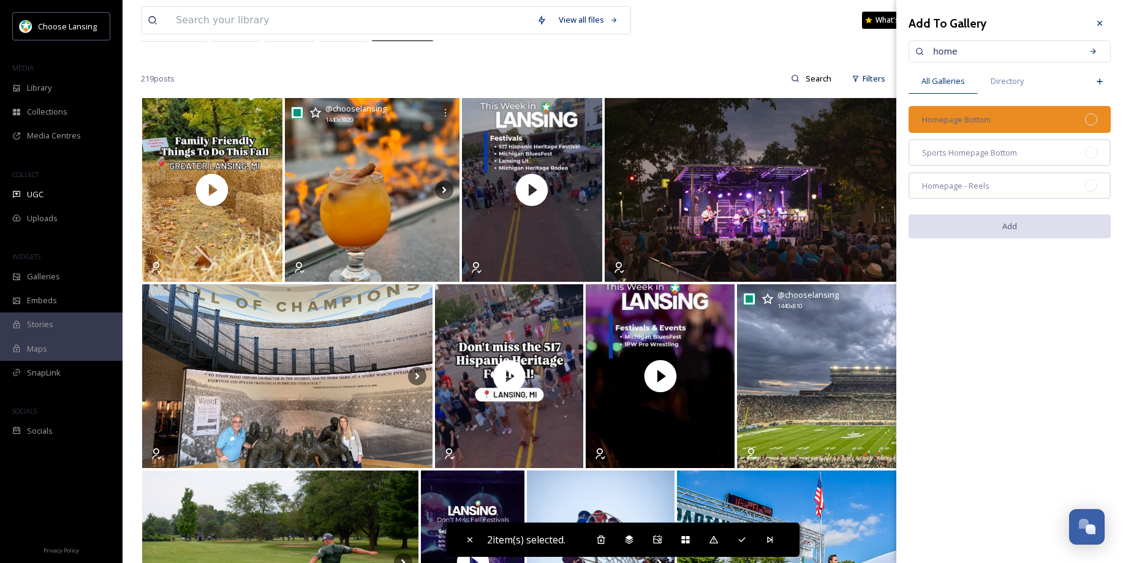
click at [1034, 119] on div "Homepage Bottom" at bounding box center [1010, 119] width 202 height 27
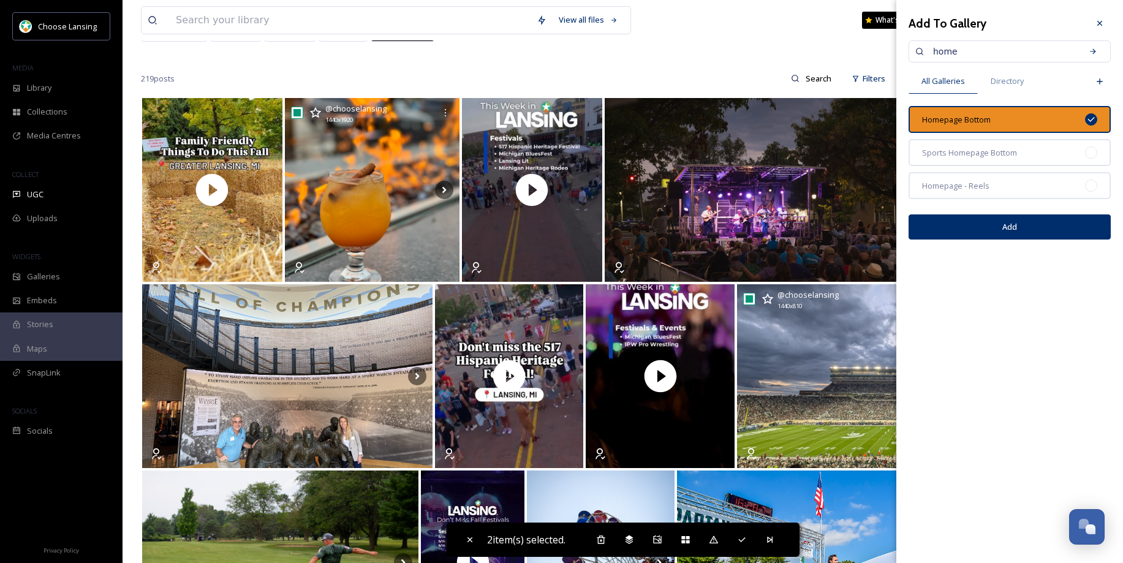
click at [1026, 233] on button "Add" at bounding box center [1010, 226] width 202 height 25
click at [1104, 23] on icon at bounding box center [1100, 23] width 10 height 10
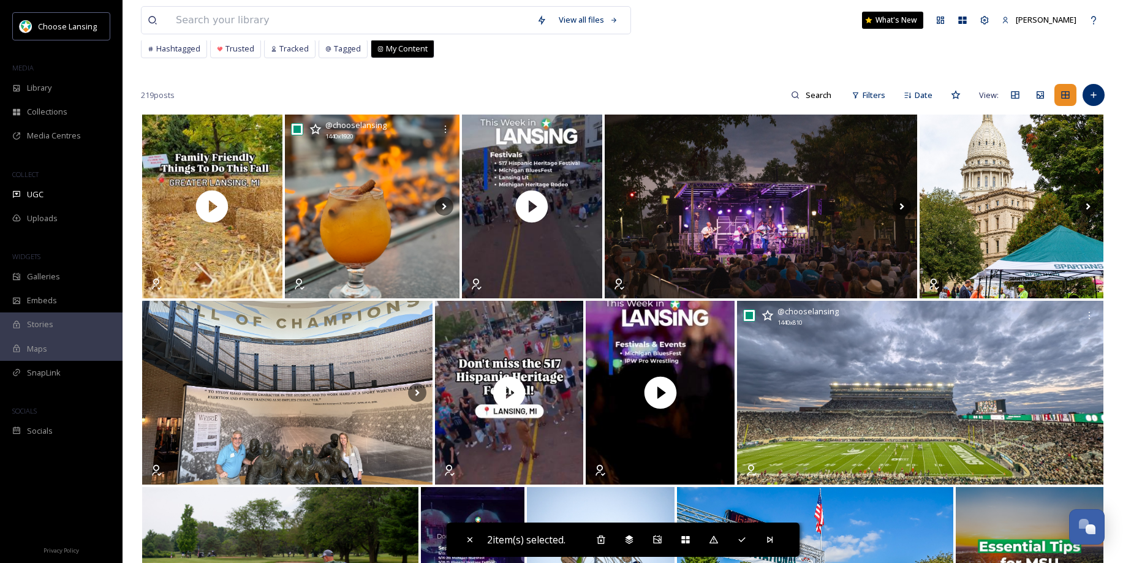
scroll to position [0, 0]
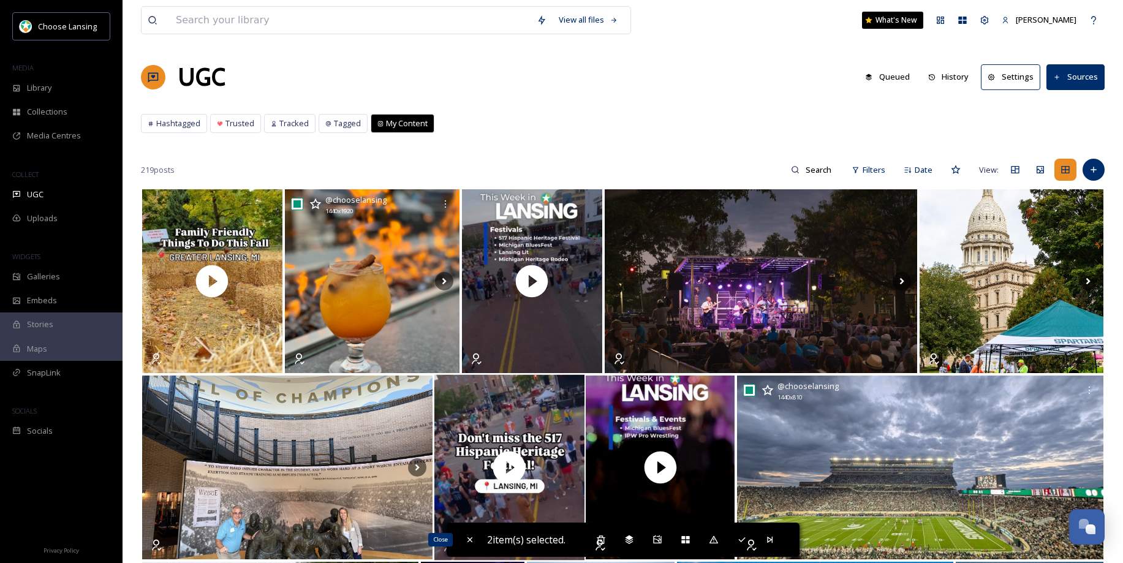
click at [465, 540] on icon at bounding box center [470, 540] width 10 height 10
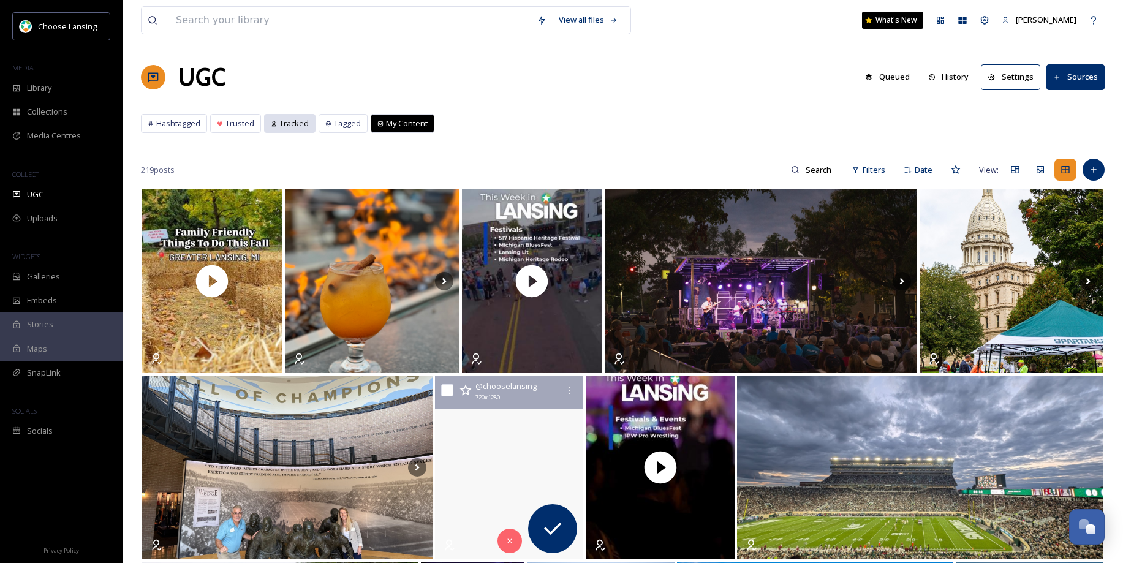
click at [286, 122] on span "Tracked" at bounding box center [293, 124] width 29 height 12
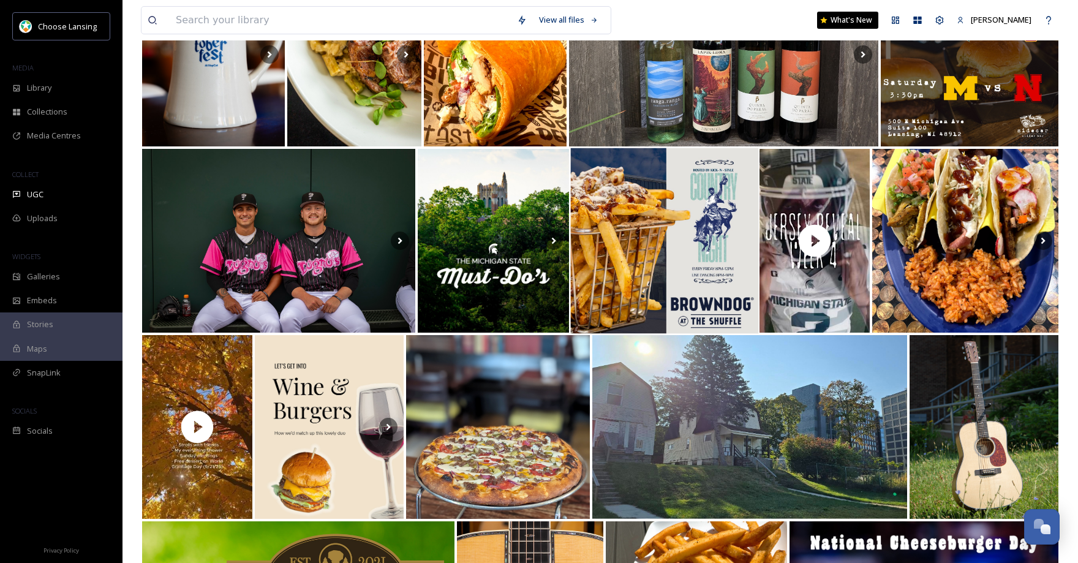
scroll to position [1879, 0]
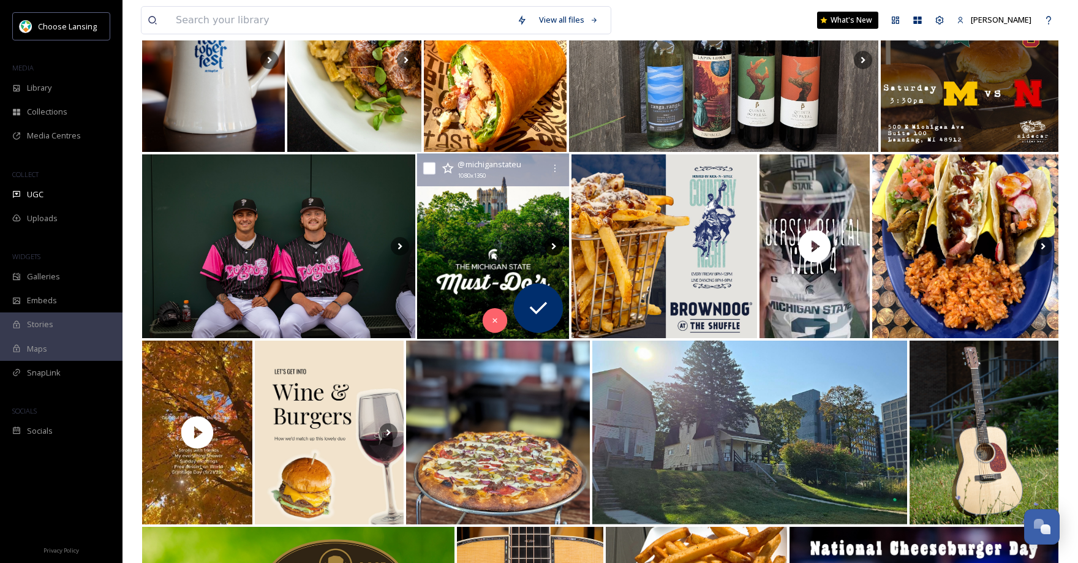
click at [554, 248] on icon at bounding box center [554, 246] width 4 height 7
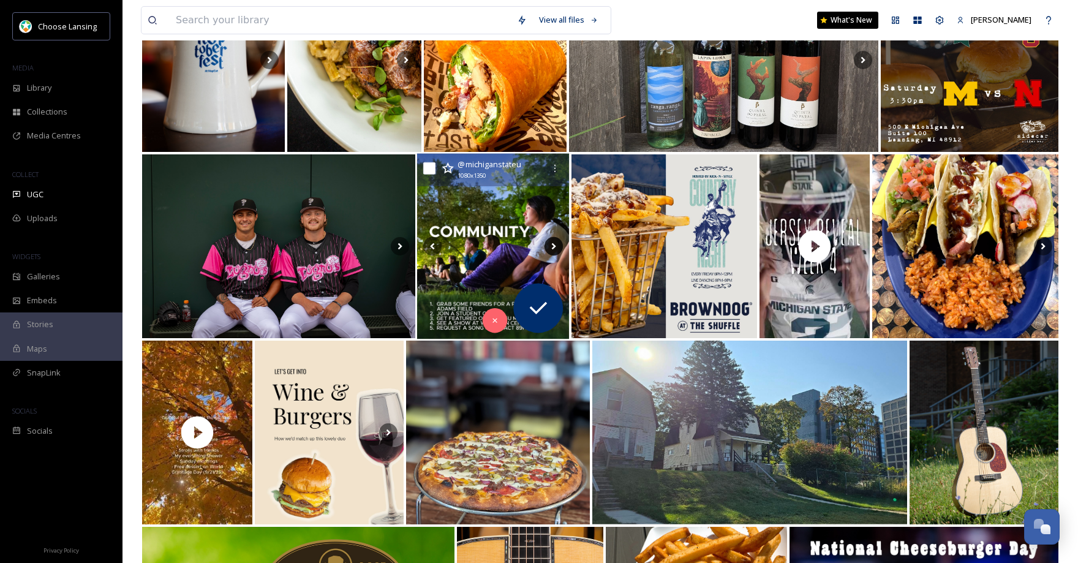
click at [555, 246] on icon at bounding box center [554, 246] width 4 height 7
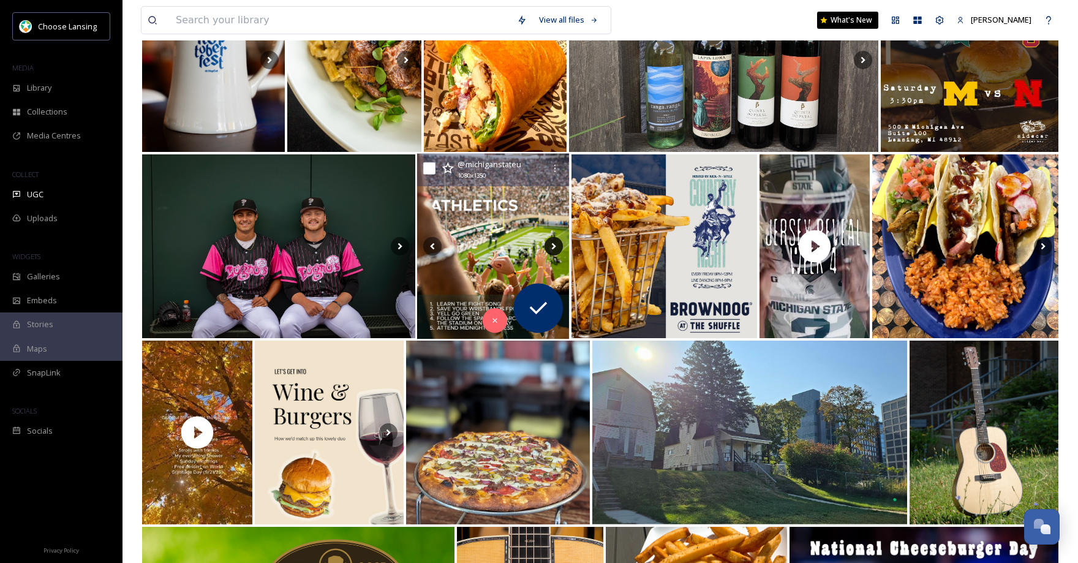
click at [554, 247] on icon at bounding box center [554, 246] width 4 height 7
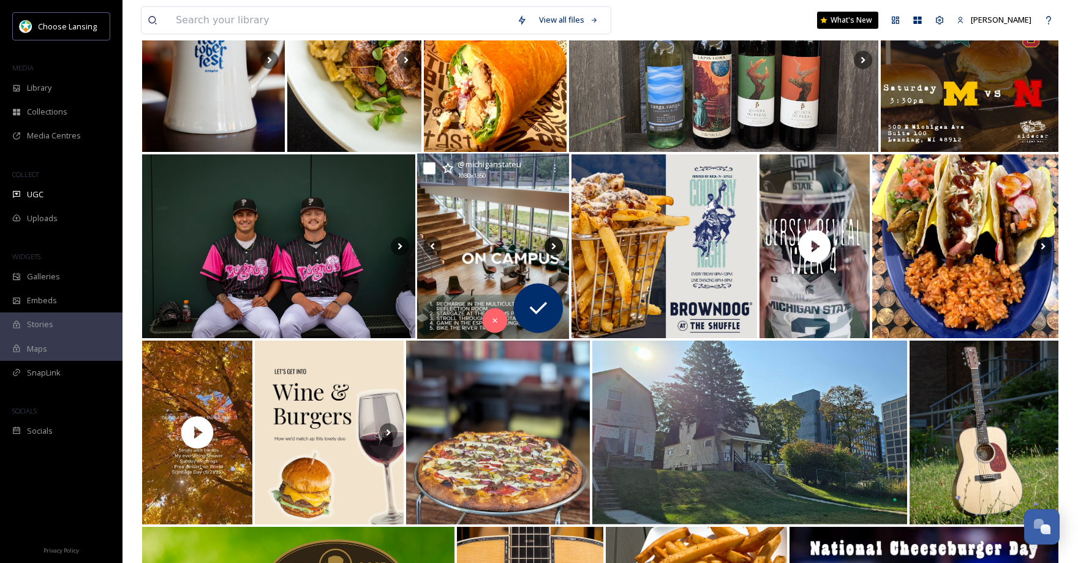
click at [557, 246] on icon at bounding box center [554, 246] width 18 height 18
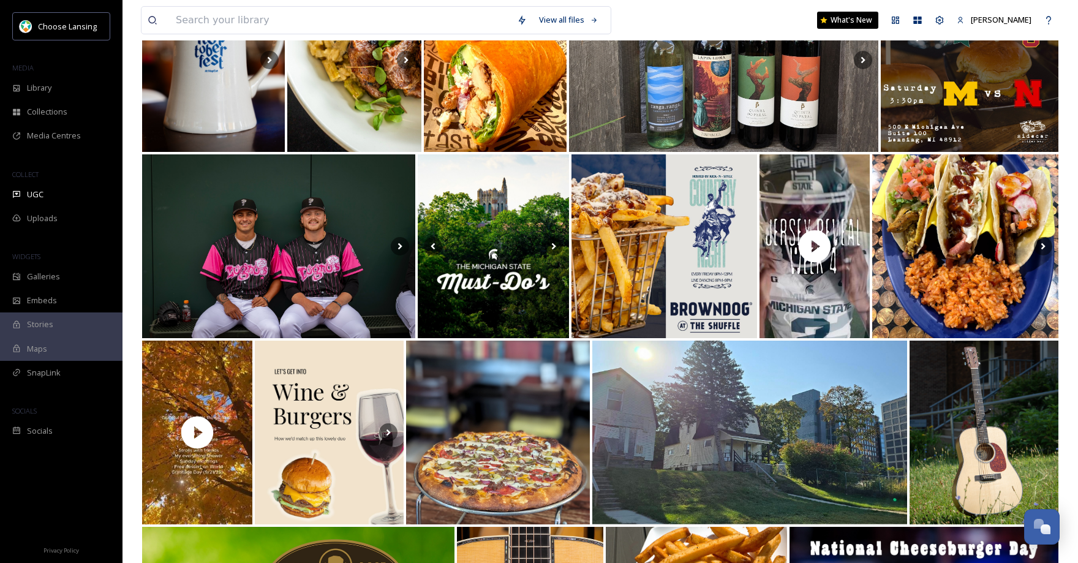
drag, startPoint x: 1077, startPoint y: 253, endPoint x: 1083, endPoint y: 263, distance: 11.8
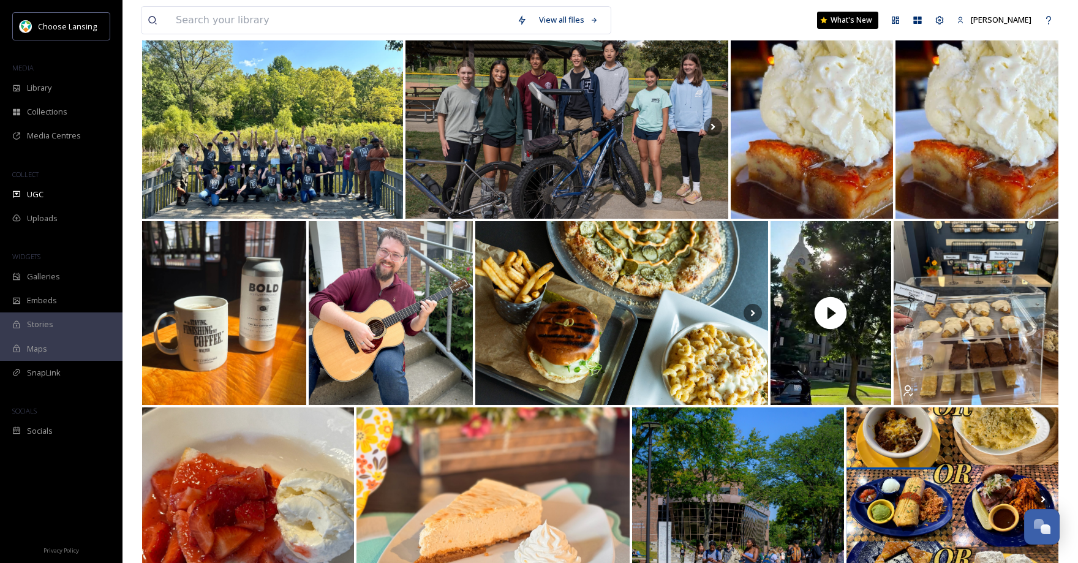
scroll to position [4067, 0]
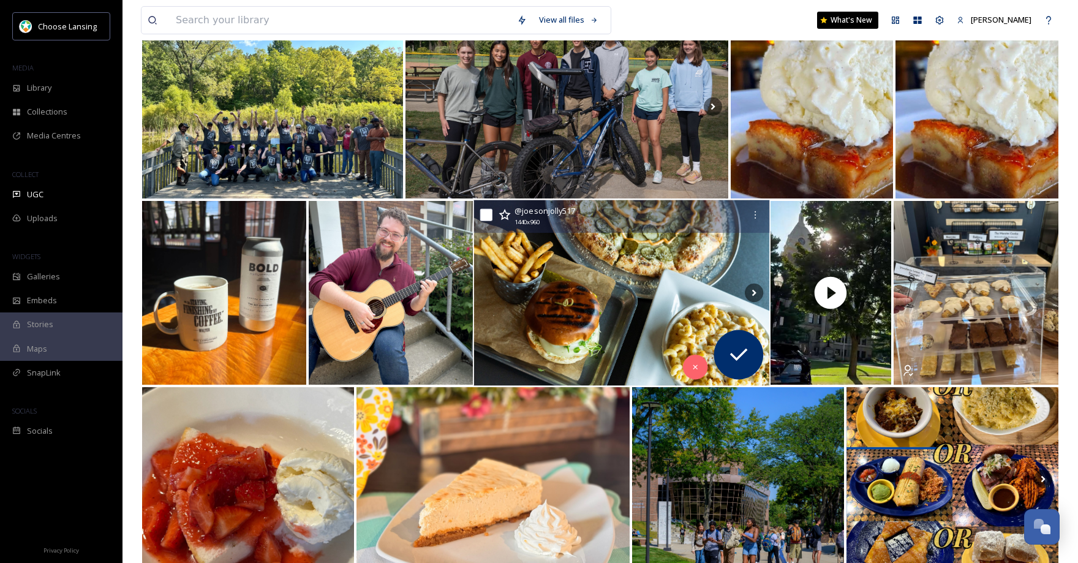
click at [486, 216] on input "checkbox" at bounding box center [486, 215] width 12 height 12
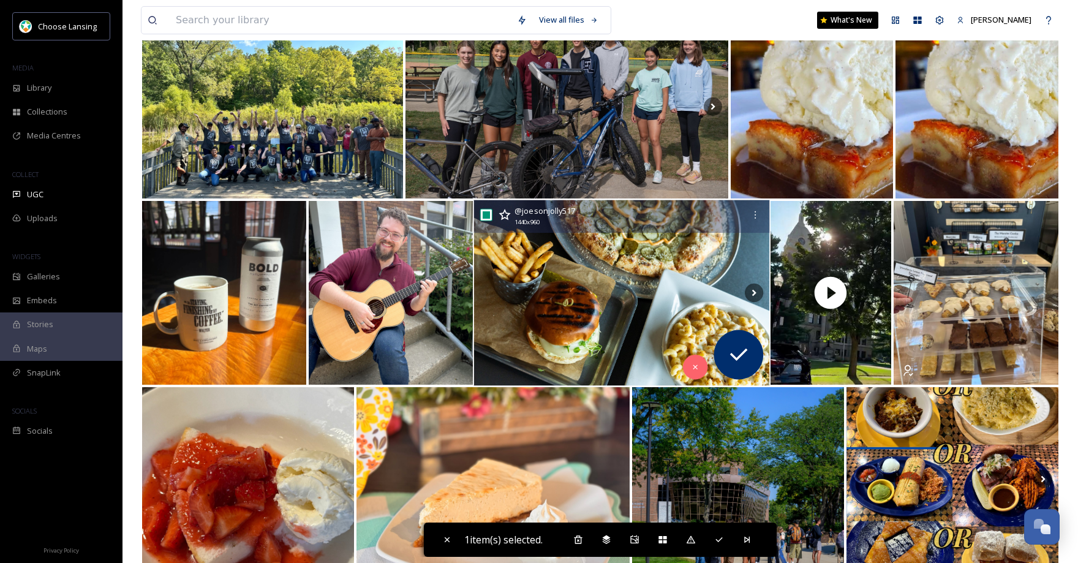
click at [488, 217] on input "checkbox" at bounding box center [486, 215] width 12 height 12
checkbox input "false"
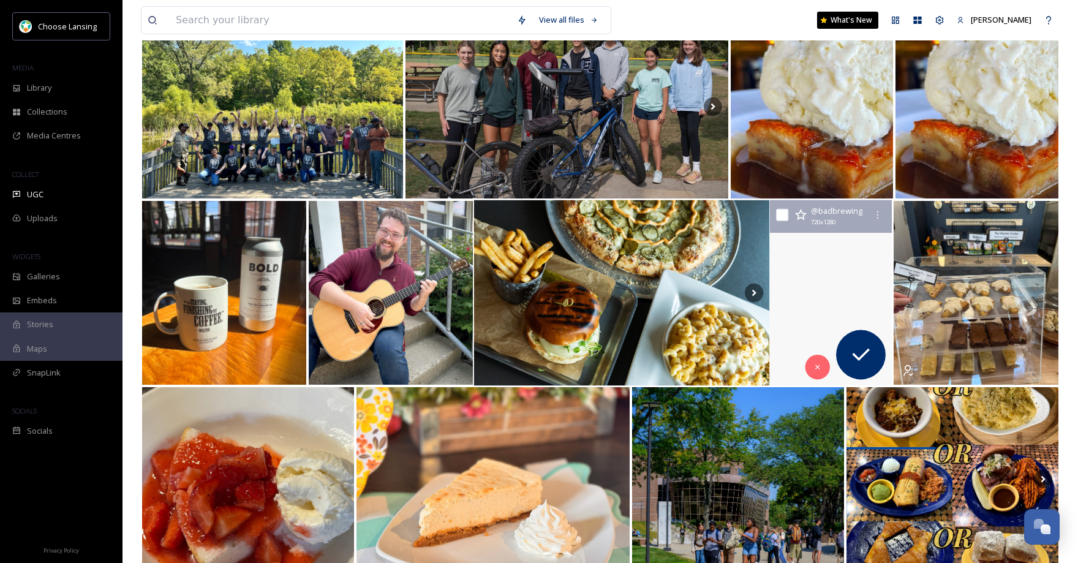
click at [835, 256] on video "Our very own Stars Hollow right here in Michigan 🥹 We love our little town of M…" at bounding box center [831, 293] width 122 height 186
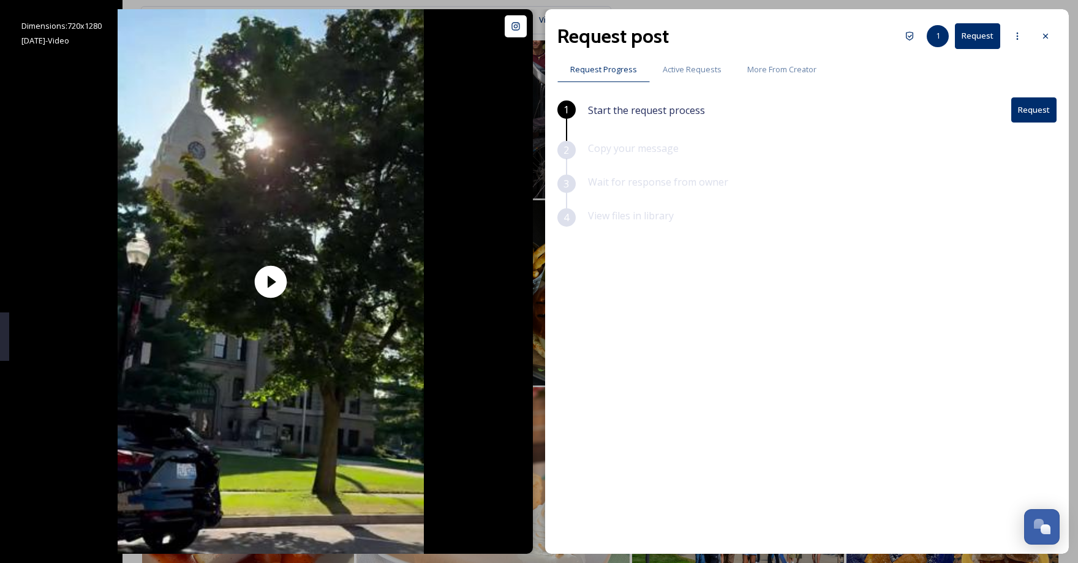
scroll to position [4086, 0]
drag, startPoint x: 1046, startPoint y: 33, endPoint x: 1036, endPoint y: 52, distance: 21.7
click at [1044, 34] on icon at bounding box center [1046, 36] width 10 height 10
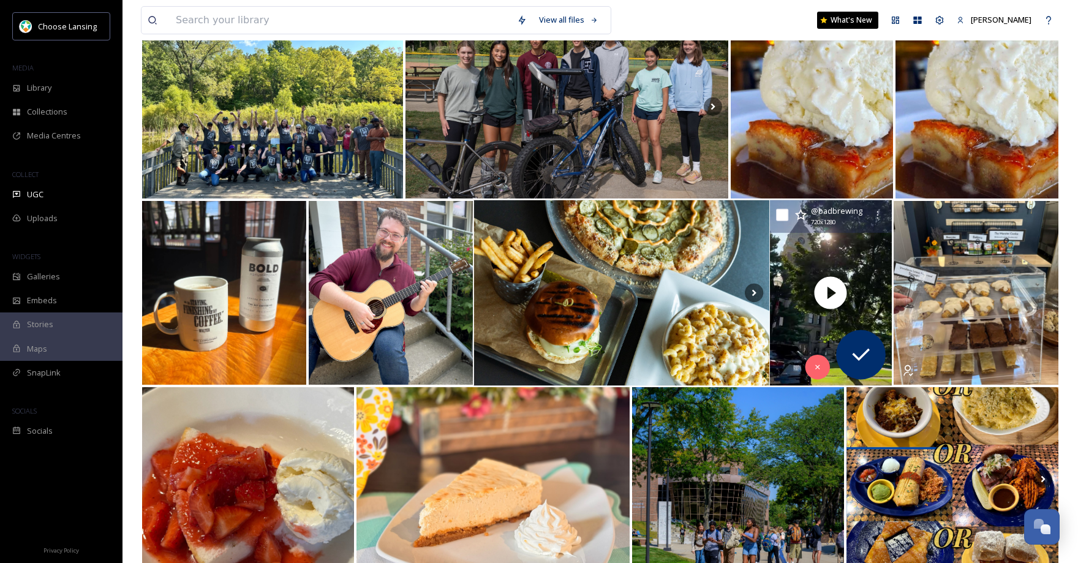
click at [782, 218] on input "checkbox" at bounding box center [782, 215] width 12 height 12
checkbox input "true"
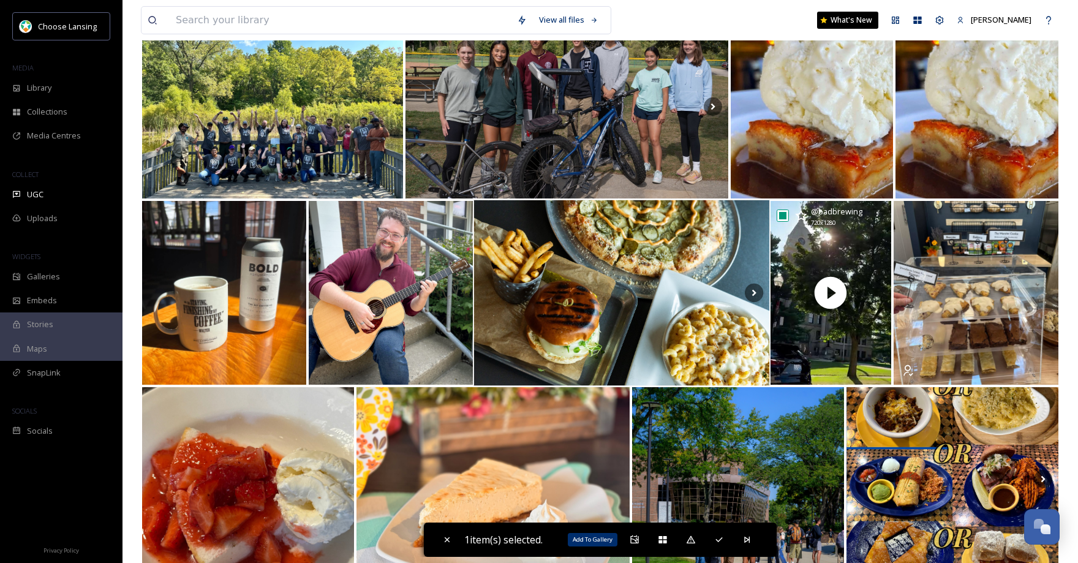
drag, startPoint x: 634, startPoint y: 542, endPoint x: 637, endPoint y: 526, distance: 16.2
click at [634, 542] on icon at bounding box center [635, 540] width 10 height 10
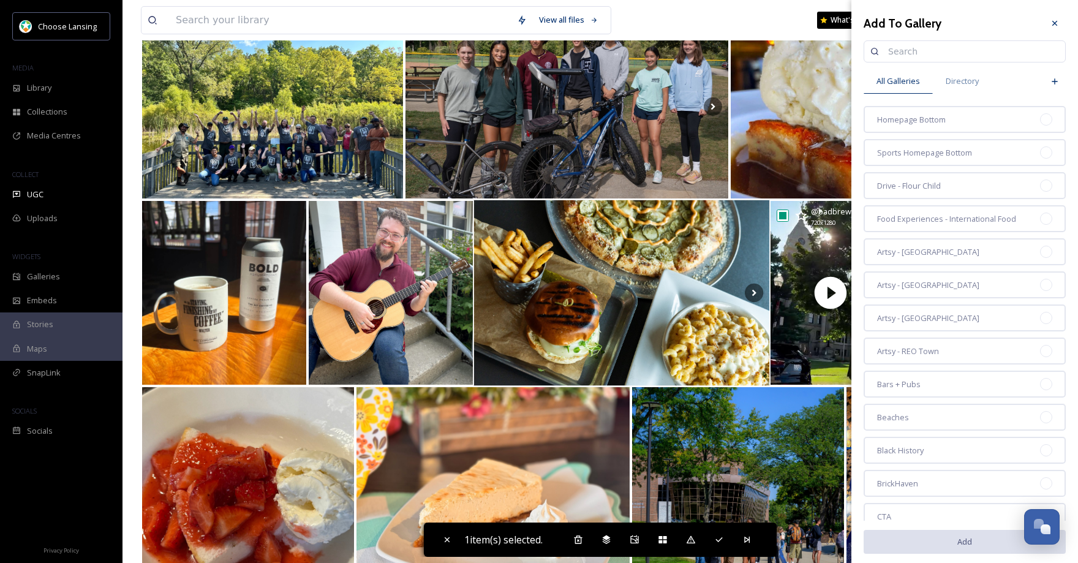
click at [892, 53] on input at bounding box center [970, 51] width 177 height 25
type input "[PERSON_NAME]"
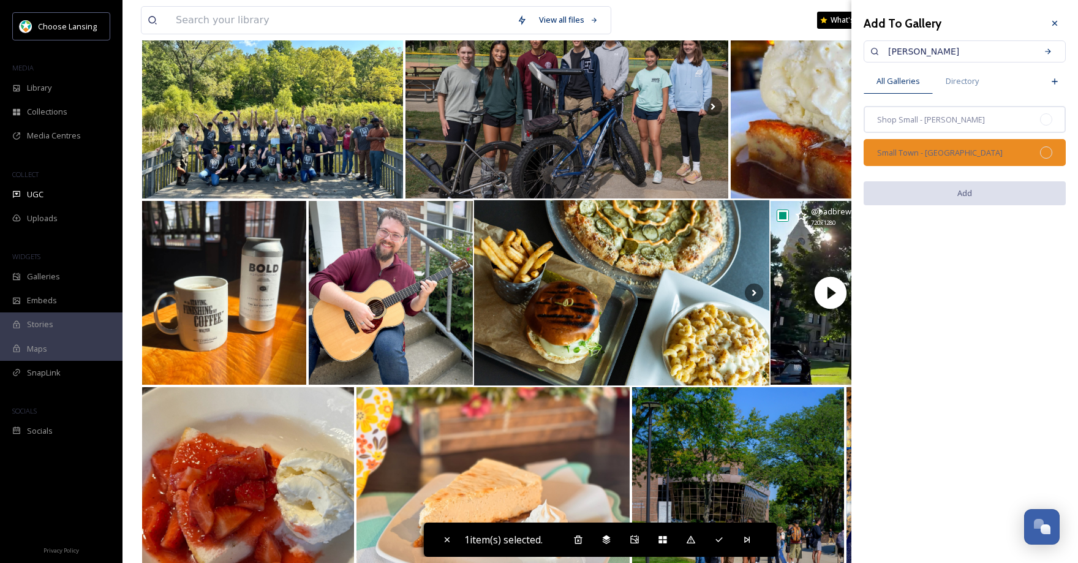
drag, startPoint x: 1048, startPoint y: 150, endPoint x: 1053, endPoint y: 158, distance: 9.4
click at [1048, 150] on div at bounding box center [1046, 152] width 12 height 12
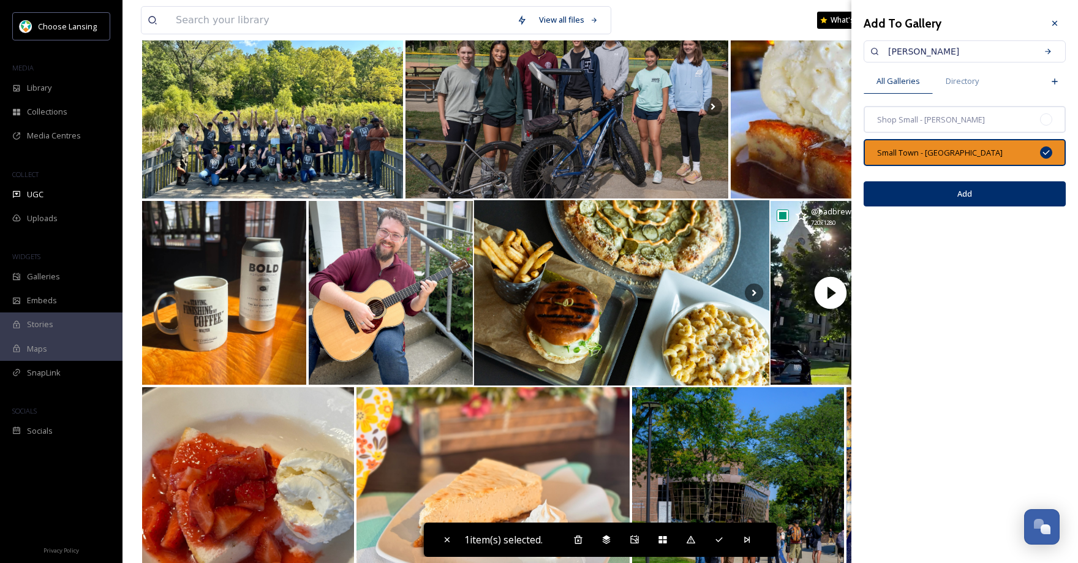
click at [1003, 193] on button "Add" at bounding box center [965, 193] width 202 height 25
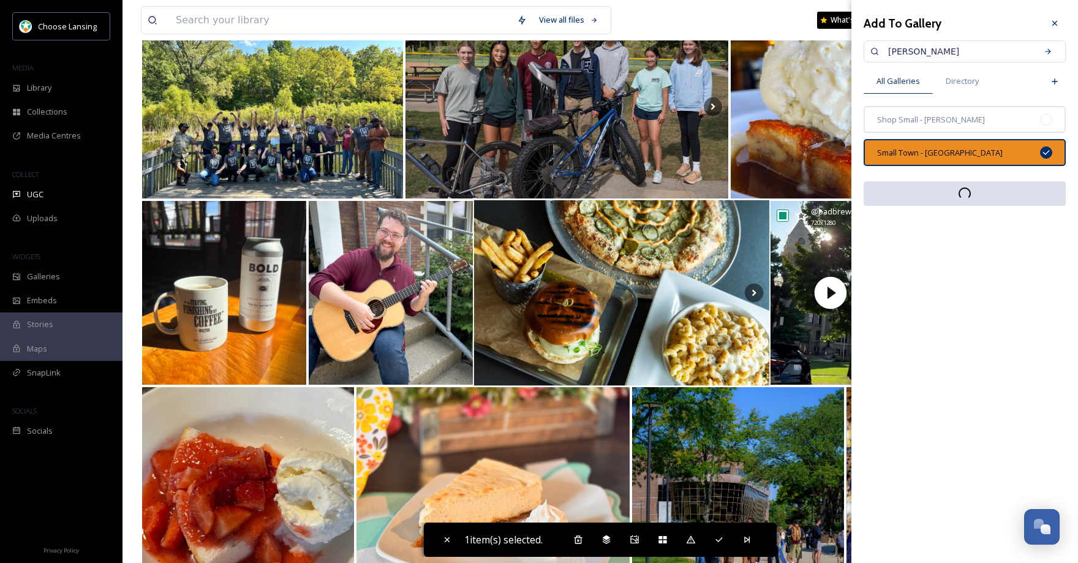
click at [1053, 19] on icon at bounding box center [1055, 23] width 10 height 10
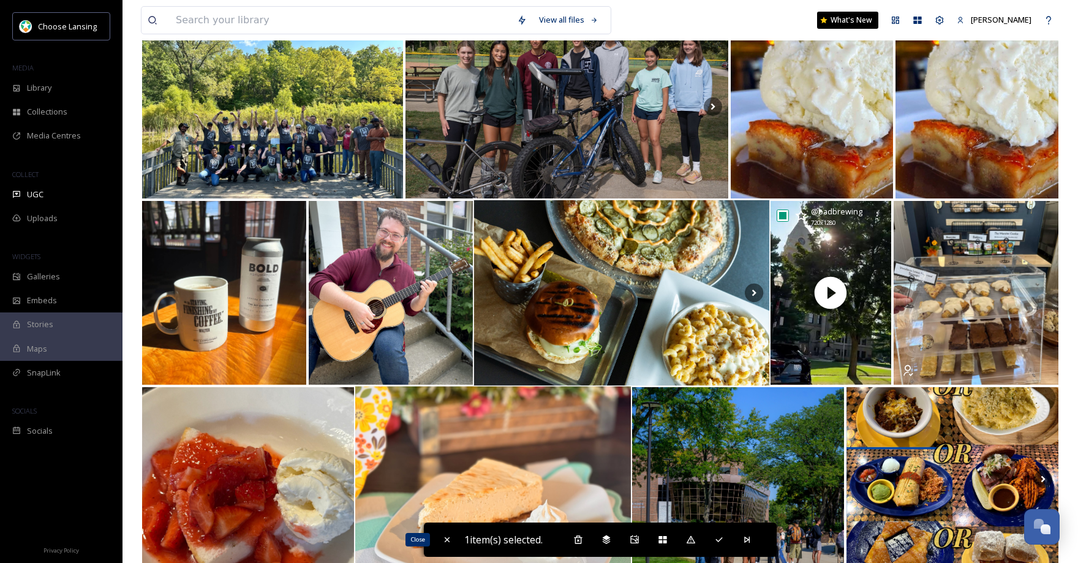
click at [444, 537] on icon at bounding box center [447, 540] width 10 height 10
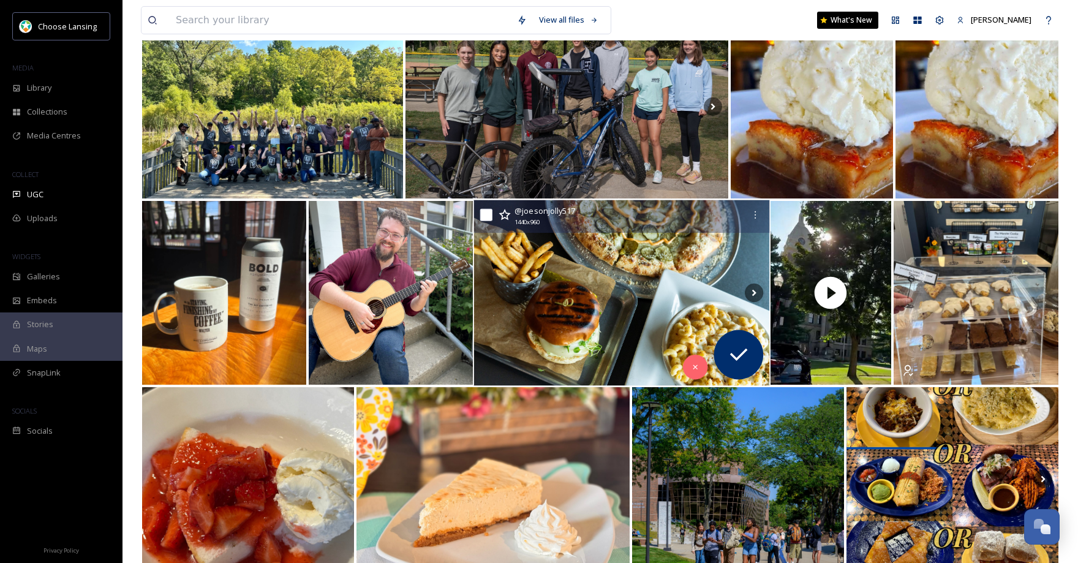
drag, startPoint x: 489, startPoint y: 214, endPoint x: 512, endPoint y: 220, distance: 24.1
click at [489, 214] on input "checkbox" at bounding box center [486, 215] width 12 height 12
checkbox input "true"
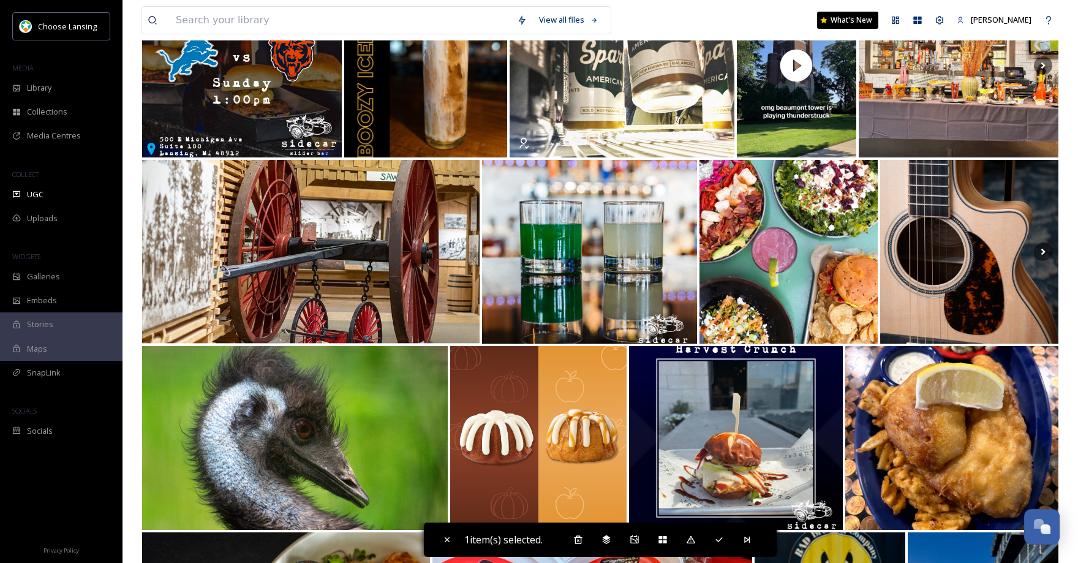
scroll to position [5259, 0]
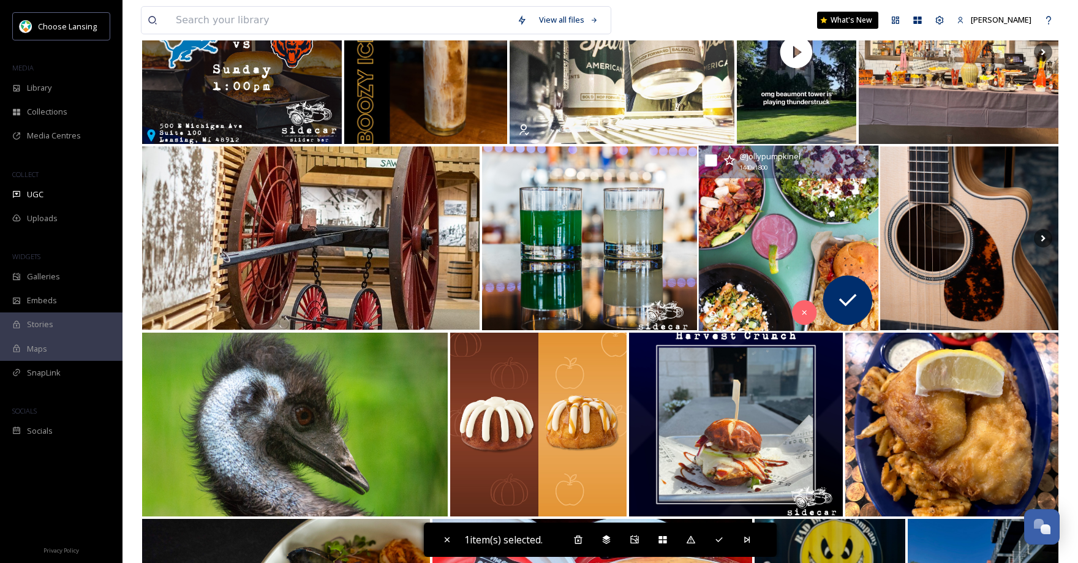
click at [708, 162] on input "checkbox" at bounding box center [711, 160] width 12 height 12
checkbox input "true"
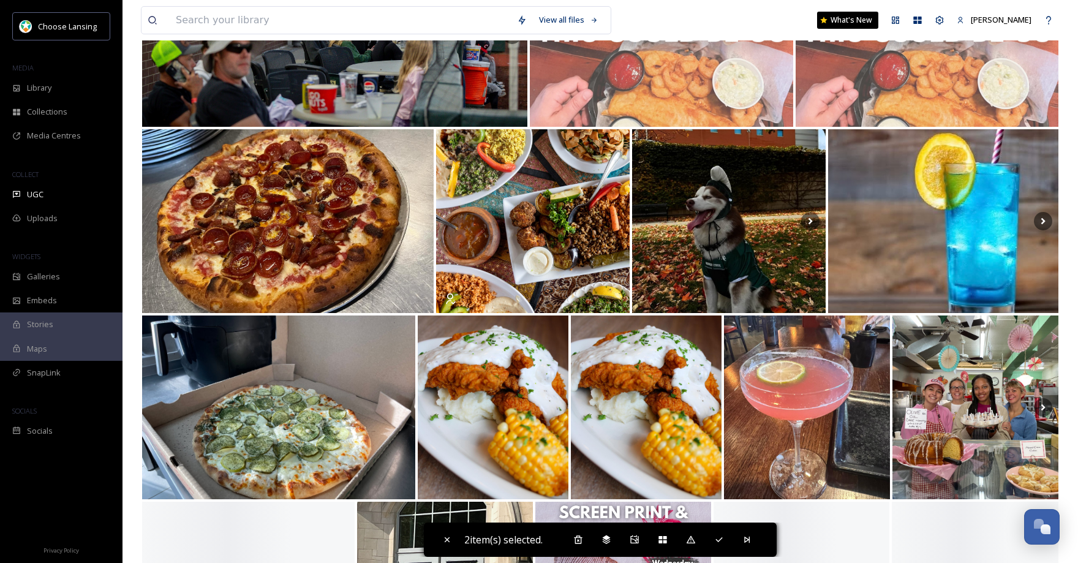
scroll to position [6036, 0]
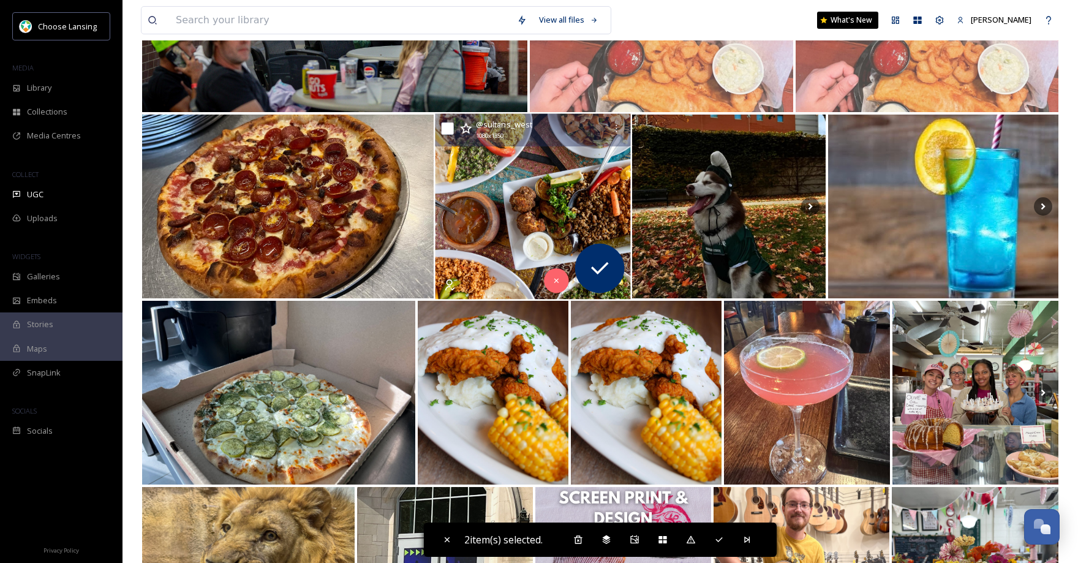
click at [448, 131] on input "checkbox" at bounding box center [448, 129] width 12 height 12
checkbox input "true"
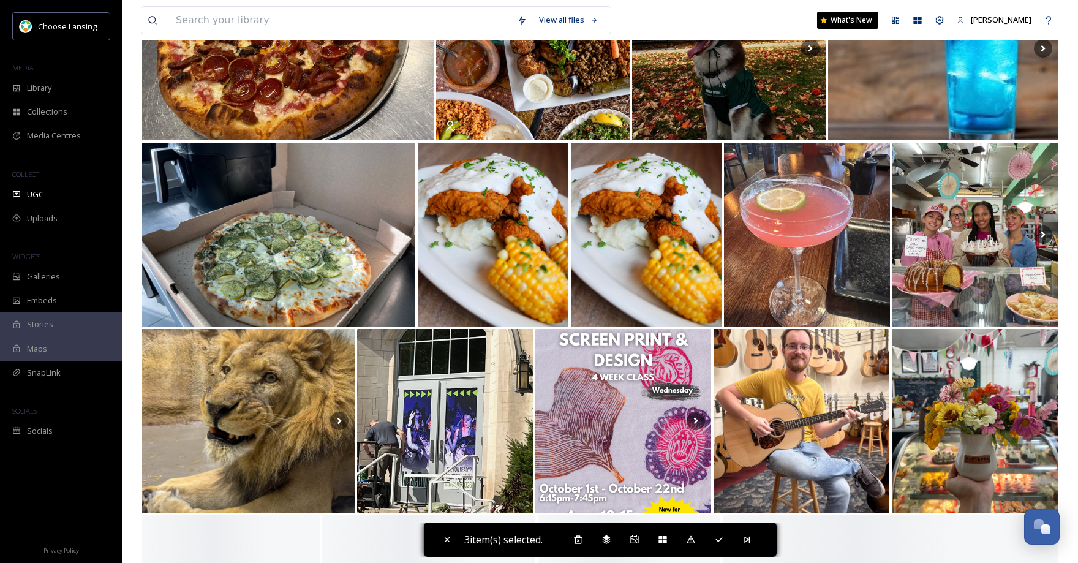
scroll to position [6224, 0]
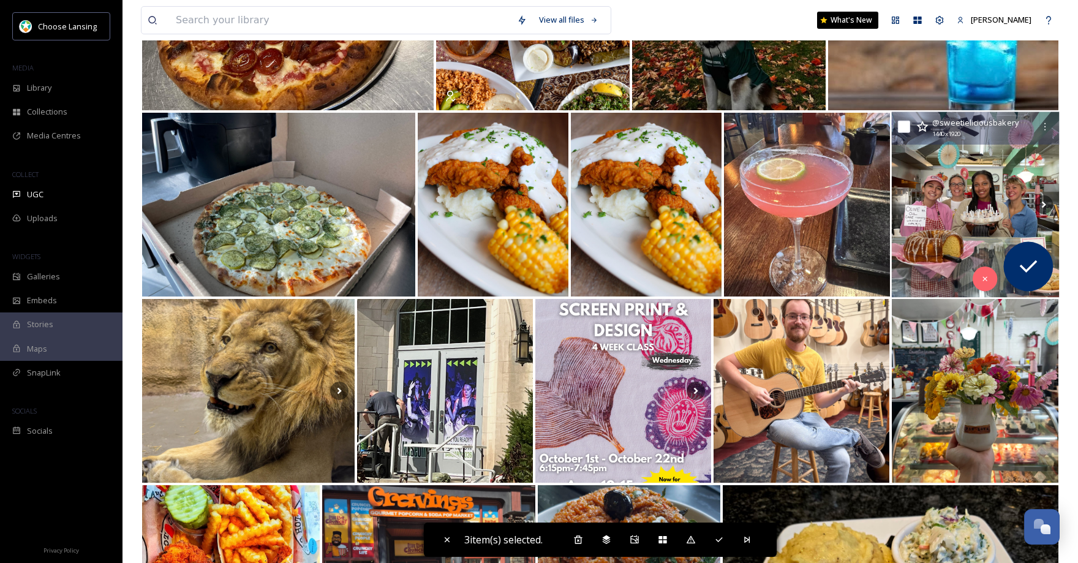
click at [904, 129] on input "checkbox" at bounding box center [904, 127] width 12 height 12
checkbox input "true"
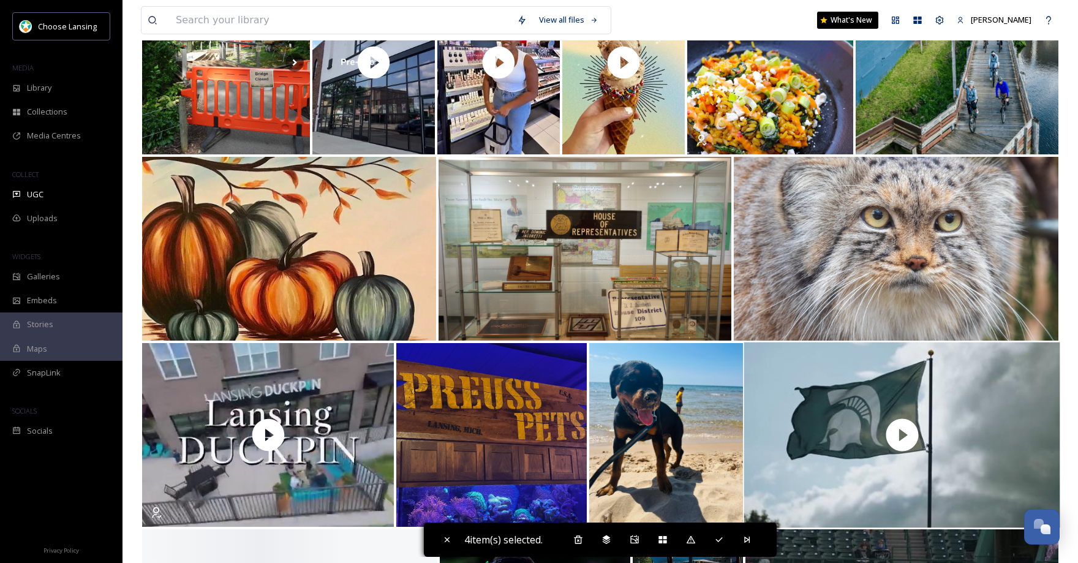
scroll to position [7314, 0]
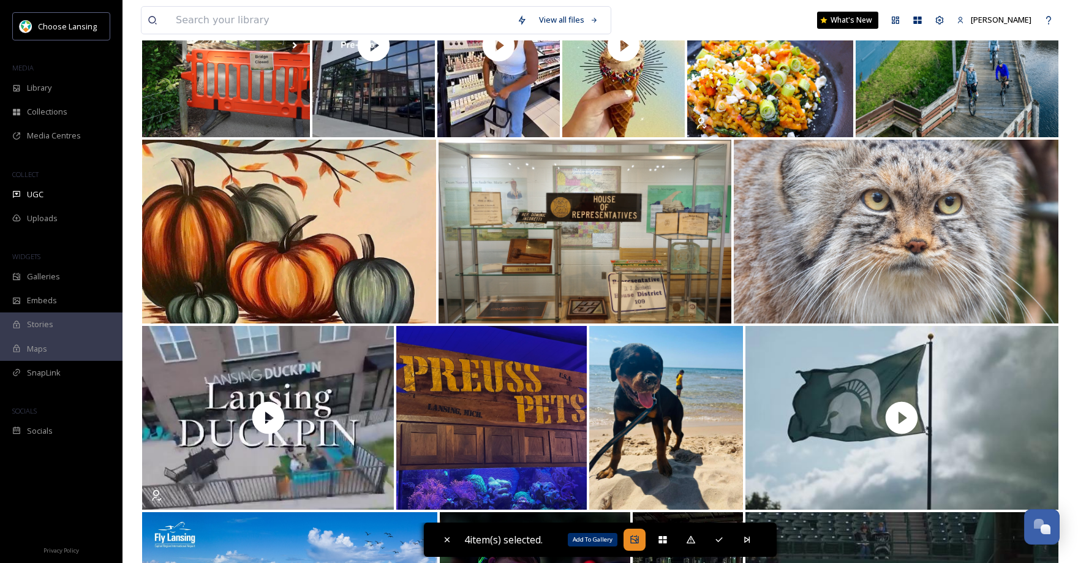
drag, startPoint x: 638, startPoint y: 539, endPoint x: 638, endPoint y: 532, distance: 6.7
click at [638, 537] on icon at bounding box center [635, 540] width 10 height 10
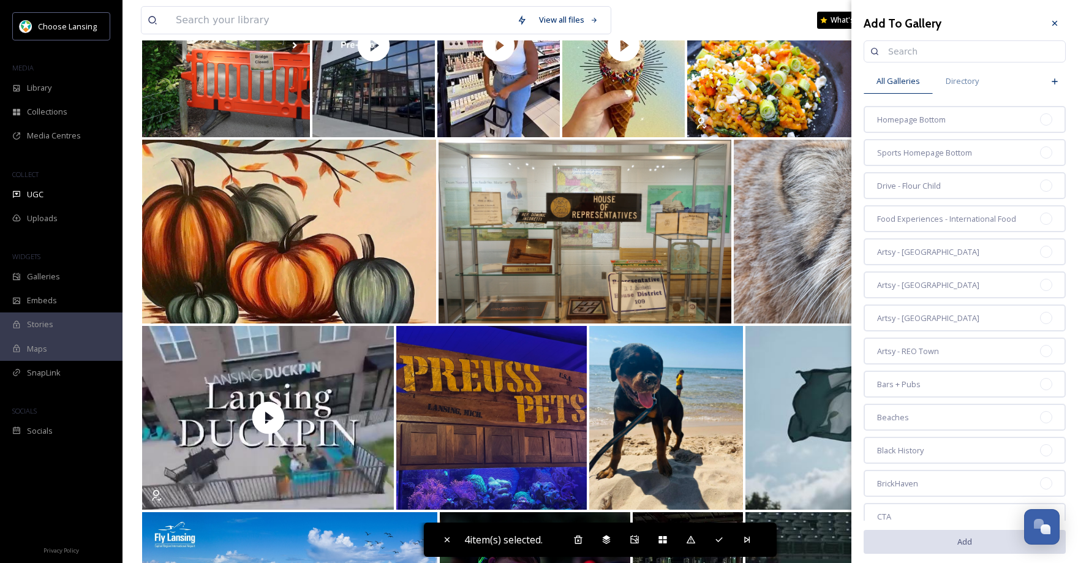
click at [927, 56] on input at bounding box center [970, 51] width 177 height 25
type input "home"
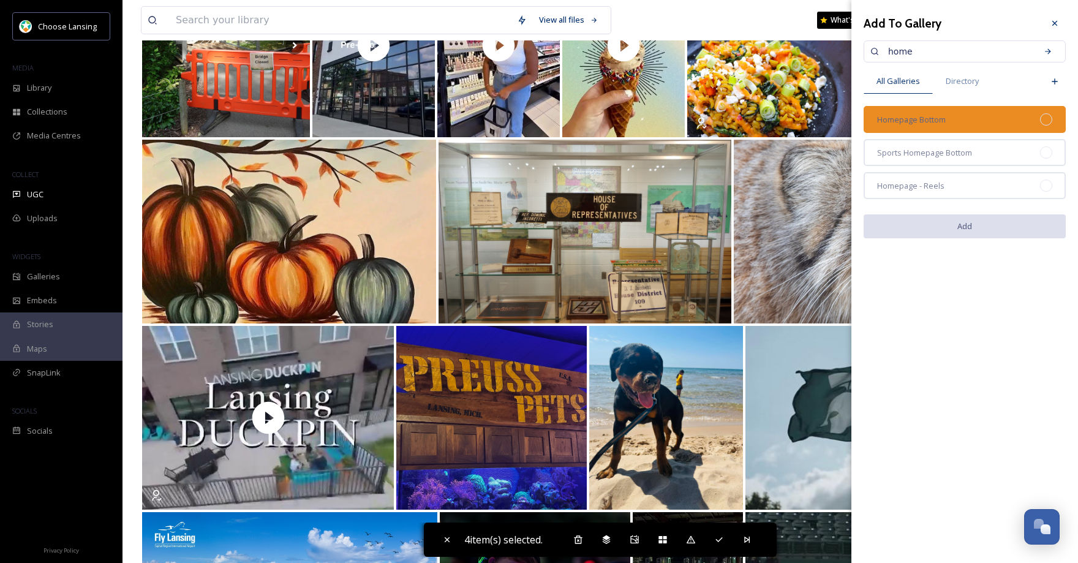
drag, startPoint x: 1053, startPoint y: 121, endPoint x: 1051, endPoint y: 151, distance: 30.1
click at [1053, 121] on div "Homepage Bottom" at bounding box center [965, 119] width 202 height 27
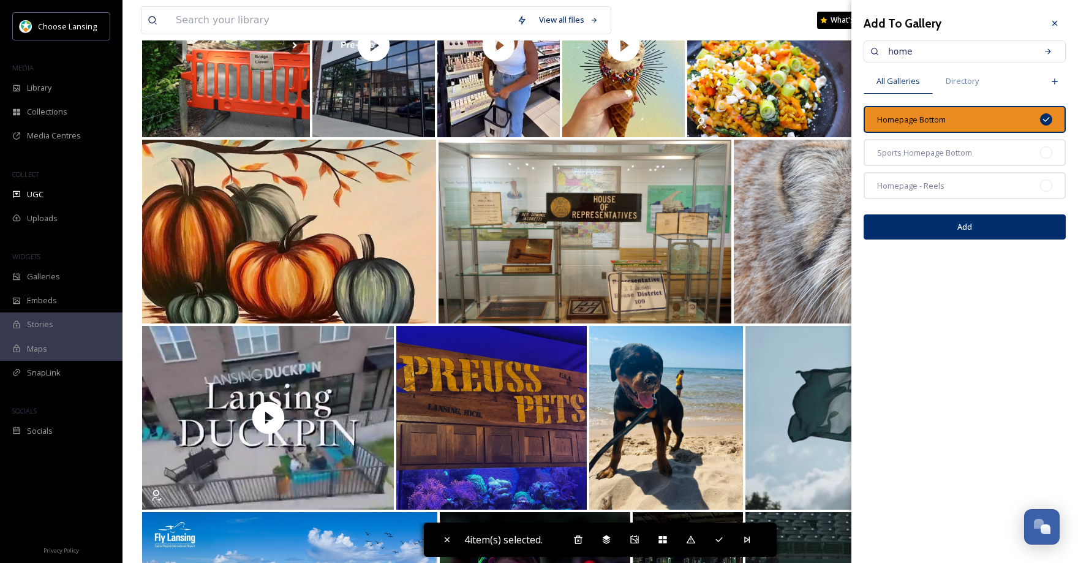
click at [983, 230] on button "Add" at bounding box center [965, 226] width 202 height 25
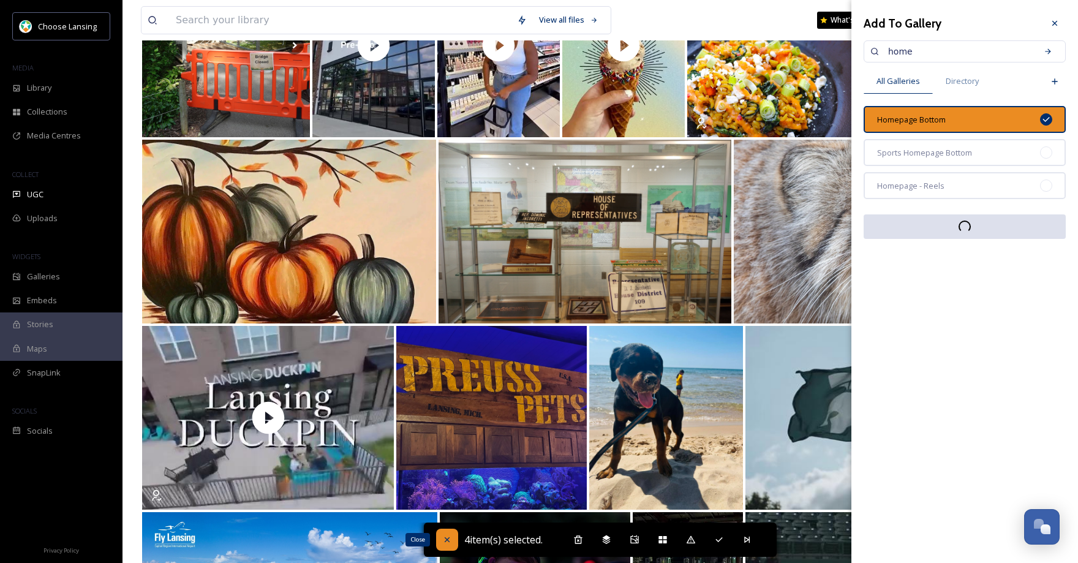
click at [442, 541] on icon at bounding box center [447, 540] width 10 height 10
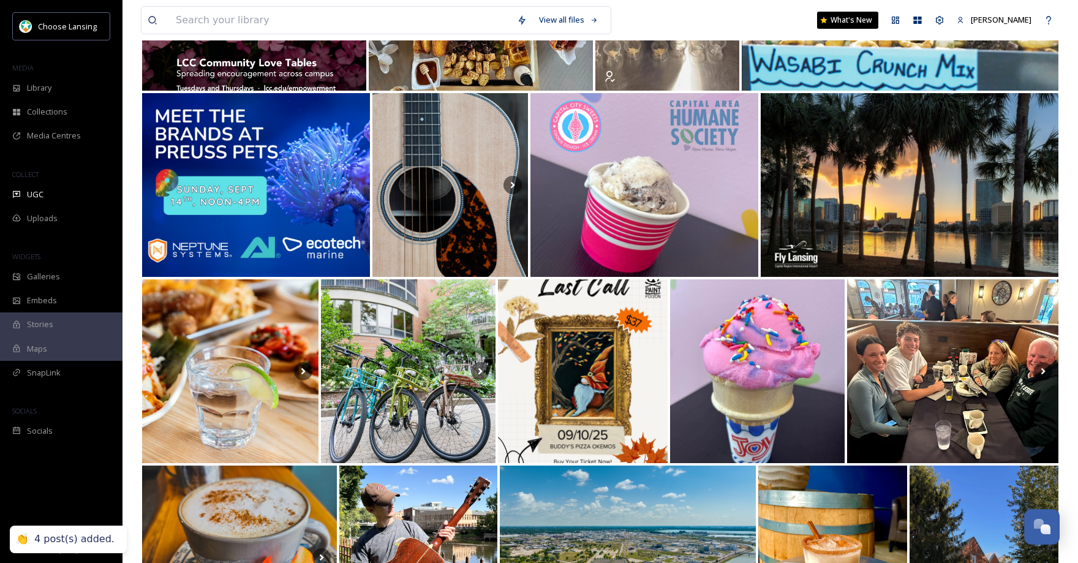
scroll to position [8311, 0]
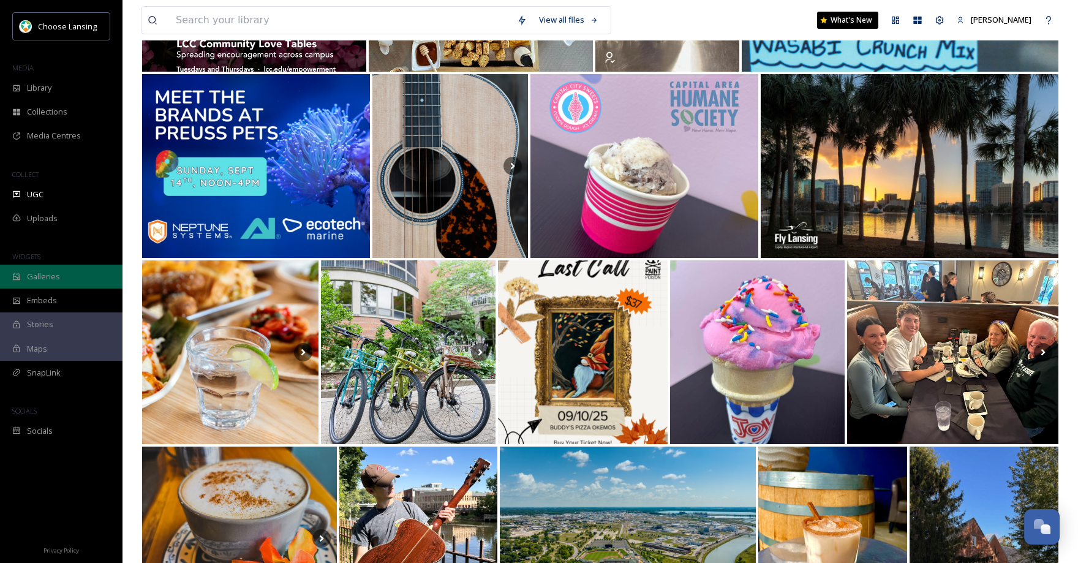
click at [46, 276] on span "Galleries" at bounding box center [43, 277] width 33 height 12
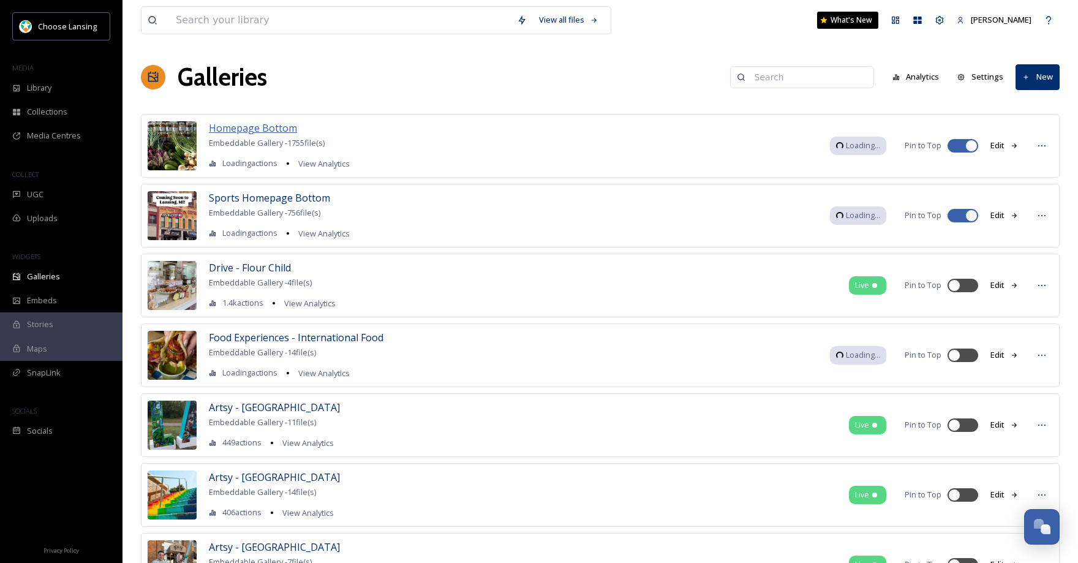
click at [259, 130] on span "Homepage Bottom" at bounding box center [253, 127] width 88 height 13
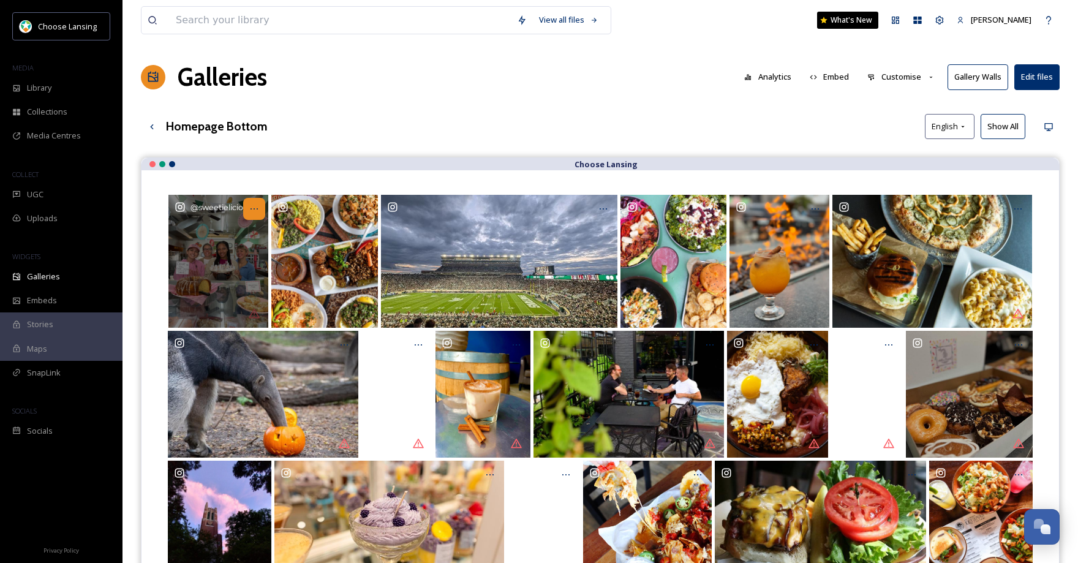
click at [254, 210] on icon "Opens media popup. Media description: sweetieliciousbakery-5863906.jpg." at bounding box center [254, 209] width 10 height 10
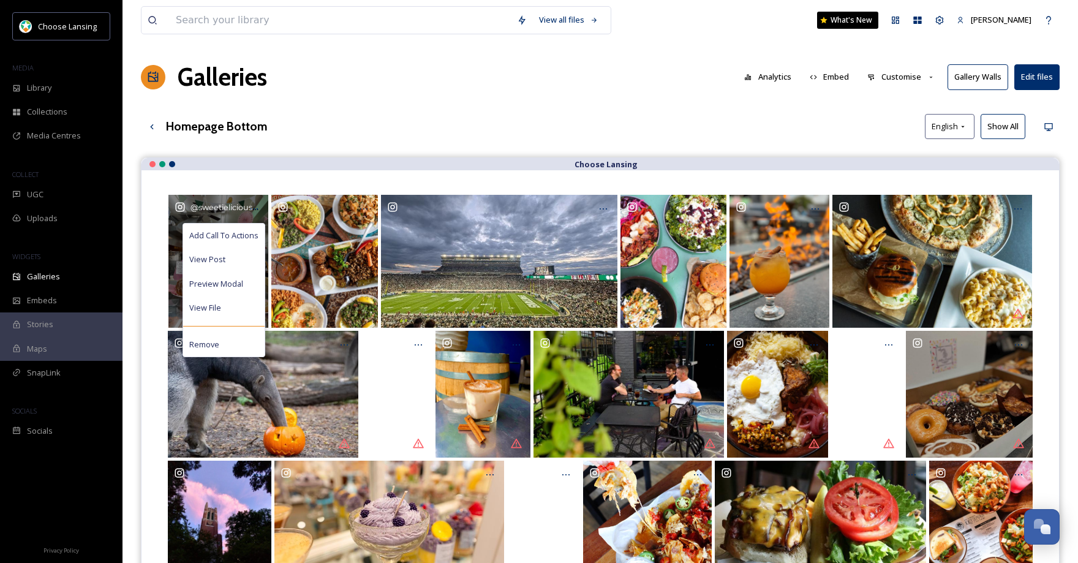
drag, startPoint x: 251, startPoint y: 235, endPoint x: 299, endPoint y: 224, distance: 49.1
click at [252, 235] on span "Add Call To Actions" at bounding box center [223, 236] width 69 height 12
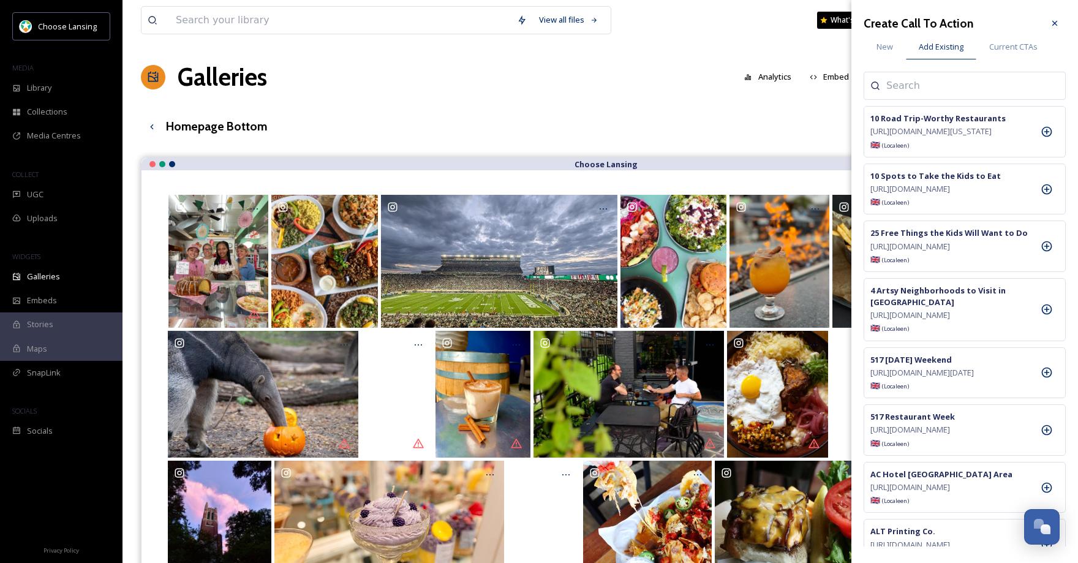
click at [910, 88] on input at bounding box center [948, 85] width 123 height 15
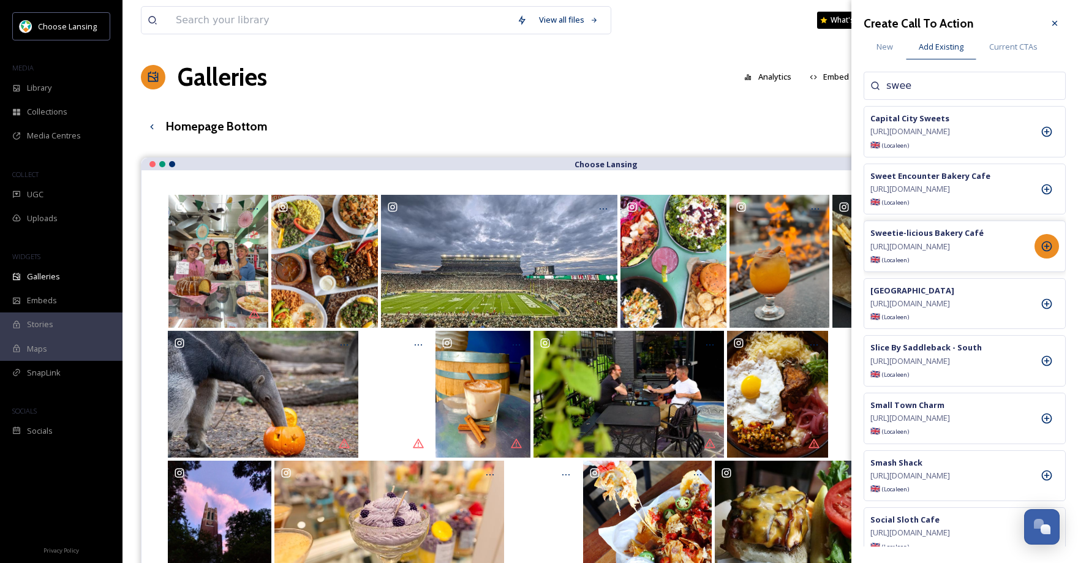
type input "swee"
click at [1051, 252] on icon at bounding box center [1047, 246] width 10 height 10
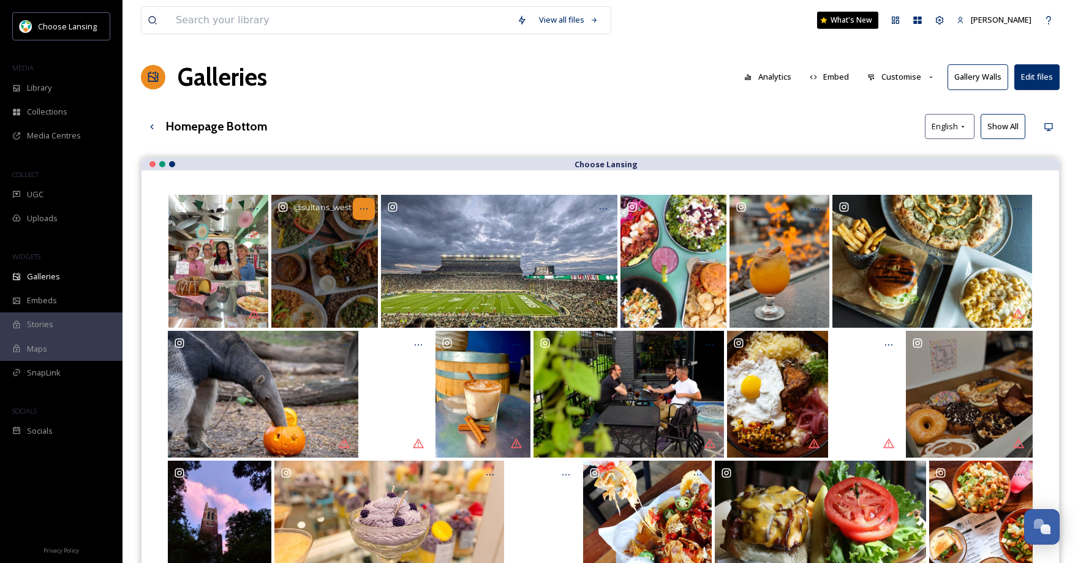
click at [369, 210] on div "Opens media popup. Media description: sultans_west-5871312.jpg." at bounding box center [364, 209] width 22 height 22
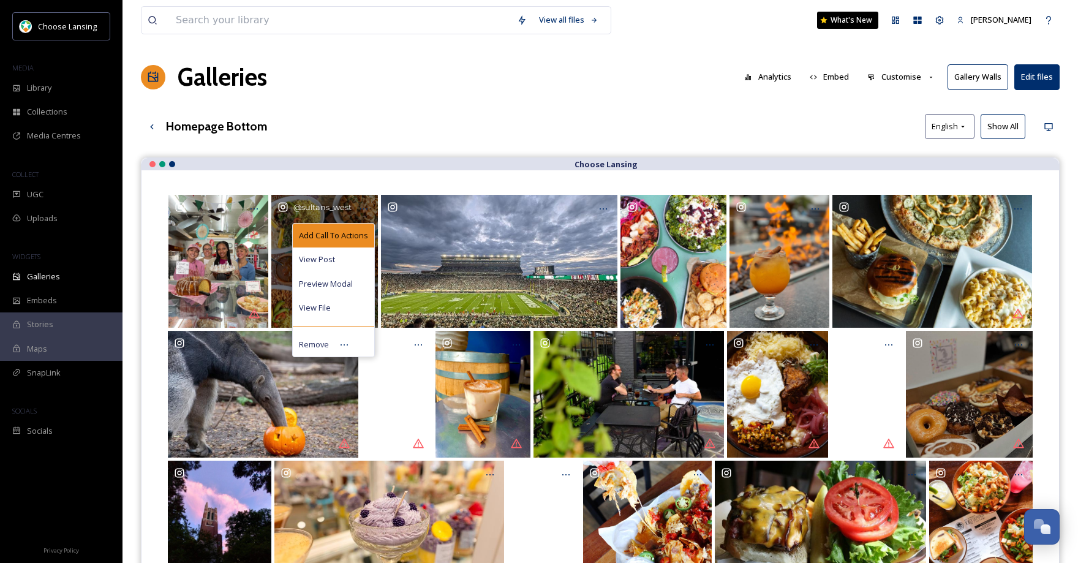
click at [354, 234] on span "Add Call To Actions" at bounding box center [333, 236] width 69 height 12
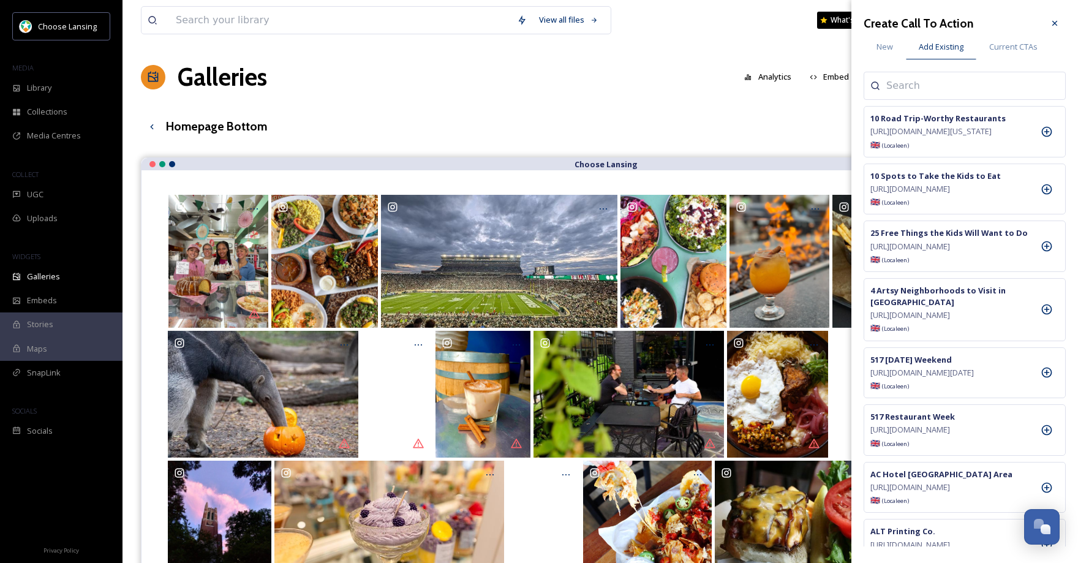
click at [887, 89] on input at bounding box center [948, 85] width 123 height 15
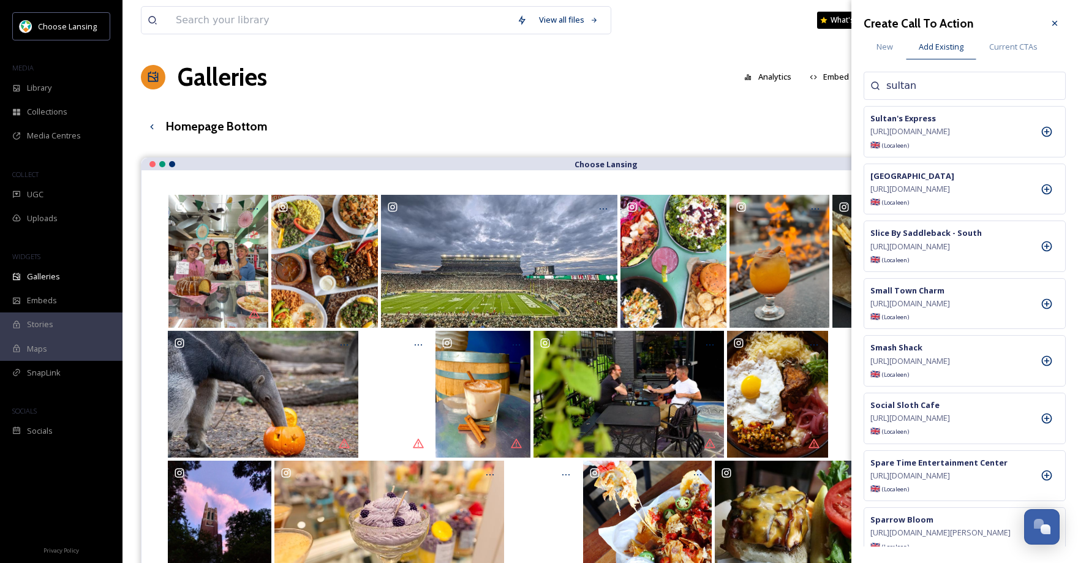
type input "sultan"
drag, startPoint x: 881, startPoint y: 45, endPoint x: 892, endPoint y: 57, distance: 16.5
click at [881, 45] on span "New" at bounding box center [885, 47] width 17 height 12
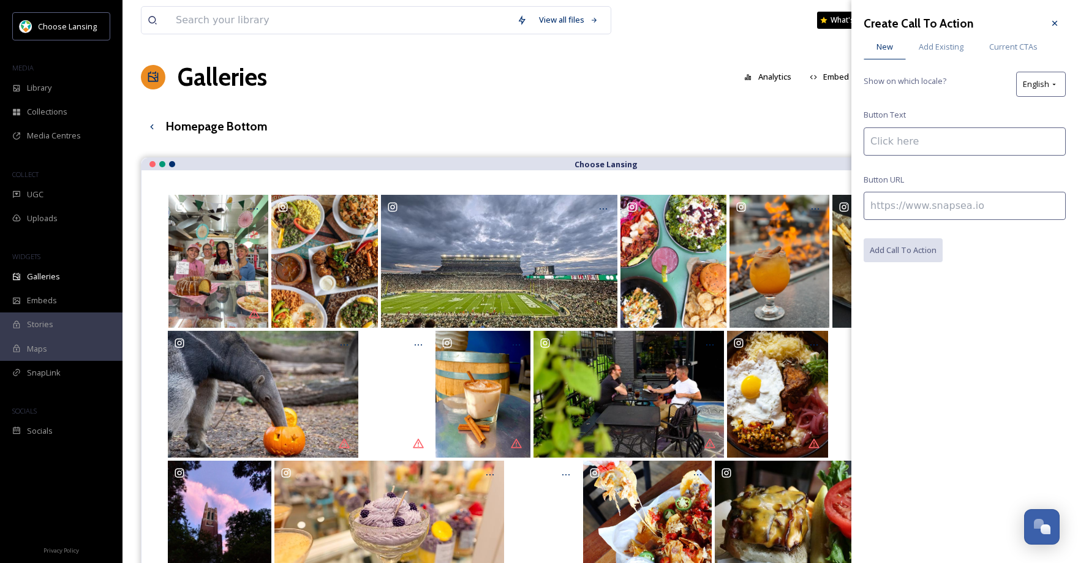
click at [905, 204] on input at bounding box center [965, 206] width 202 height 28
paste input "[URL][DOMAIN_NAME]"
type input "[URL][DOMAIN_NAME]"
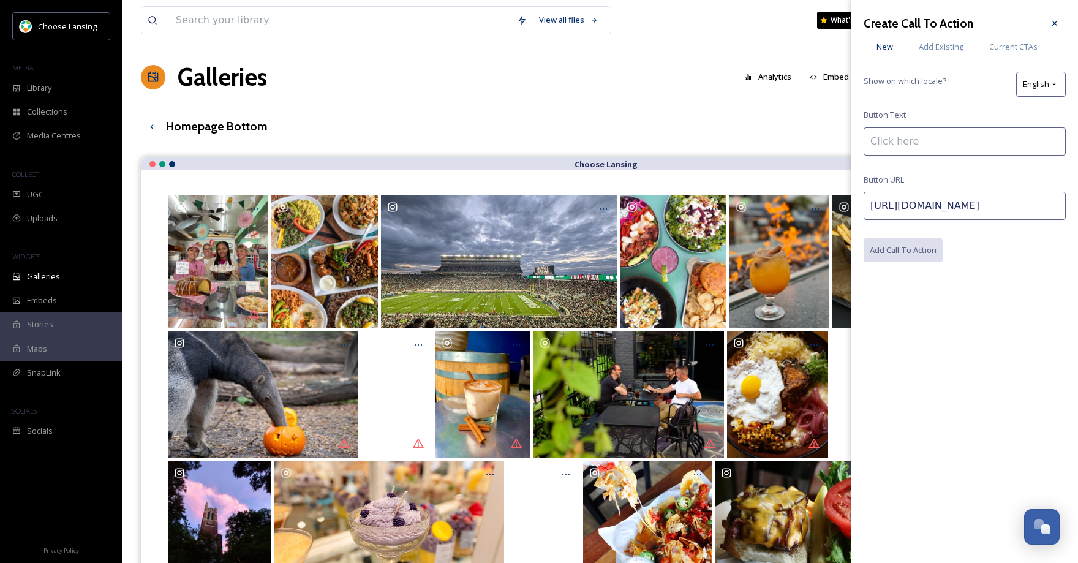
click at [924, 148] on input at bounding box center [965, 141] width 202 height 28
paste input "Sultan's Mediterranean - West"
type input "Sultan's Mediterranean - West"
click at [919, 254] on button "Add Call To Action" at bounding box center [904, 250] width 80 height 25
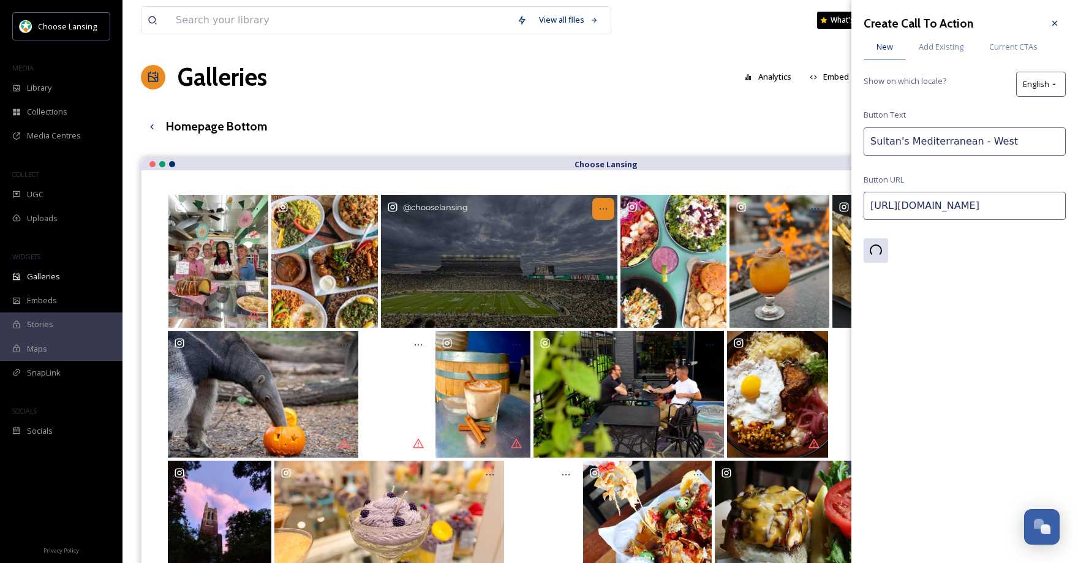
click at [603, 208] on icon "Opens media popup. Media description: chooselansing-5835139.jpg." at bounding box center [604, 209] width 10 height 10
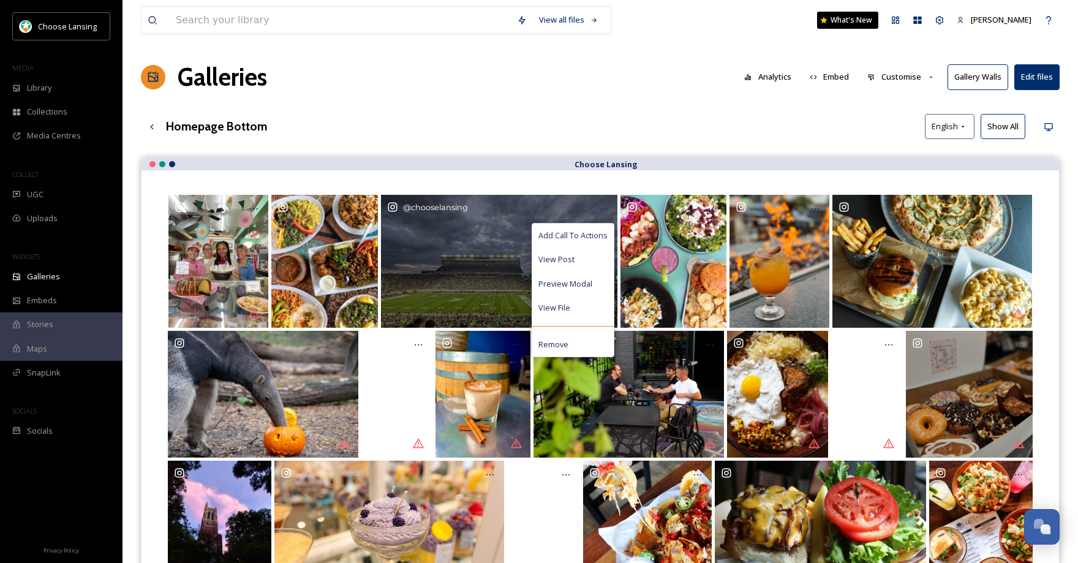
drag, startPoint x: 589, startPoint y: 236, endPoint x: 681, endPoint y: 189, distance: 102.8
click at [589, 236] on span "Add Call To Actions" at bounding box center [573, 236] width 69 height 12
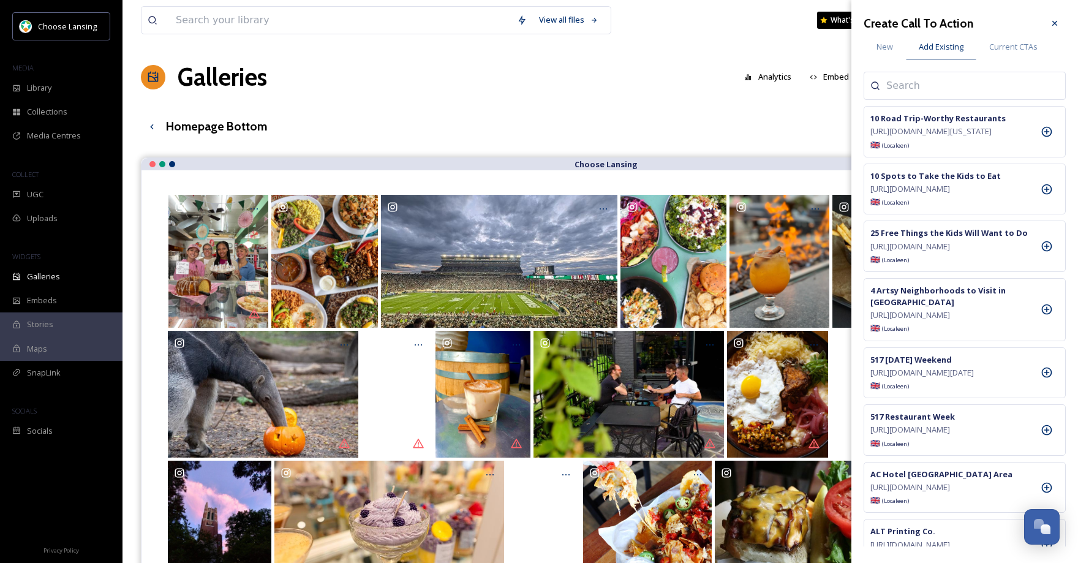
click at [918, 87] on input at bounding box center [948, 85] width 123 height 15
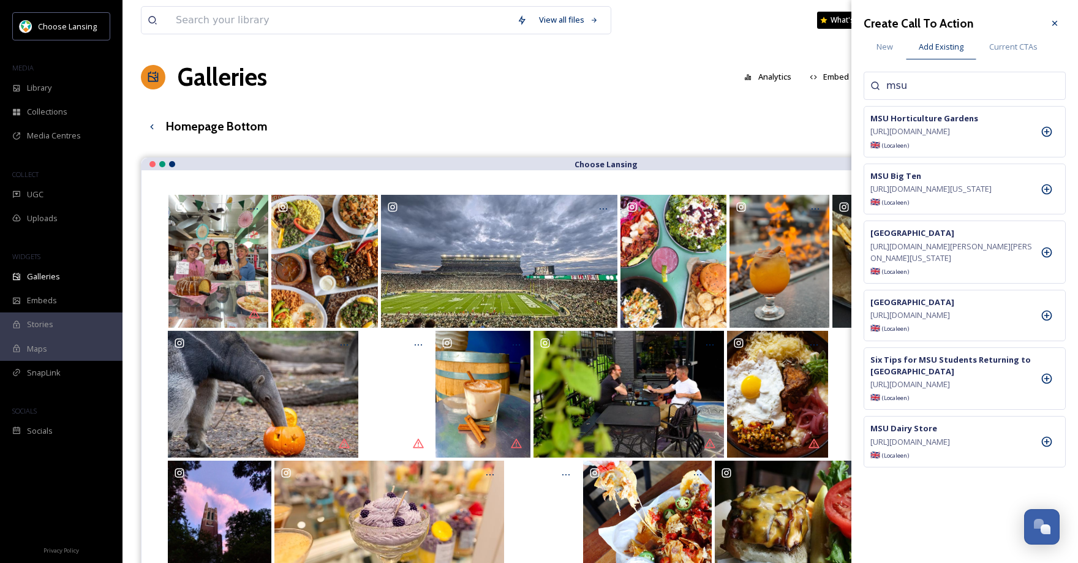
scroll to position [28, 0]
drag, startPoint x: 922, startPoint y: 86, endPoint x: 866, endPoint y: 85, distance: 55.8
click at [860, 86] on div "Create Call To Action New Add Existing Current CTAs msu MSU Horticulture Garden…" at bounding box center [965, 279] width 227 height 559
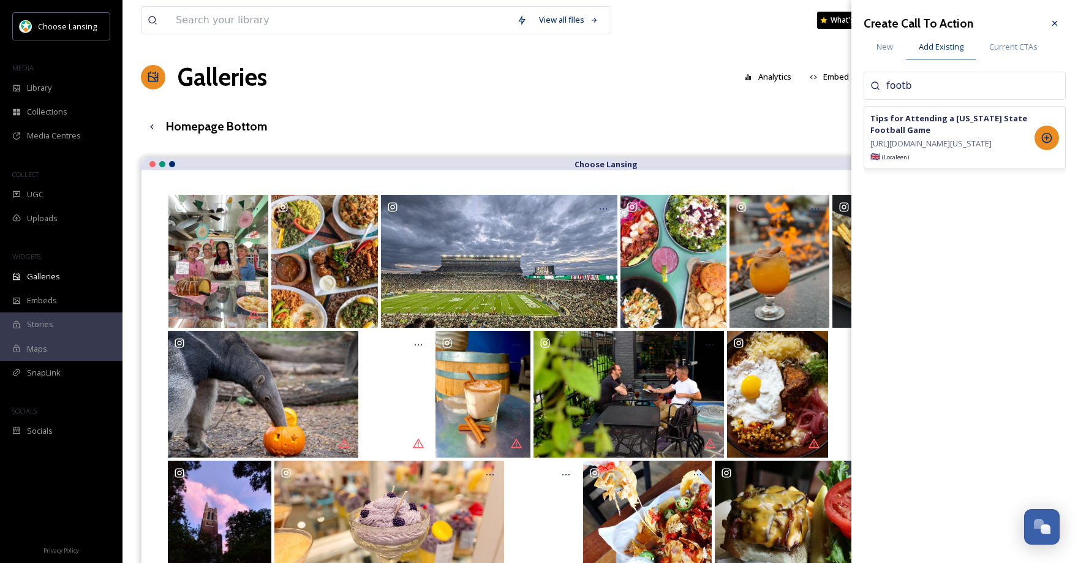
type input "footb"
click at [1051, 144] on icon at bounding box center [1047, 138] width 12 height 12
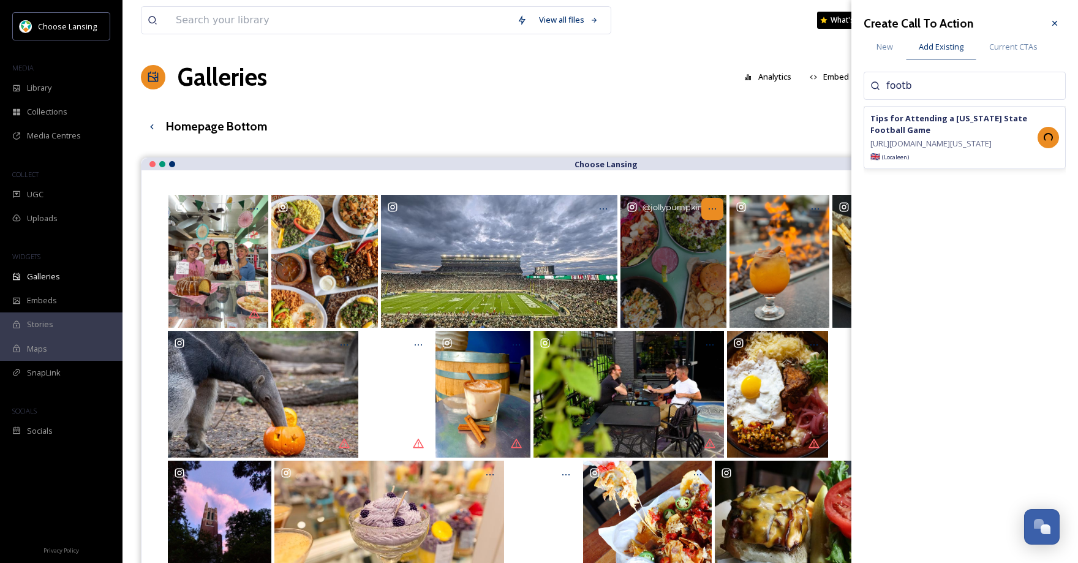
click at [711, 209] on icon "Opens media popup. Media description: jollypumpkinel-5883216.jpg." at bounding box center [713, 209] width 10 height 10
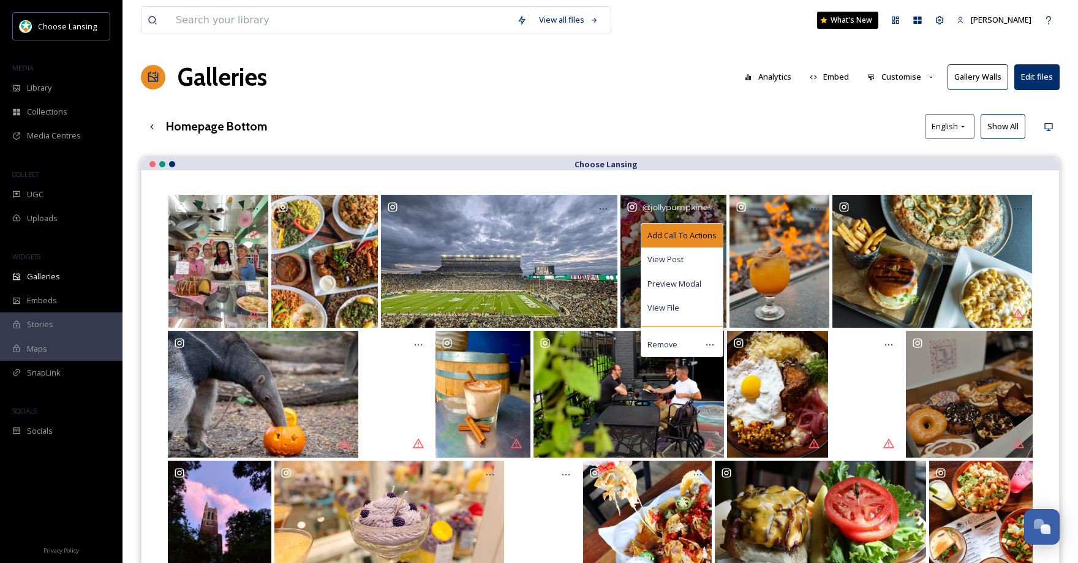
click at [702, 234] on span "Add Call To Actions" at bounding box center [682, 236] width 69 height 12
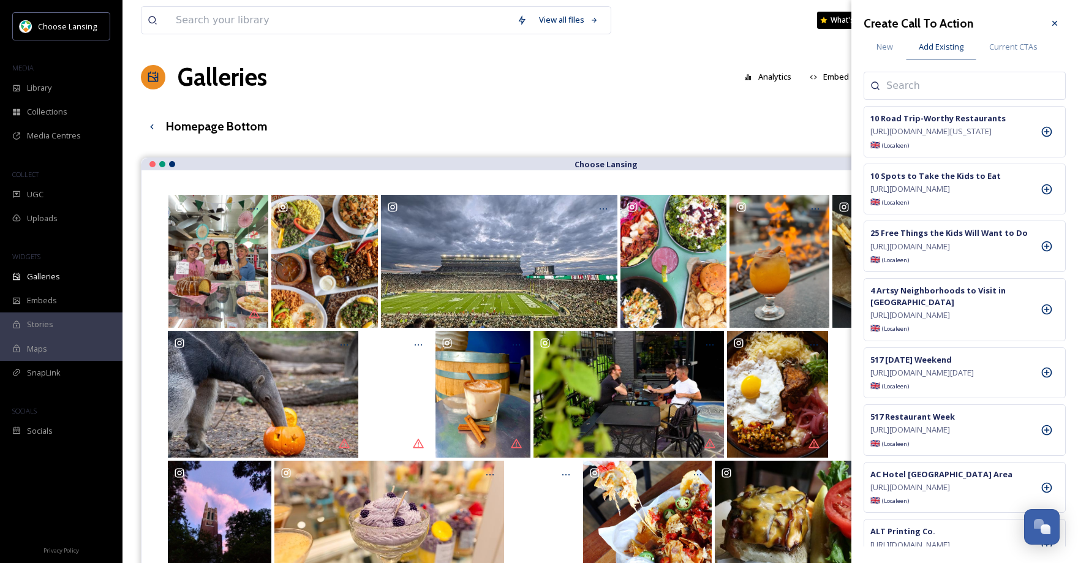
click at [908, 89] on input at bounding box center [948, 85] width 123 height 15
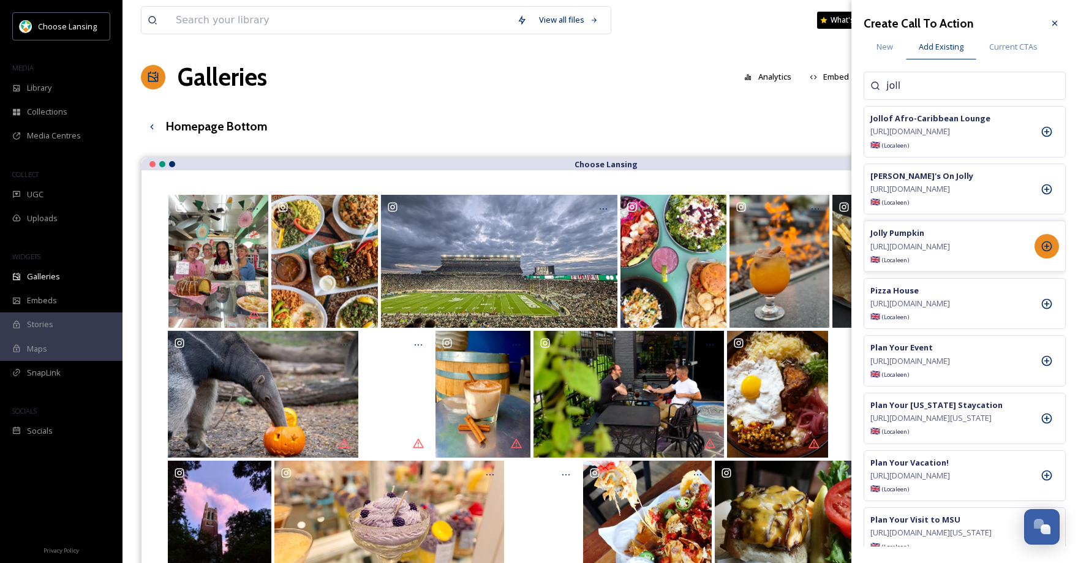
type input "joll"
click at [1049, 252] on icon at bounding box center [1047, 246] width 12 height 12
click at [1053, 21] on icon at bounding box center [1055, 23] width 10 height 10
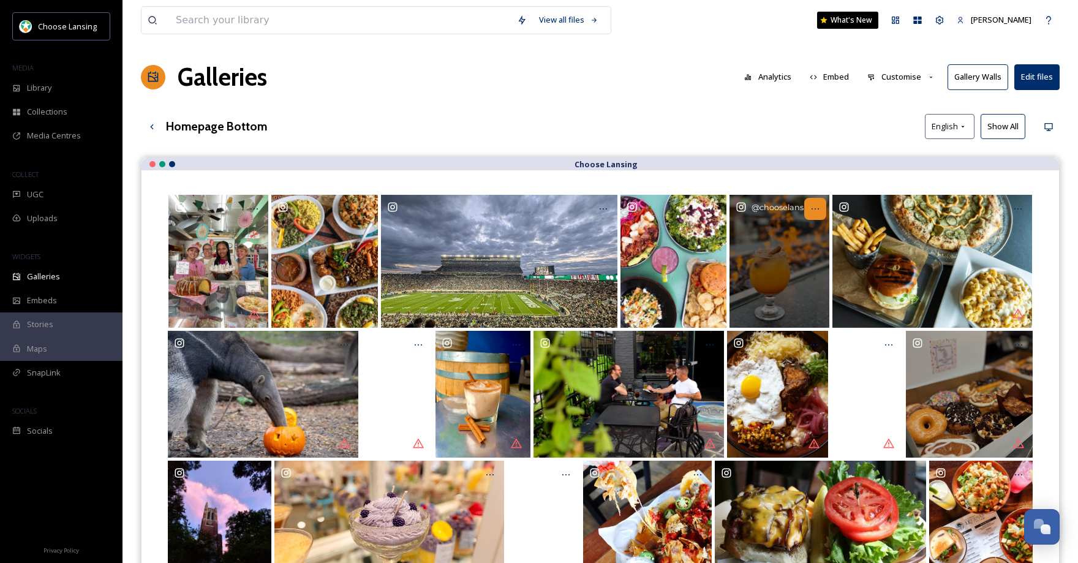
click at [819, 208] on icon "Opens media popup. Media description: chooselansing-5992292.jpg." at bounding box center [816, 209] width 10 height 10
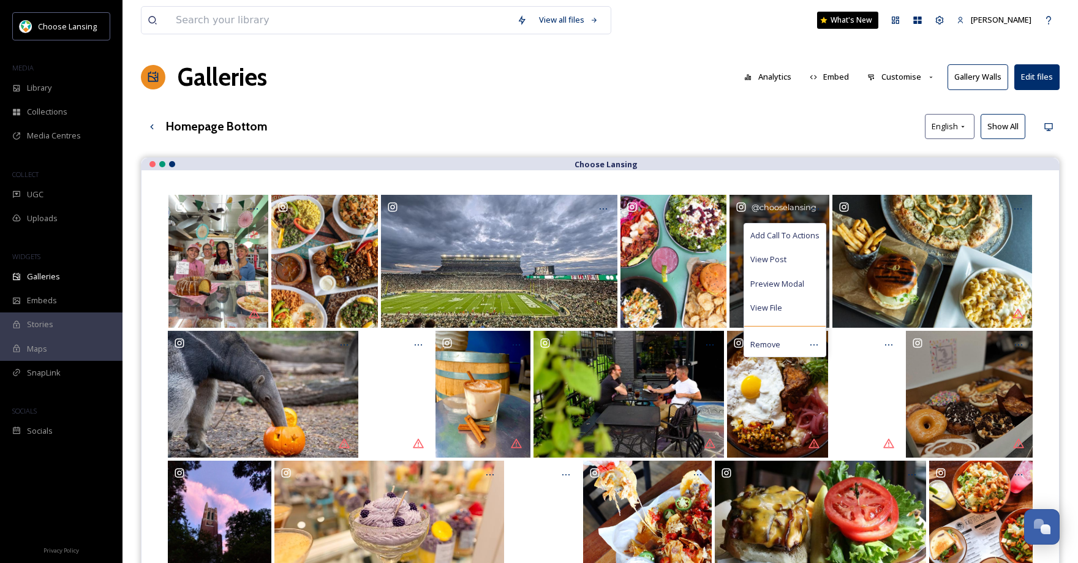
click at [798, 230] on span "Add Call To Actions" at bounding box center [785, 236] width 69 height 12
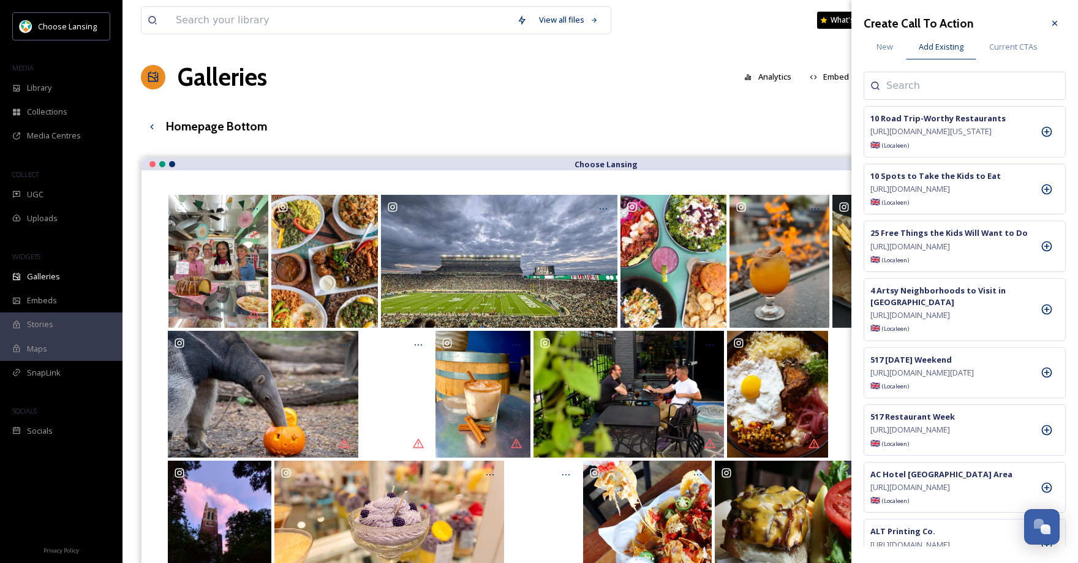
click at [903, 85] on input at bounding box center [948, 85] width 123 height 15
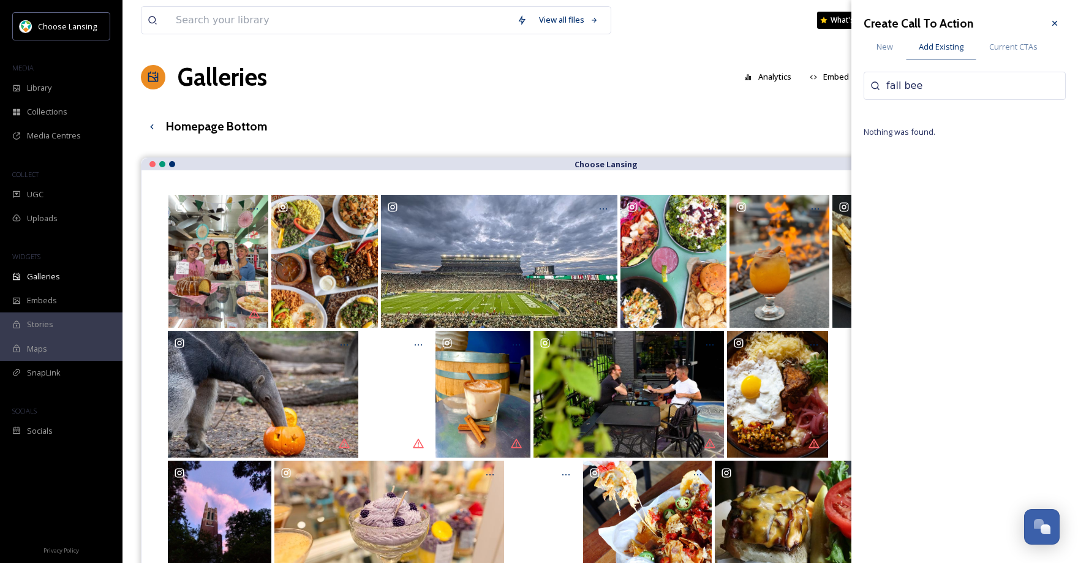
type input "fall bee"
drag, startPoint x: 928, startPoint y: 85, endPoint x: 888, endPoint y: 72, distance: 42.0
click at [881, 79] on div "fall bee" at bounding box center [965, 86] width 202 height 28
drag, startPoint x: 885, startPoint y: 44, endPoint x: 903, endPoint y: 69, distance: 30.8
click at [887, 45] on span "New" at bounding box center [885, 47] width 17 height 12
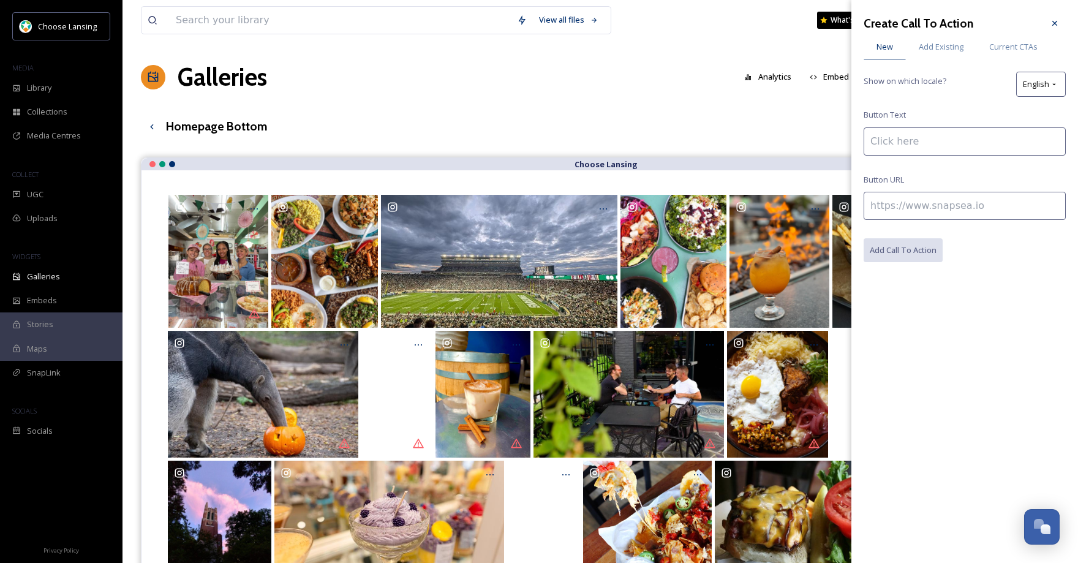
click at [896, 145] on input at bounding box center [965, 141] width 202 height 28
paste input "Drinks Guide"
click at [868, 140] on input "Drinks Guide" at bounding box center [965, 141] width 202 height 28
type input "Fall Drinks Guide"
drag, startPoint x: 919, startPoint y: 210, endPoint x: 931, endPoint y: 224, distance: 18.7
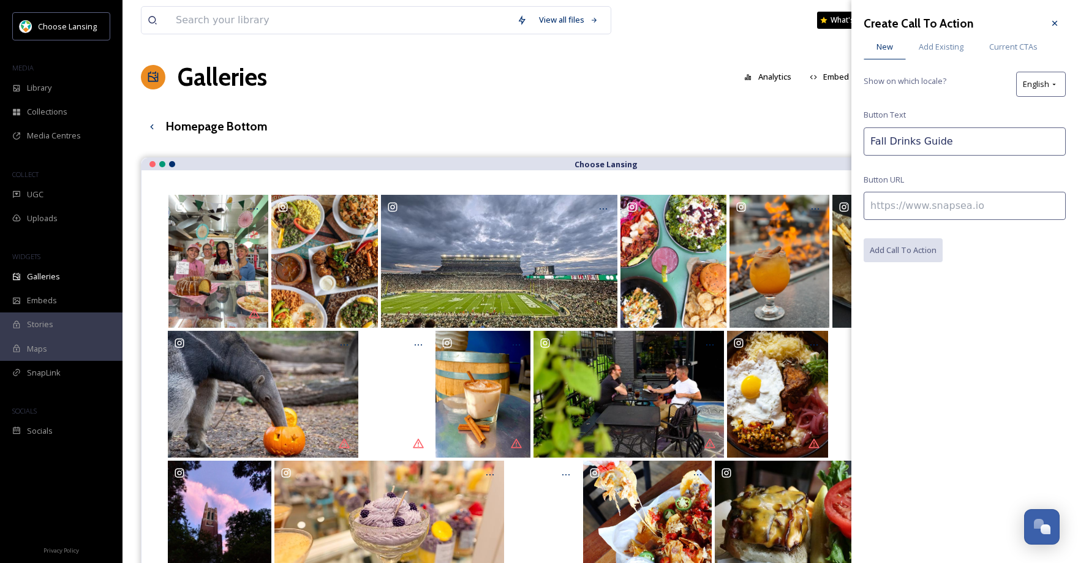
click at [919, 211] on input at bounding box center [965, 206] width 202 height 28
paste input "[URL][DOMAIN_NAME]"
type input "[URL][DOMAIN_NAME]"
click at [913, 250] on button "Add Call To Action" at bounding box center [904, 250] width 80 height 25
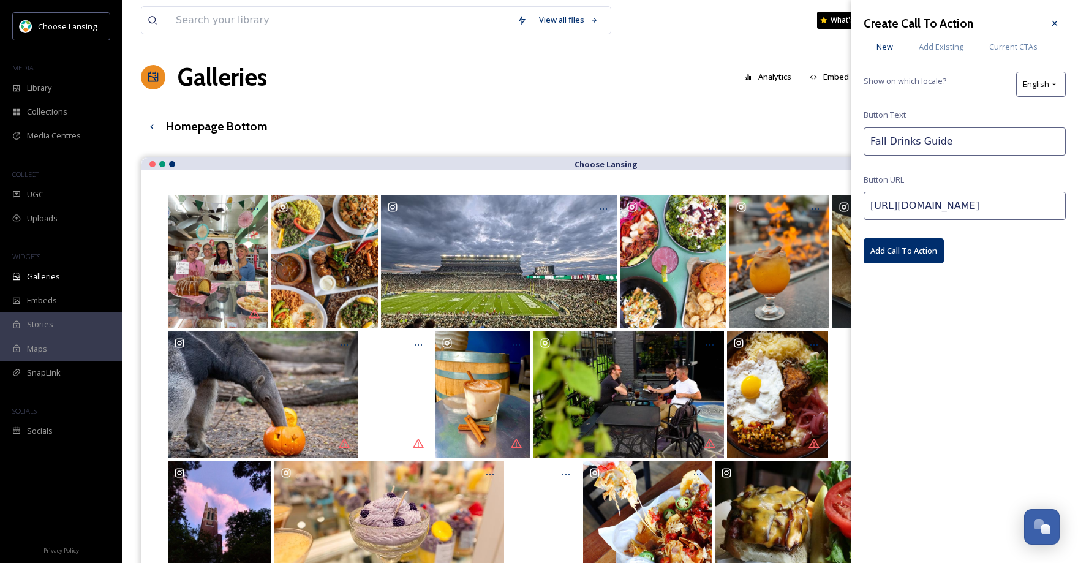
scroll to position [0, 0]
click at [1049, 23] on div at bounding box center [1055, 23] width 22 height 22
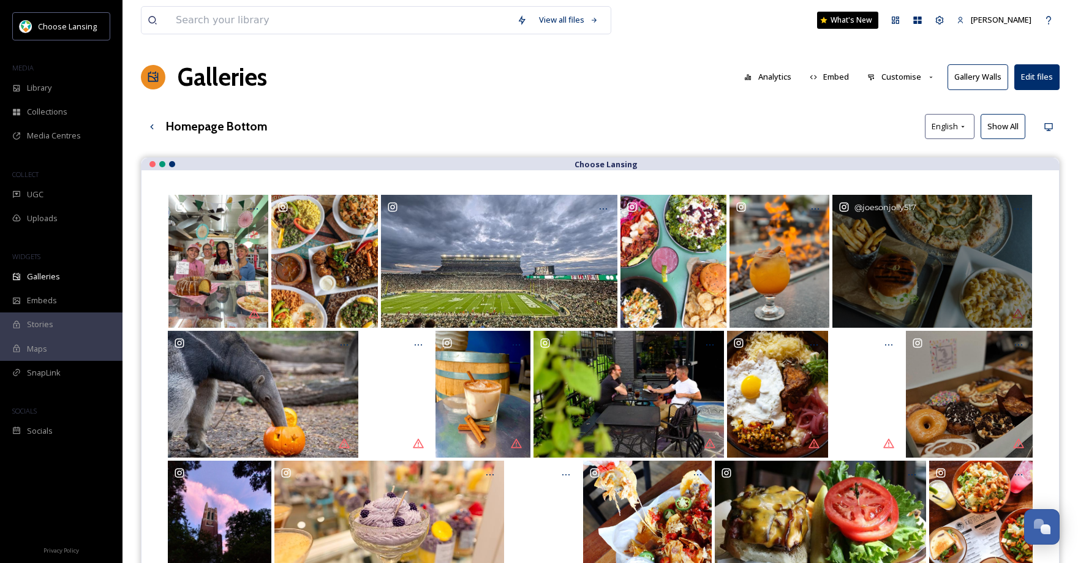
drag, startPoint x: 1020, startPoint y: 208, endPoint x: 1015, endPoint y: 220, distance: 13.0
click at [1020, 208] on icon "Opens media popup. Media description: joesonjolly517-5920120.jpg." at bounding box center [1019, 209] width 10 height 10
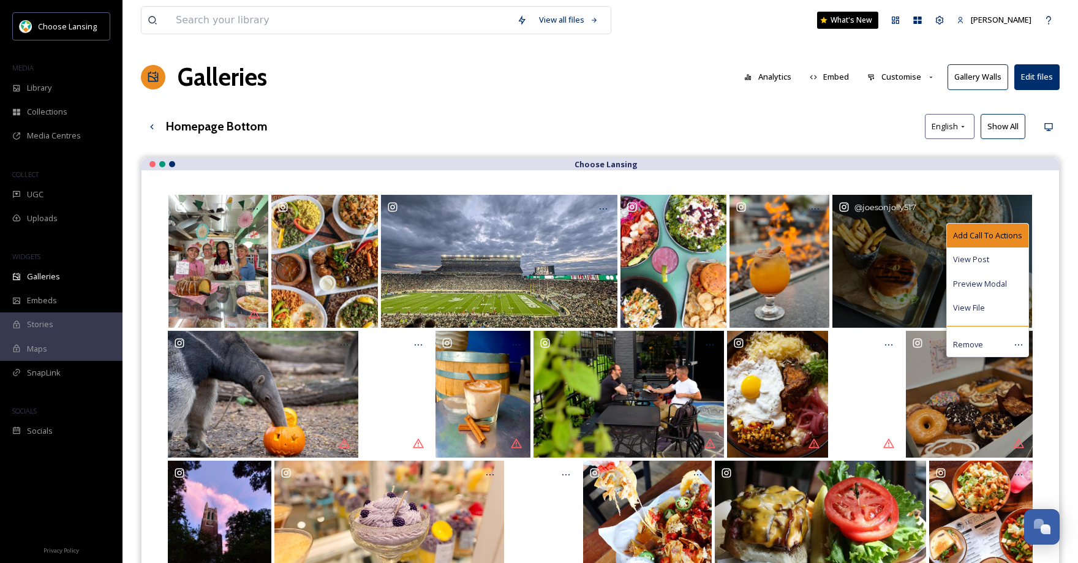
click at [988, 233] on span "Add Call To Actions" at bounding box center [987, 236] width 69 height 12
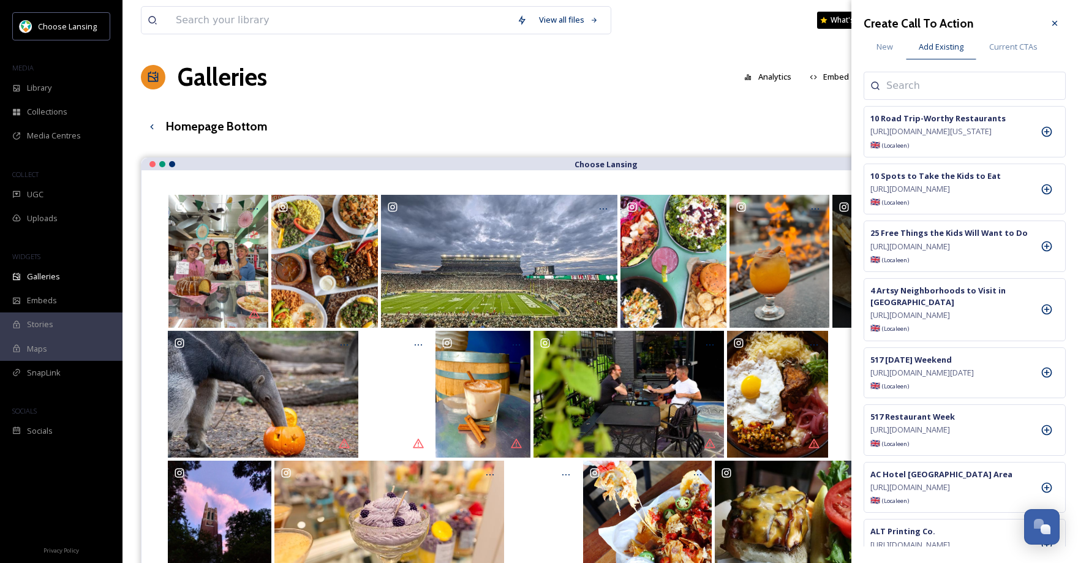
click at [938, 88] on input at bounding box center [948, 85] width 123 height 15
type input "[PERSON_NAME]"
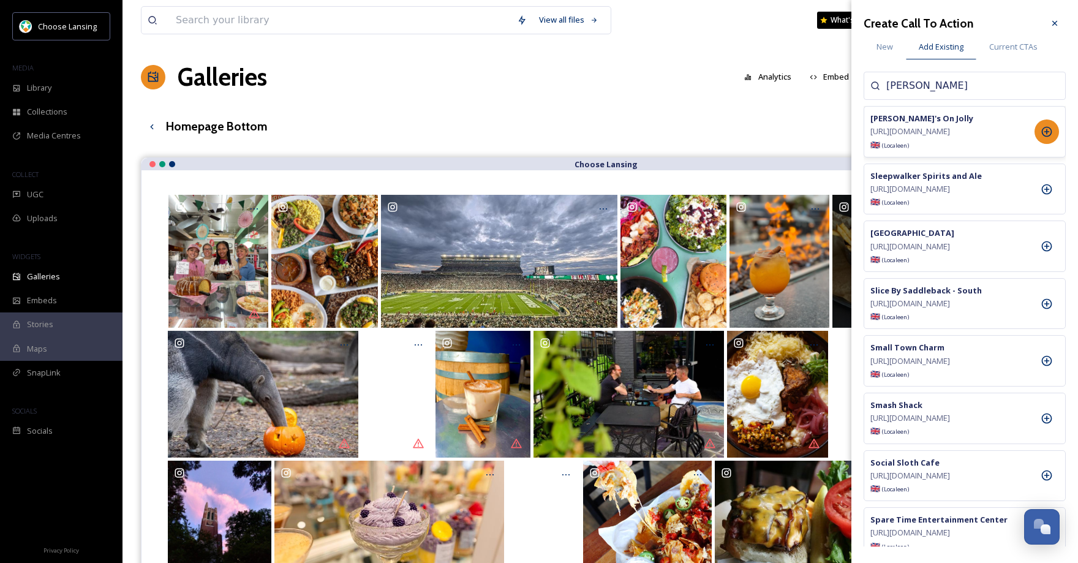
click at [1044, 136] on icon at bounding box center [1047, 132] width 12 height 12
click at [1055, 26] on icon at bounding box center [1055, 23] width 10 height 10
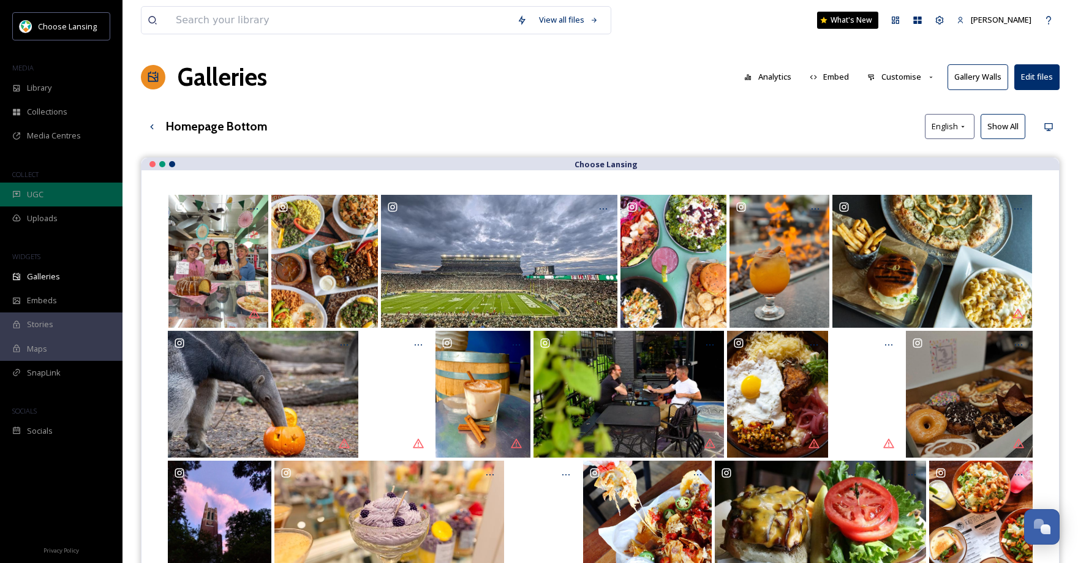
click at [33, 193] on span "UGC" at bounding box center [35, 195] width 17 height 12
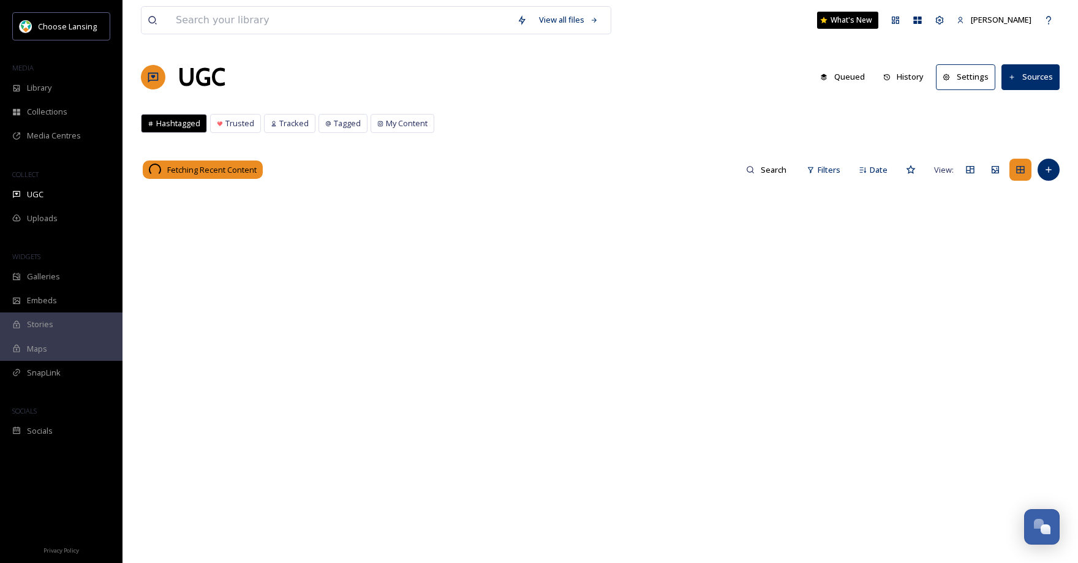
click at [1037, 76] on button "Sources" at bounding box center [1031, 76] width 58 height 25
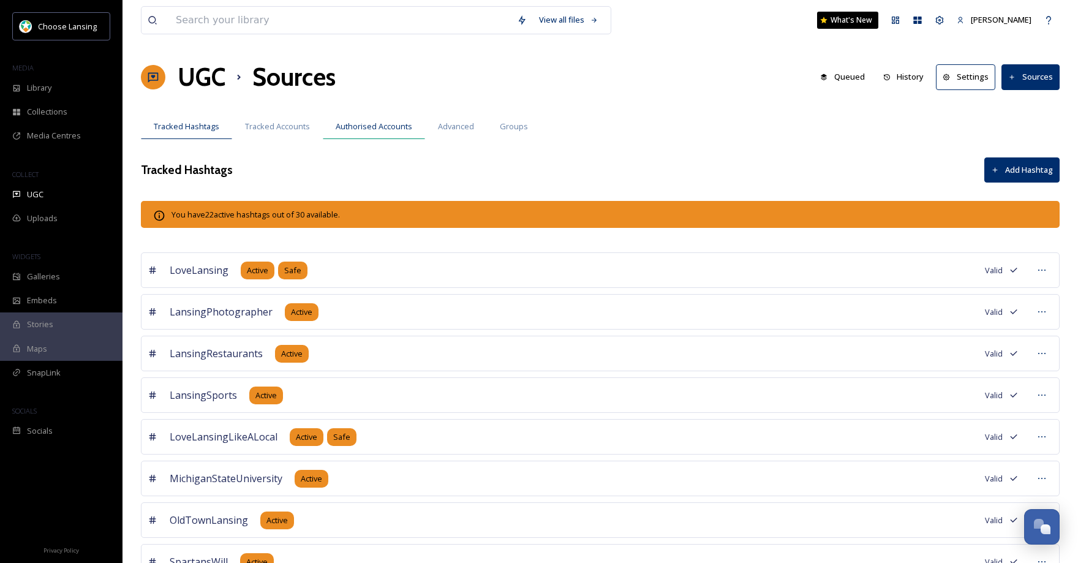
click at [361, 126] on span "Authorised Accounts" at bounding box center [374, 127] width 77 height 12
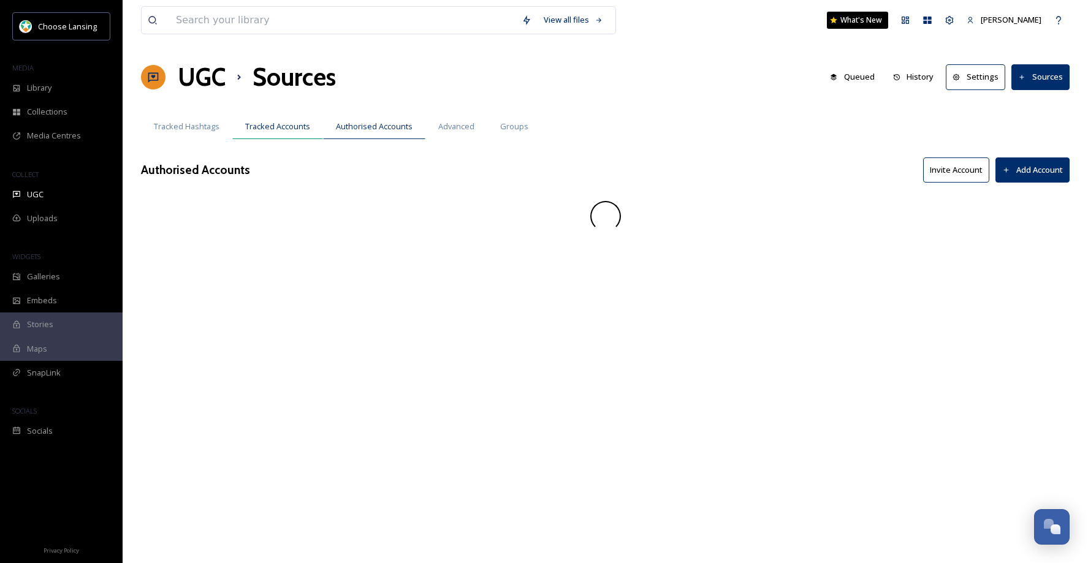
drag, startPoint x: 292, startPoint y: 129, endPoint x: 305, endPoint y: 127, distance: 13.0
click at [292, 129] on span "Tracked Accounts" at bounding box center [277, 127] width 65 height 12
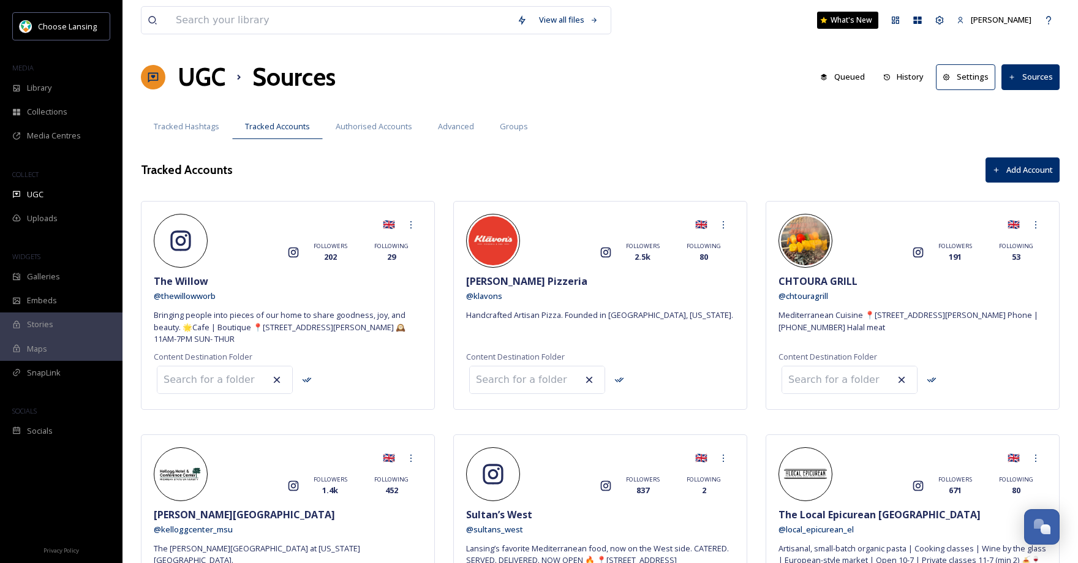
click at [1026, 79] on button "Sources" at bounding box center [1031, 76] width 58 height 25
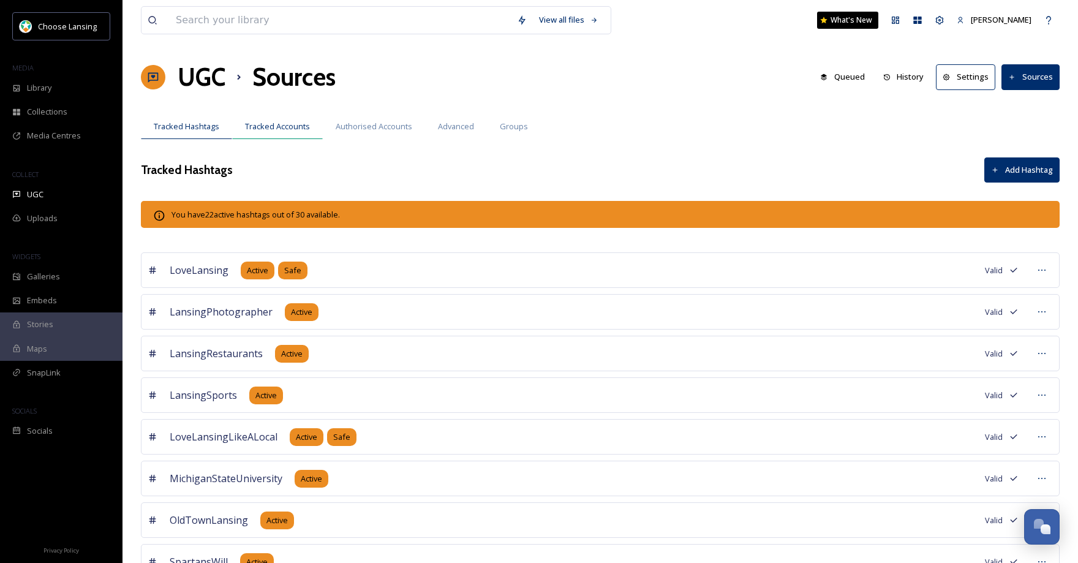
click at [291, 126] on span "Tracked Accounts" at bounding box center [277, 127] width 65 height 12
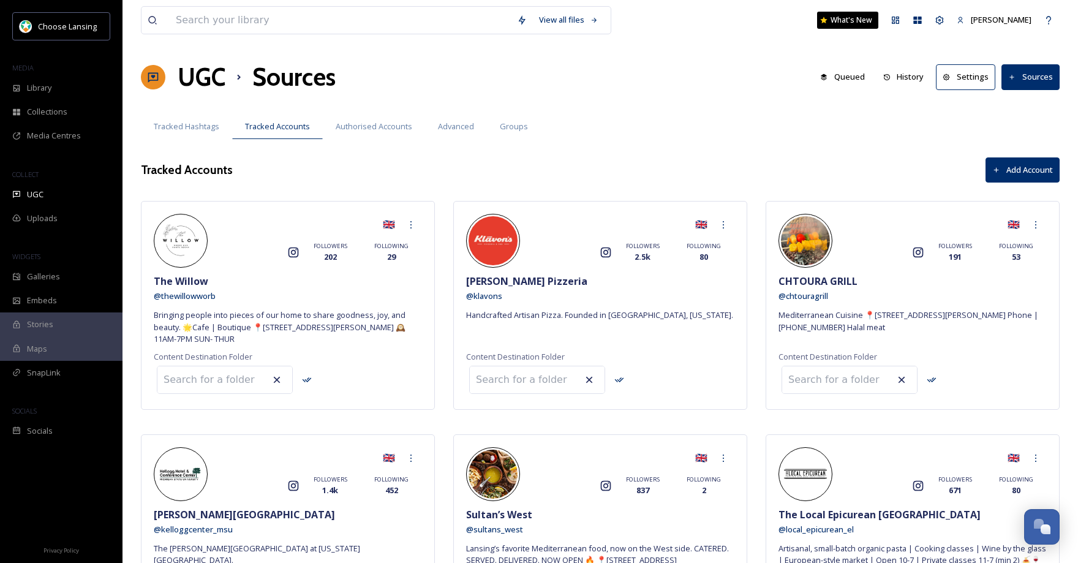
click at [998, 165] on button "Add Account" at bounding box center [1023, 169] width 74 height 25
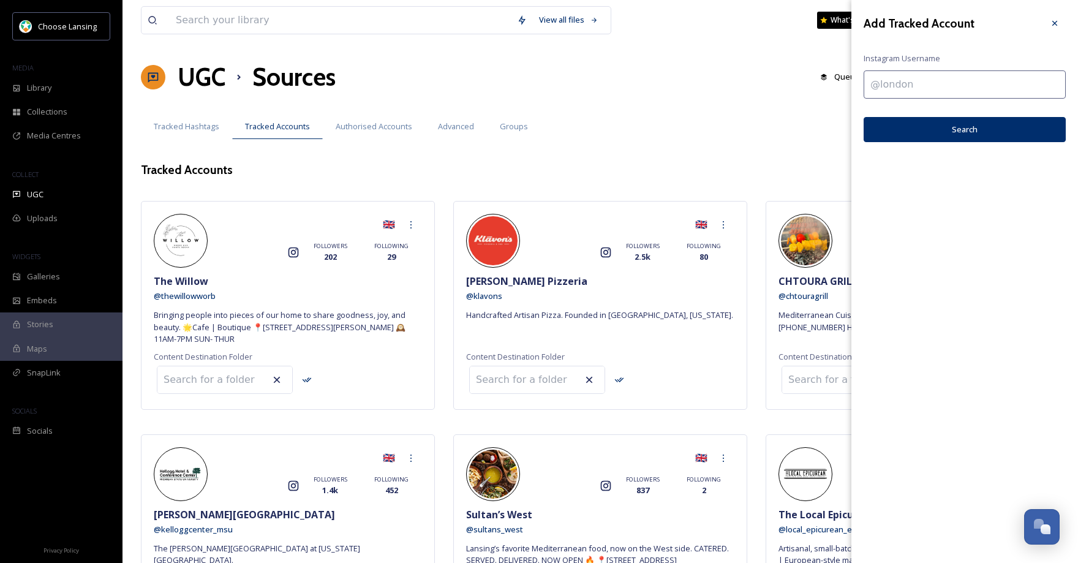
drag, startPoint x: 892, startPoint y: 85, endPoint x: 911, endPoint y: 94, distance: 20.3
click at [893, 87] on input at bounding box center [965, 84] width 202 height 28
paste input "phillipsorchards"
type input "phillipsorchards"
click at [914, 132] on button "Search" at bounding box center [965, 129] width 202 height 25
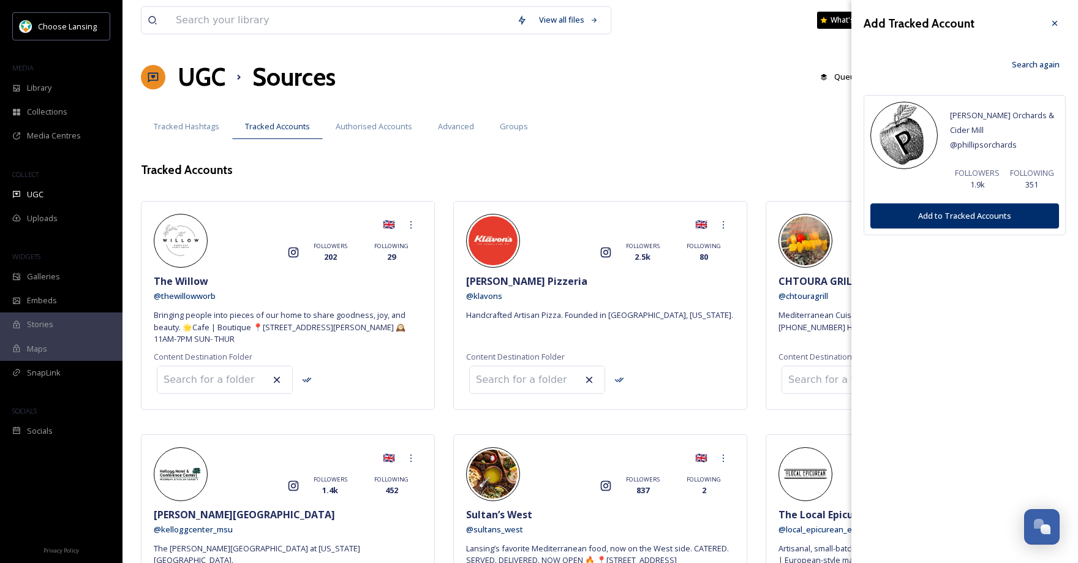
click at [922, 203] on button "Add to Tracked Accounts" at bounding box center [965, 215] width 189 height 25
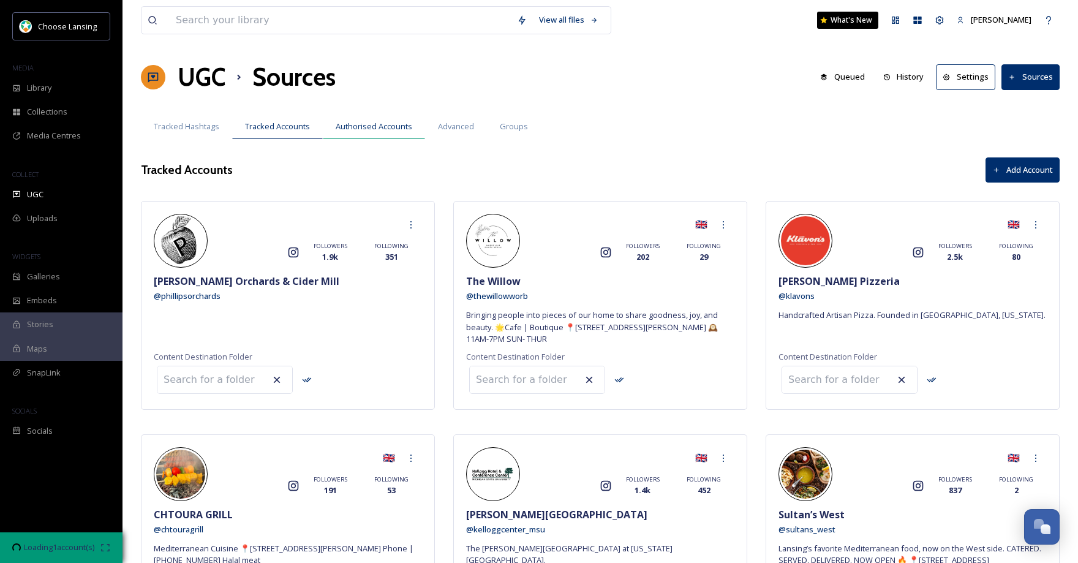
click at [384, 128] on span "Authorised Accounts" at bounding box center [374, 127] width 77 height 12
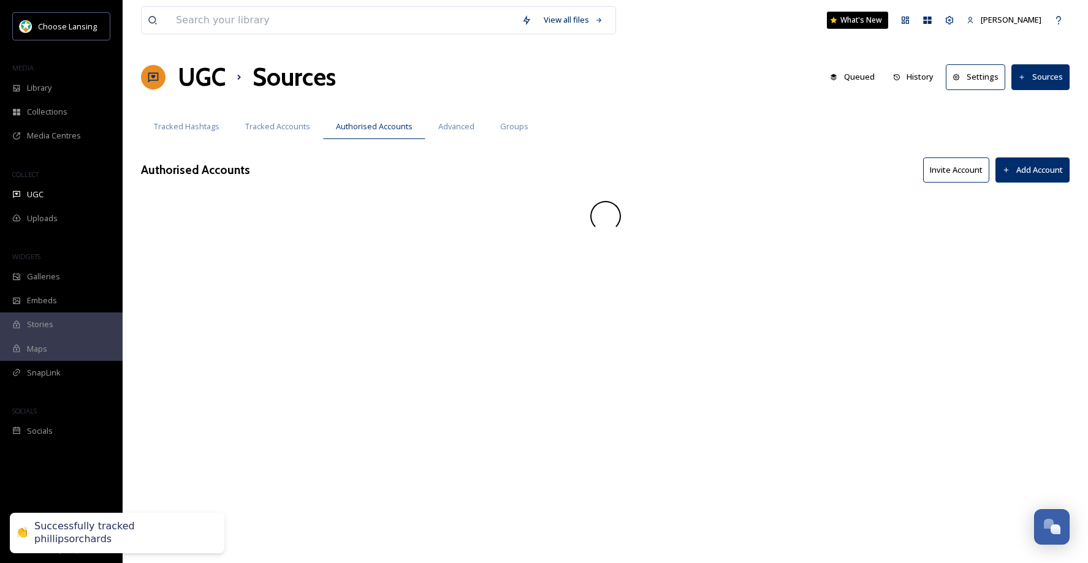
click at [1021, 173] on button "Add Account" at bounding box center [1032, 169] width 74 height 25
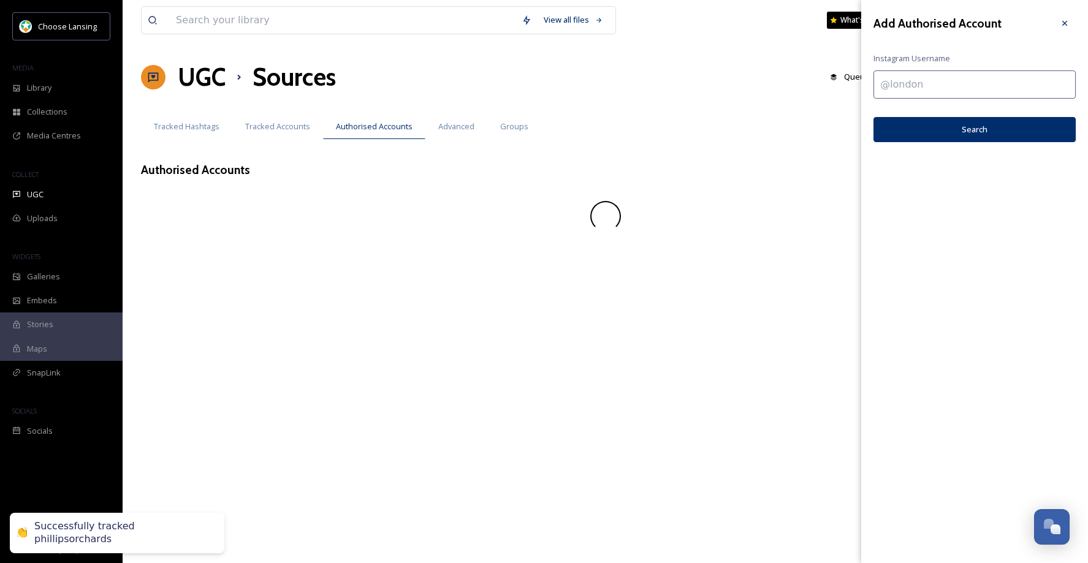
click at [910, 80] on input at bounding box center [974, 84] width 202 height 28
paste input "phillipsorchards"
type input "phillipsorchards"
click at [941, 131] on button "Search" at bounding box center [974, 129] width 202 height 25
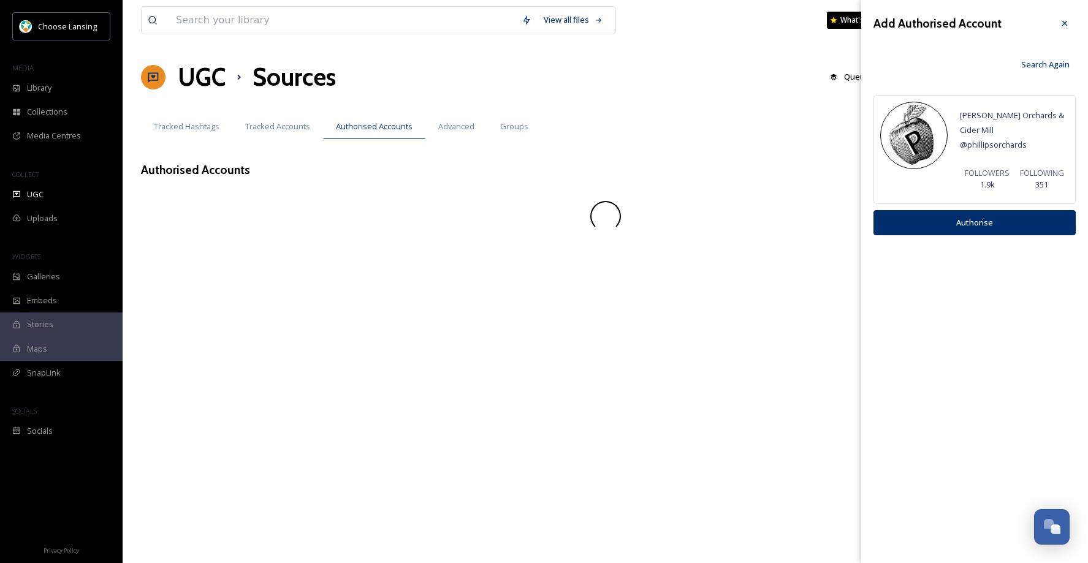
click at [931, 214] on button "Authorise" at bounding box center [974, 222] width 202 height 25
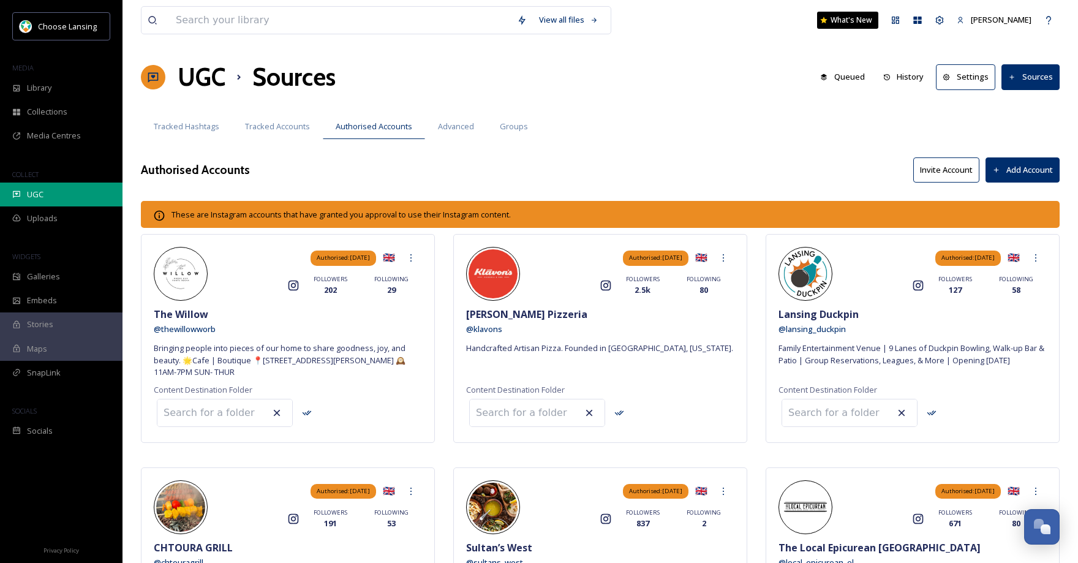
click at [63, 200] on div "UGC" at bounding box center [61, 195] width 123 height 24
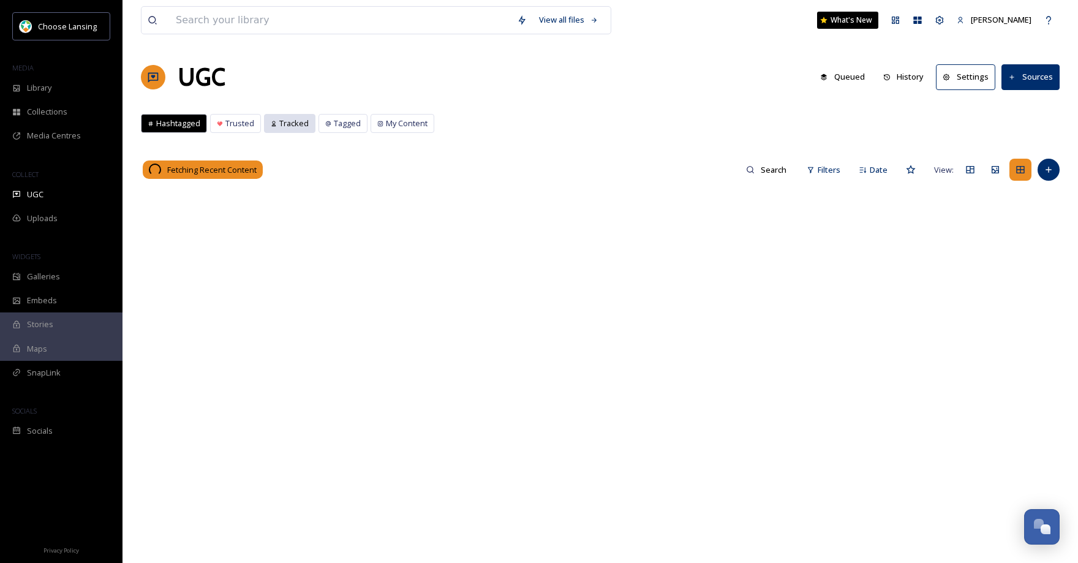
click at [300, 126] on span "Tracked" at bounding box center [293, 124] width 29 height 12
